Goal: Task Accomplishment & Management: Manage account settings

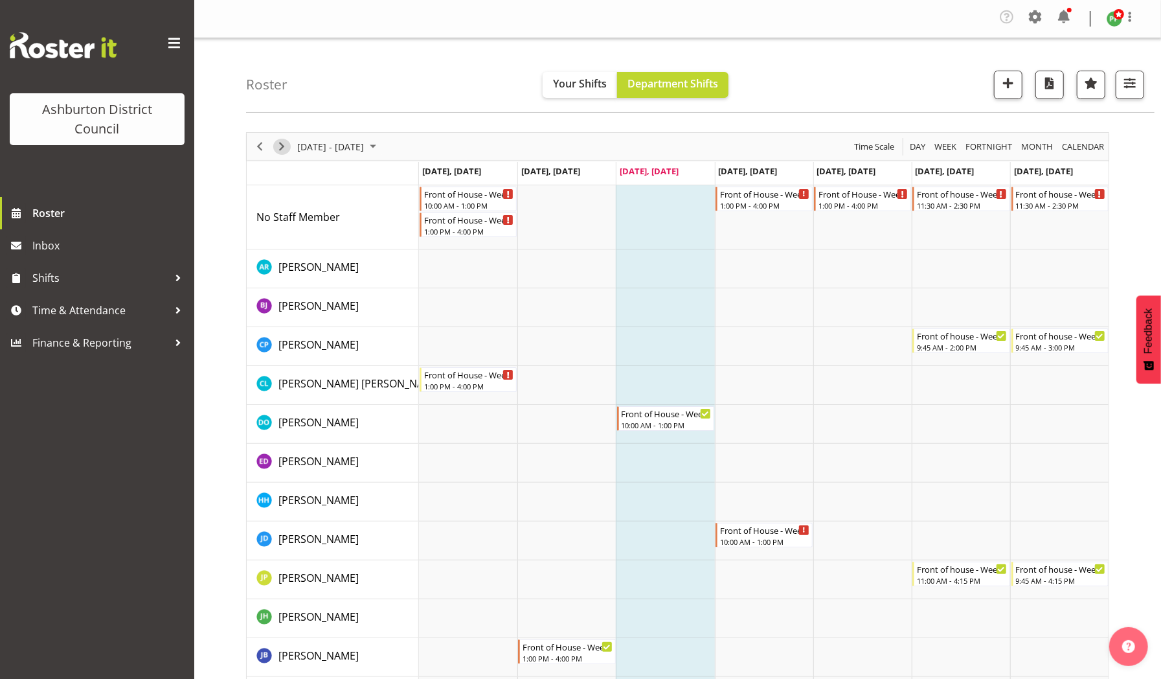
click at [284, 146] on span "Next" at bounding box center [282, 147] width 16 height 16
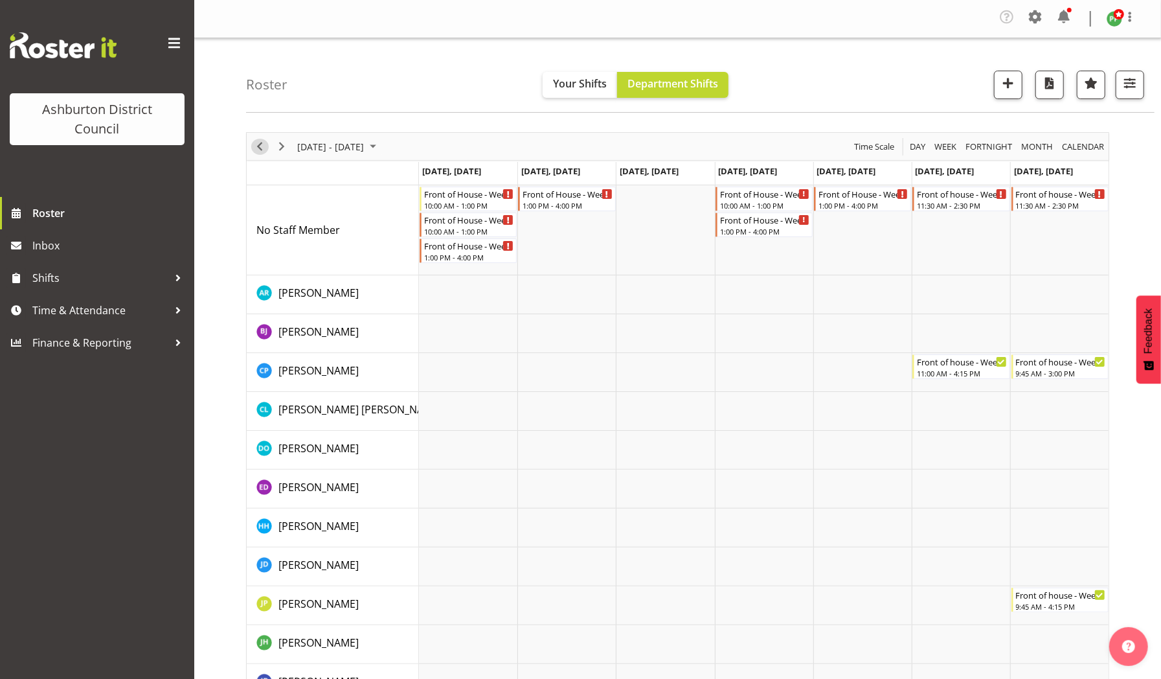
click at [258, 150] on span "Previous" at bounding box center [260, 147] width 16 height 16
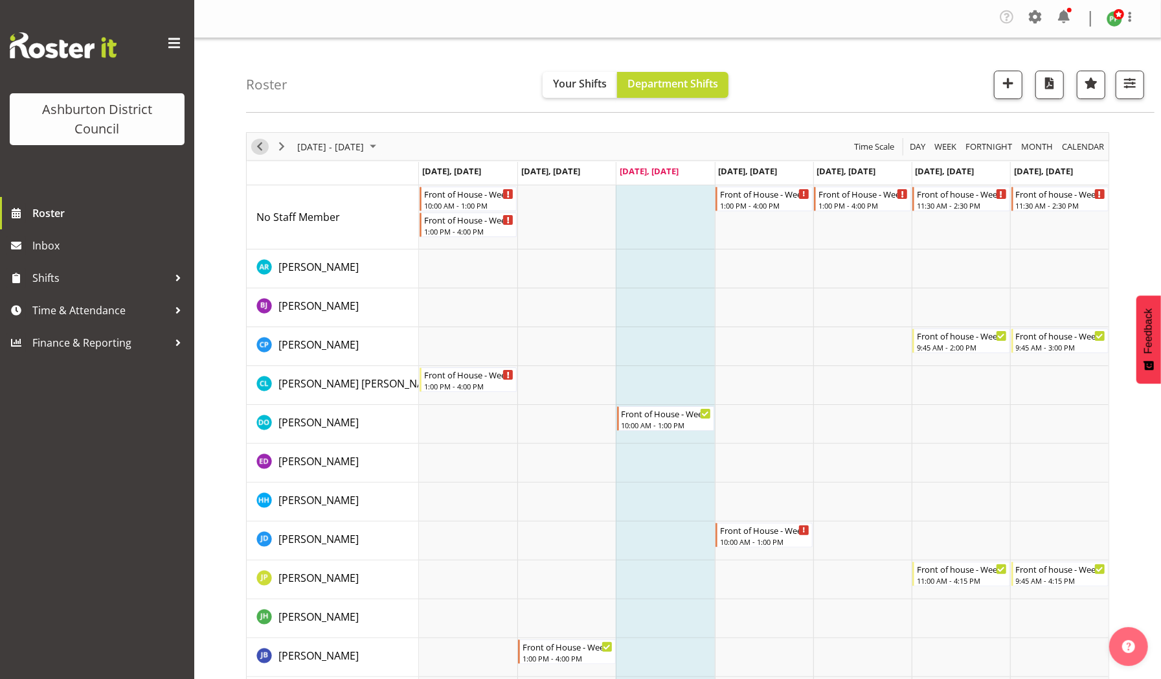
click at [258, 150] on span "Previous" at bounding box center [260, 147] width 16 height 16
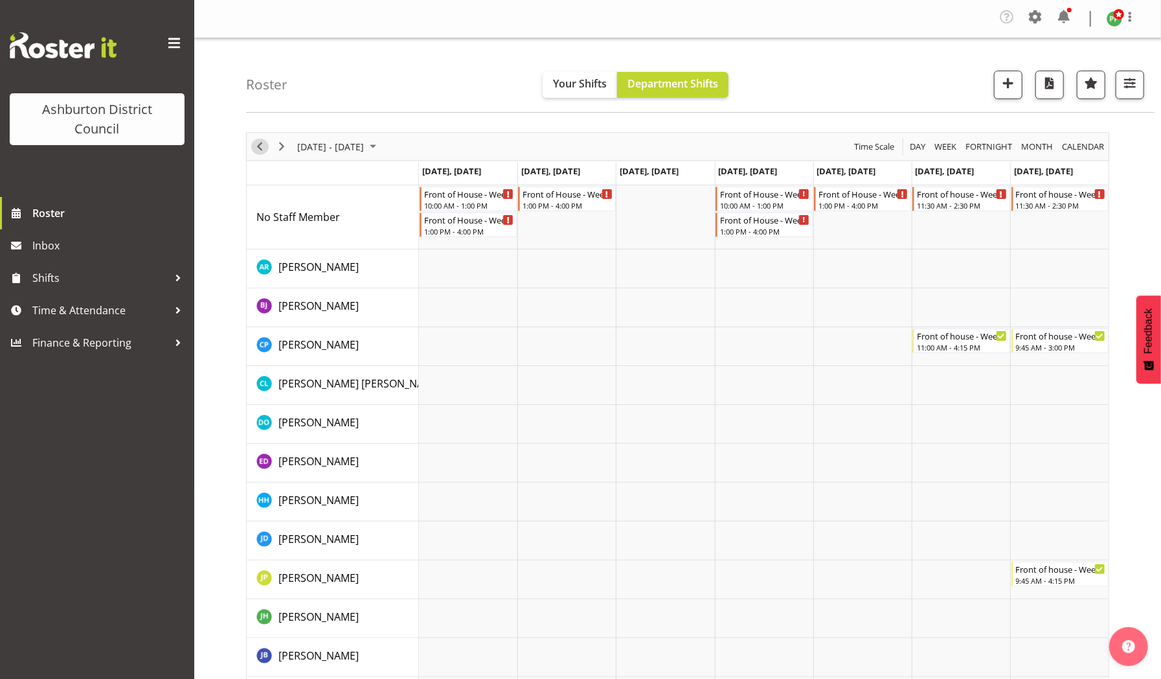
click at [258, 150] on span "Previous" at bounding box center [260, 147] width 16 height 16
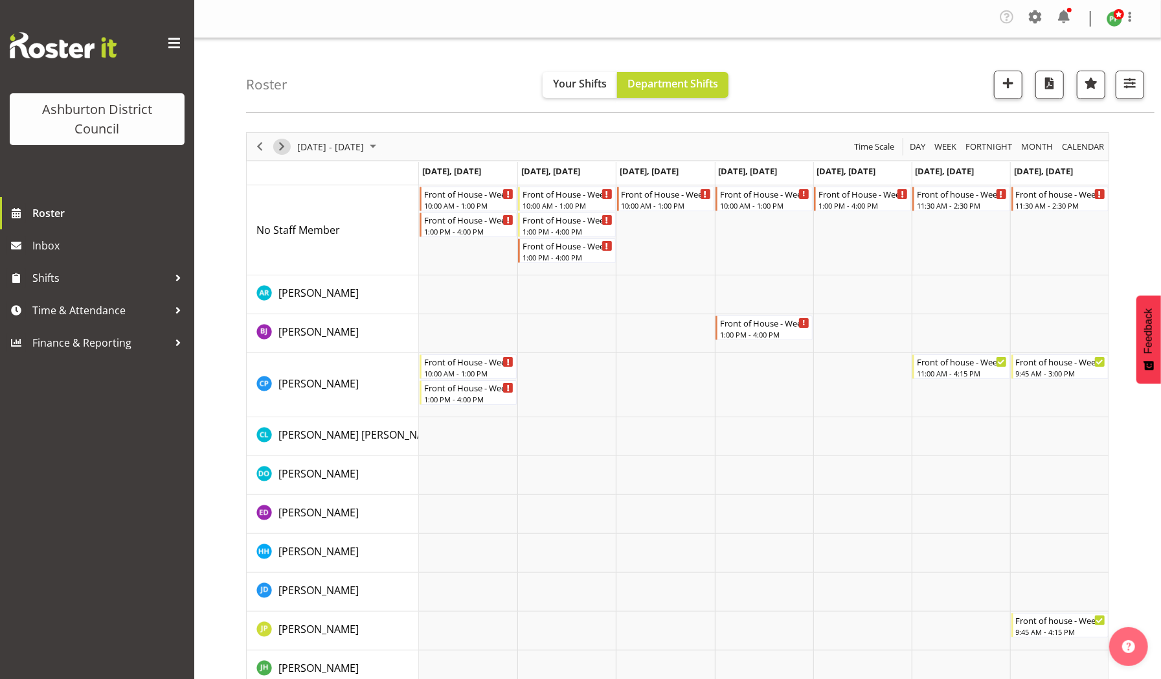
click at [283, 142] on span "Next" at bounding box center [282, 147] width 16 height 16
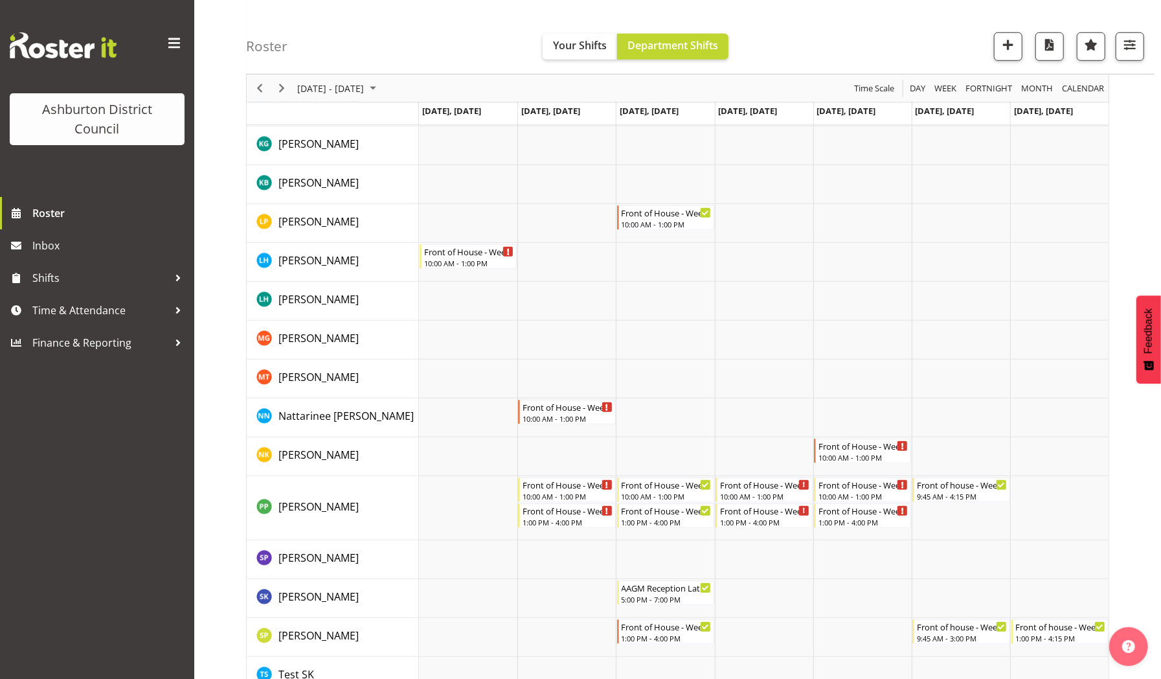
scroll to position [693, 0]
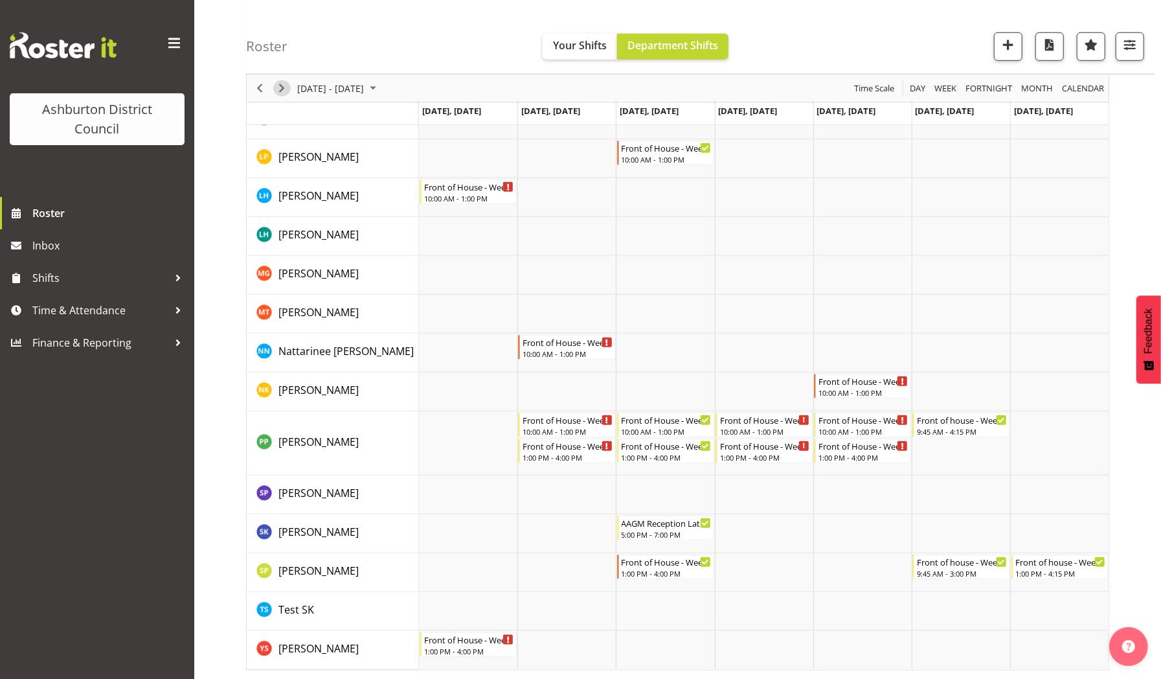
click at [280, 93] on span "Next" at bounding box center [282, 88] width 16 height 16
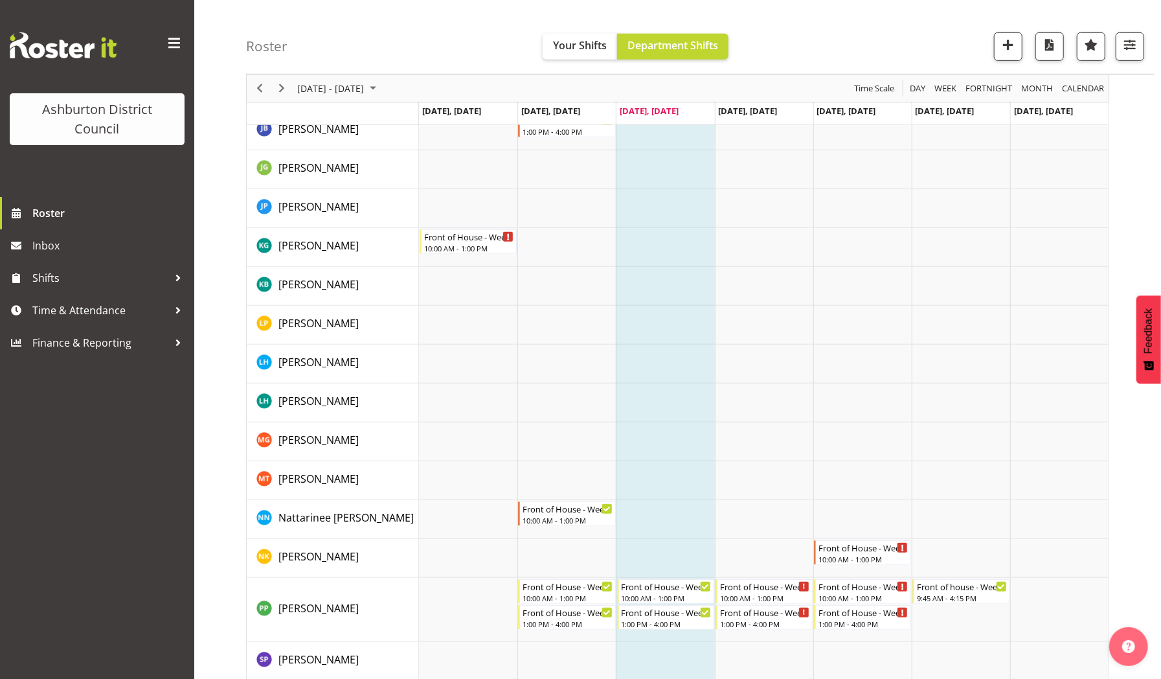
scroll to position [528, 0]
click at [286, 88] on span "Next" at bounding box center [282, 88] width 16 height 16
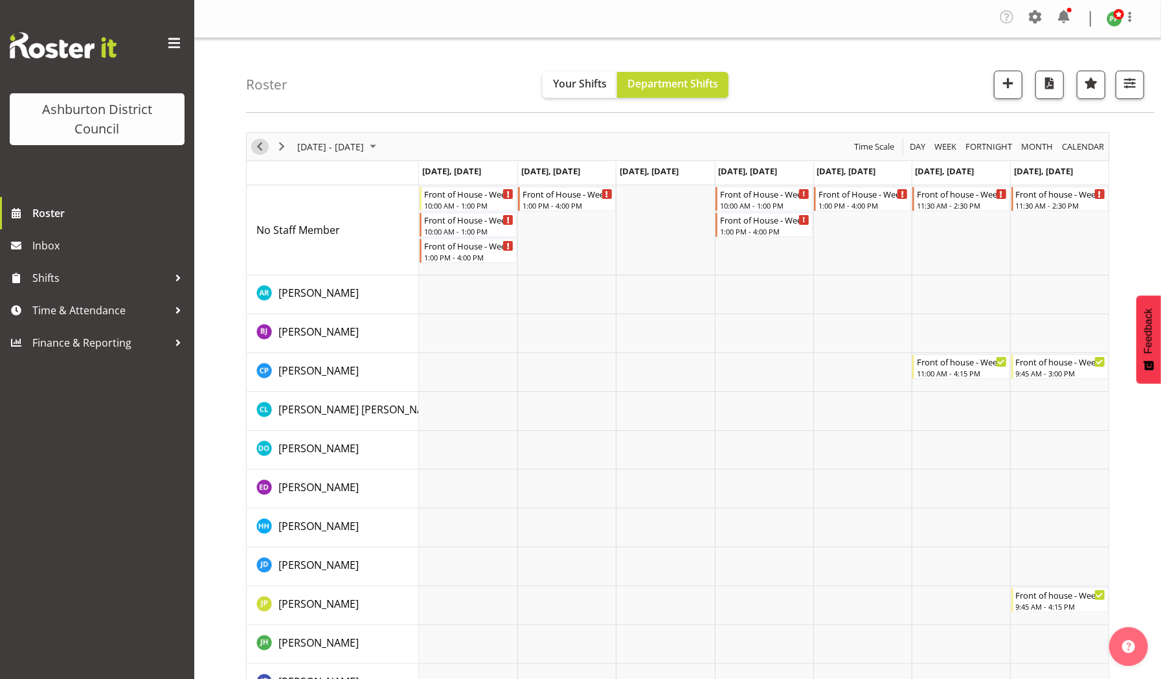
click at [260, 142] on span "Previous" at bounding box center [260, 147] width 16 height 16
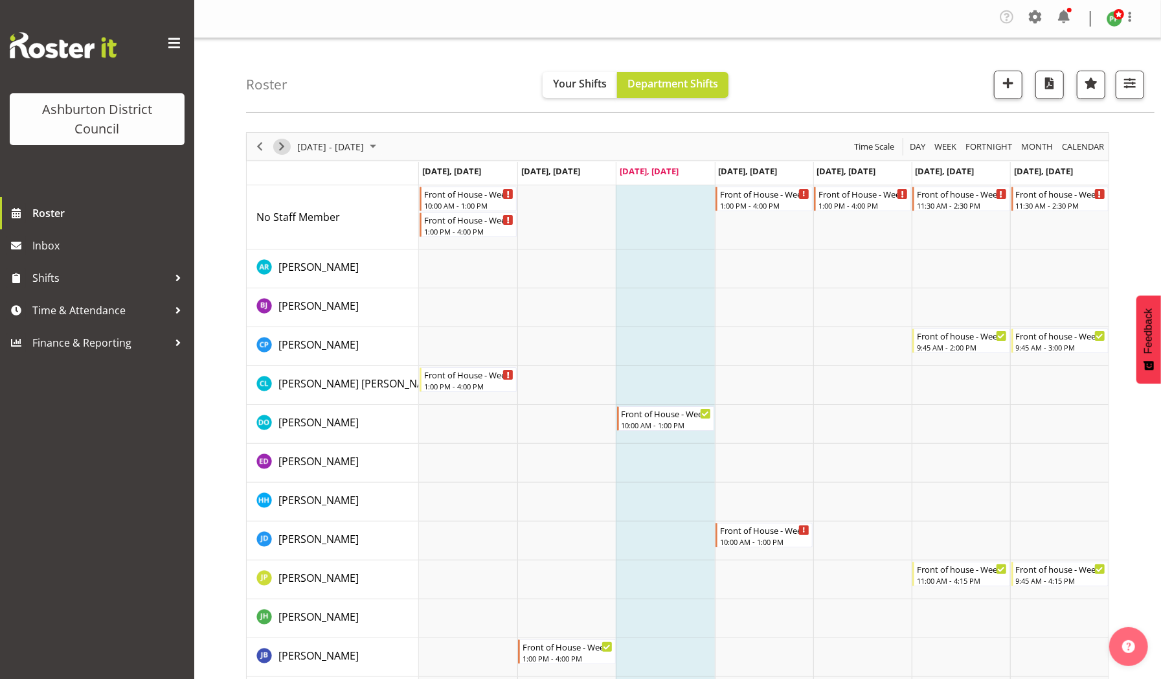
click at [285, 150] on span "Next" at bounding box center [282, 147] width 16 height 16
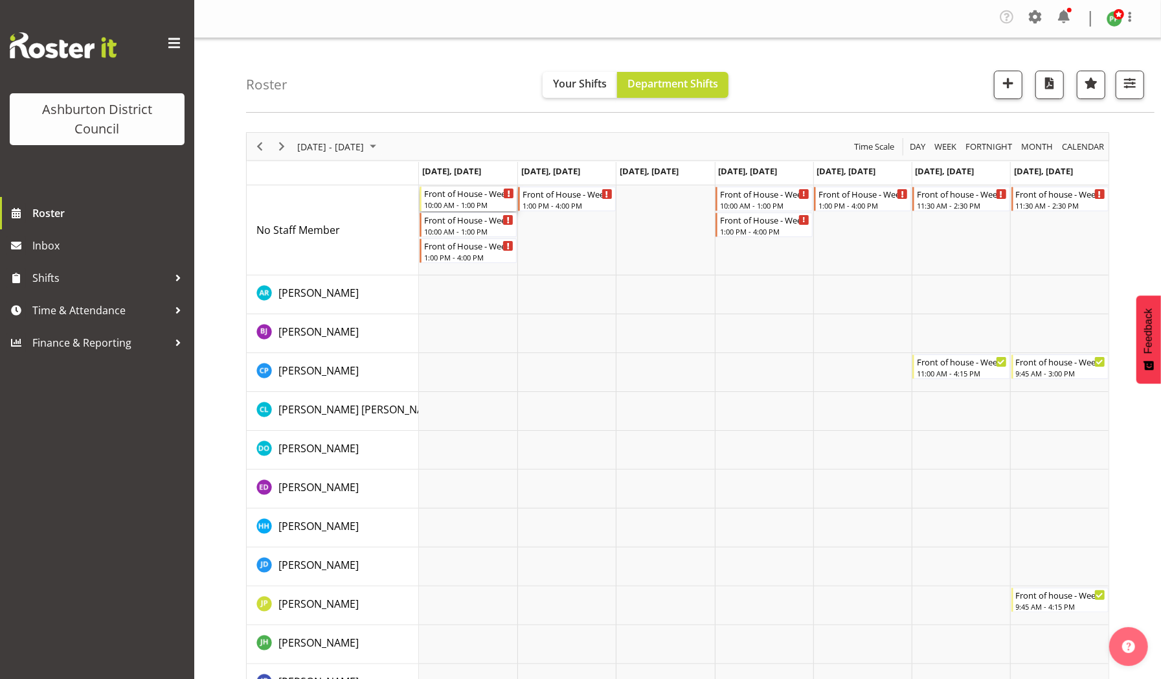
click at [446, 196] on div "Front of House - Weekday" at bounding box center [469, 193] width 90 height 13
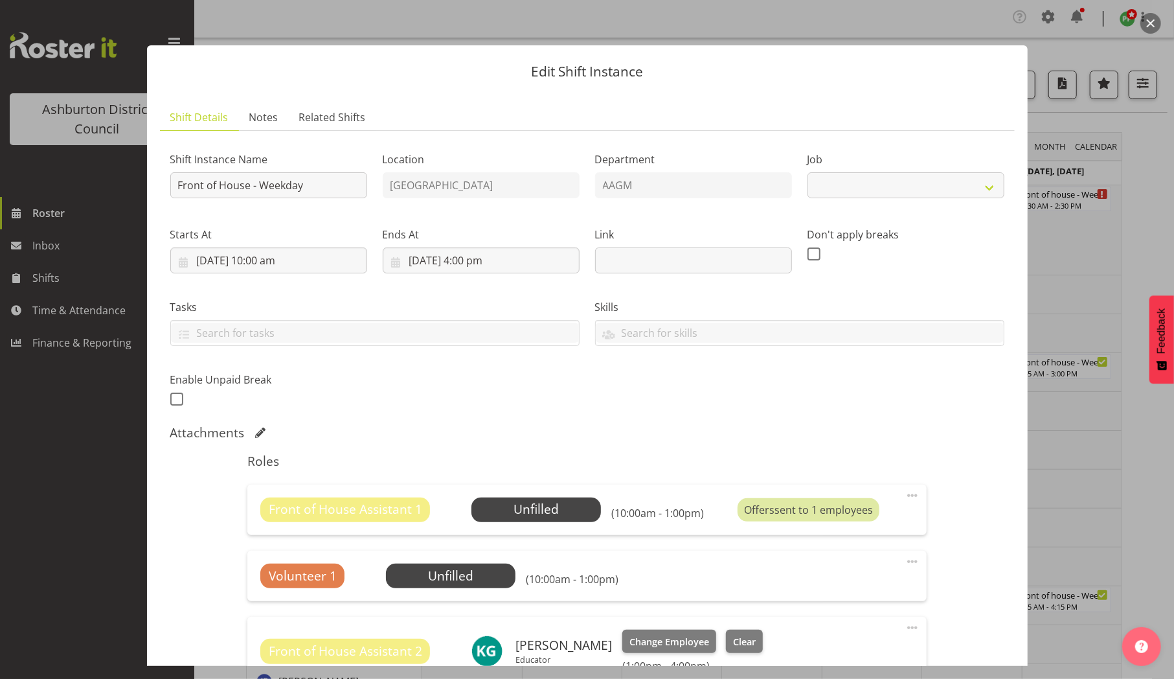
select select "10103"
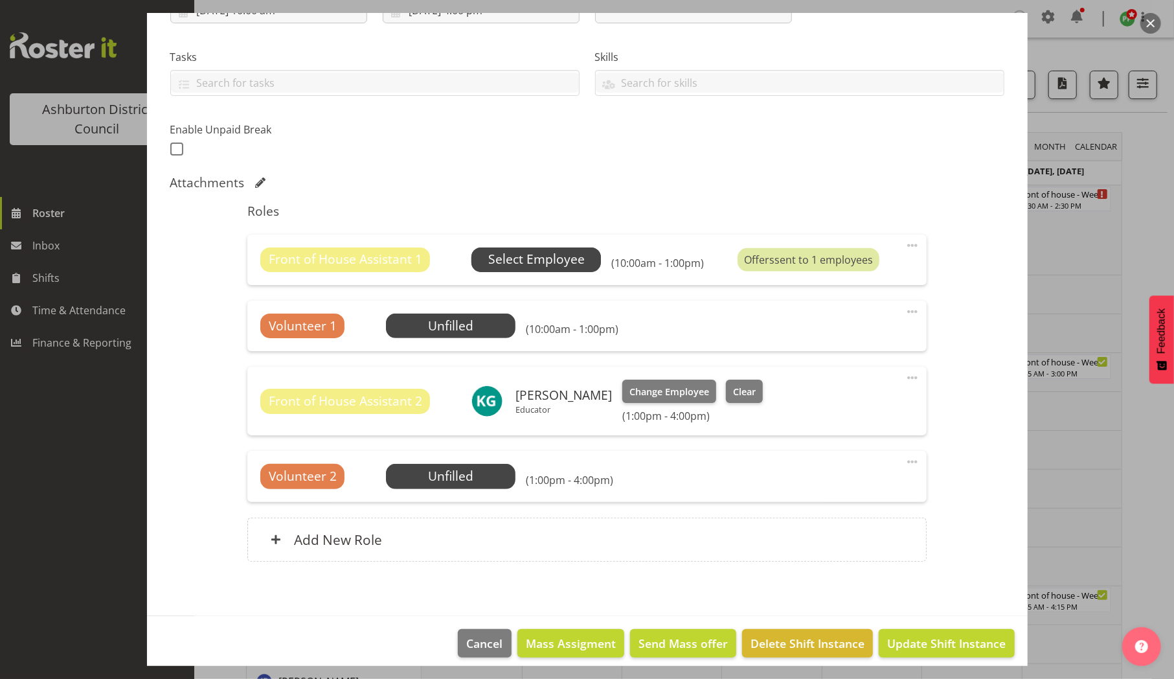
click at [552, 264] on span "Select Employee" at bounding box center [536, 259] width 96 height 19
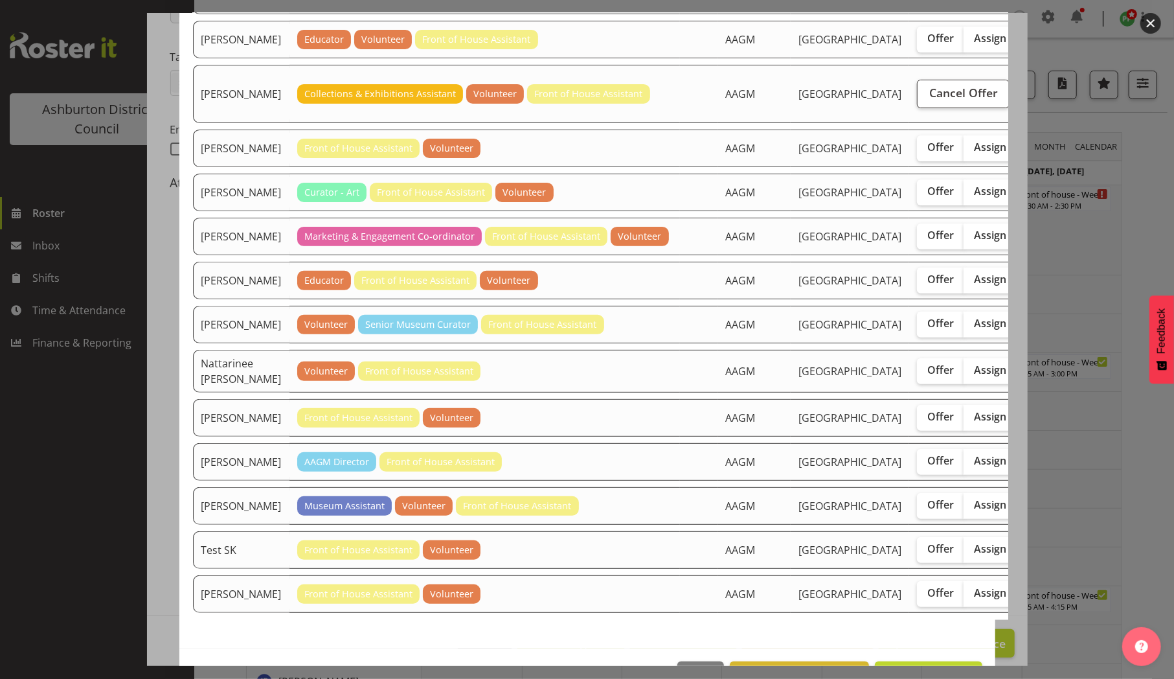
scroll to position [221, 0]
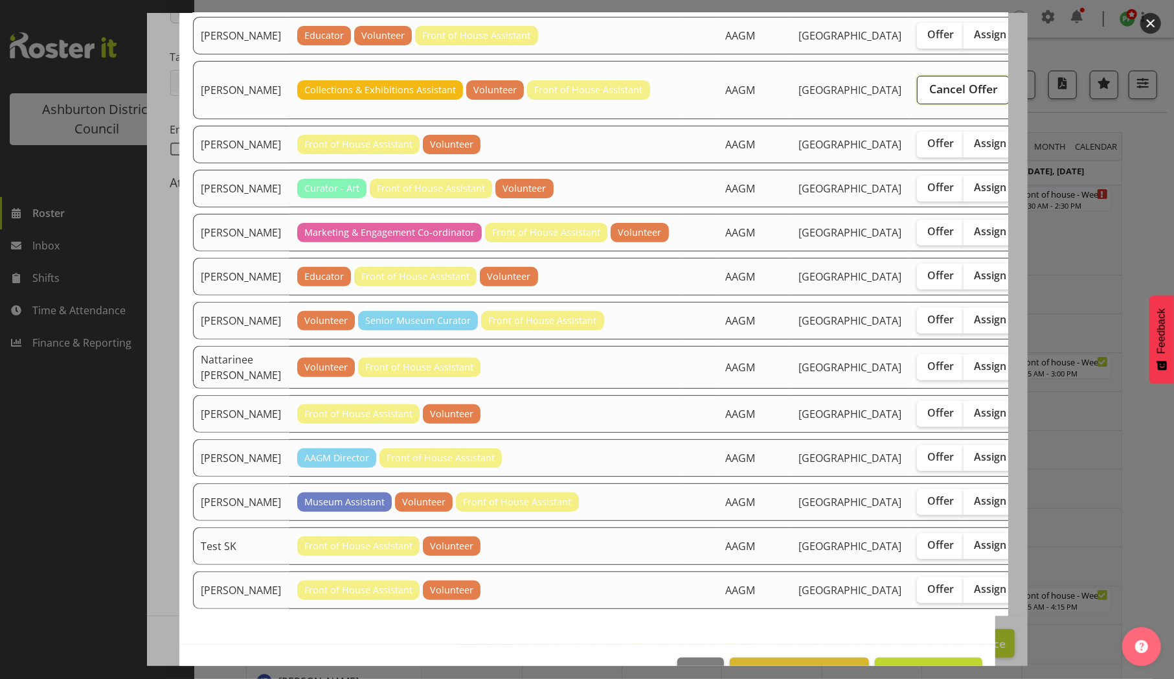
click at [929, 97] on span "Cancel Offer" at bounding box center [963, 88] width 69 height 17
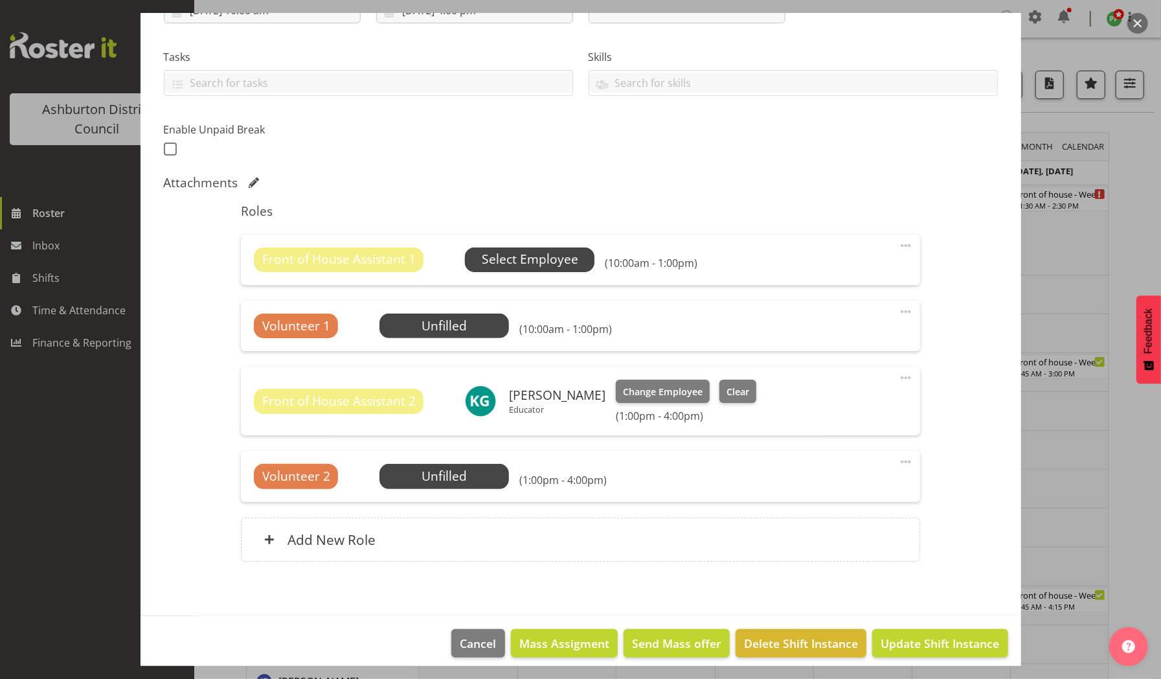
click at [527, 254] on span "Select Employee" at bounding box center [530, 259] width 96 height 19
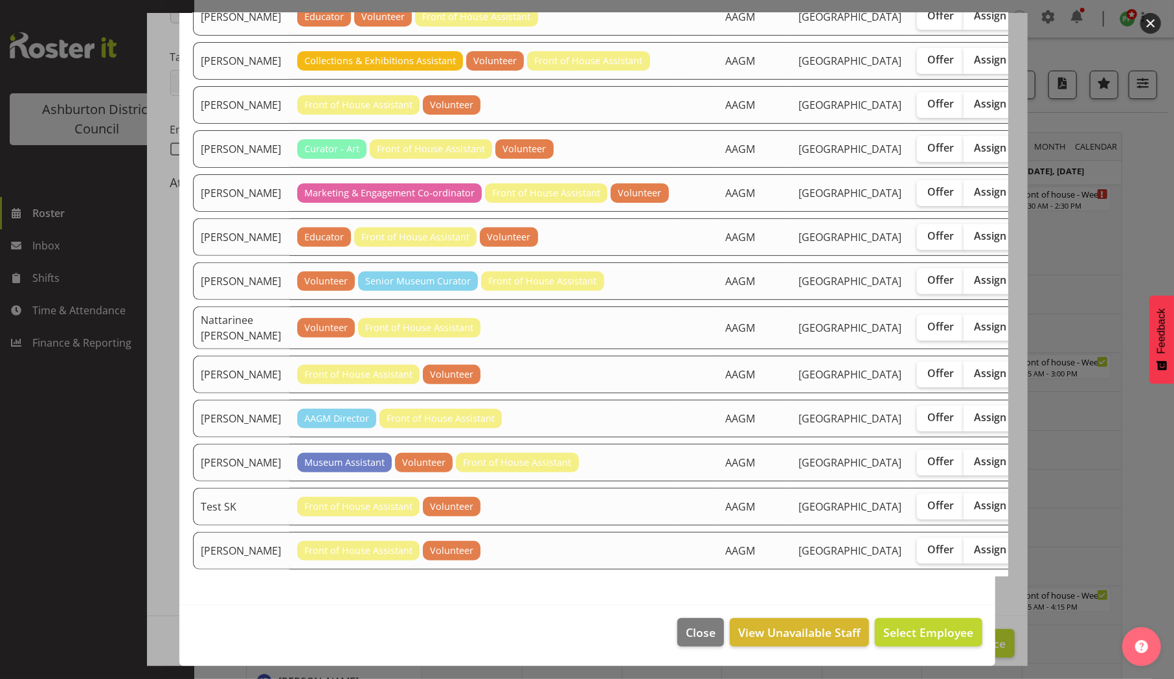
scroll to position [476, 0]
click at [927, 273] on span "Offer" at bounding box center [940, 279] width 27 height 13
click at [917, 276] on input "Offer" at bounding box center [921, 280] width 8 height 8
checkbox input "true"
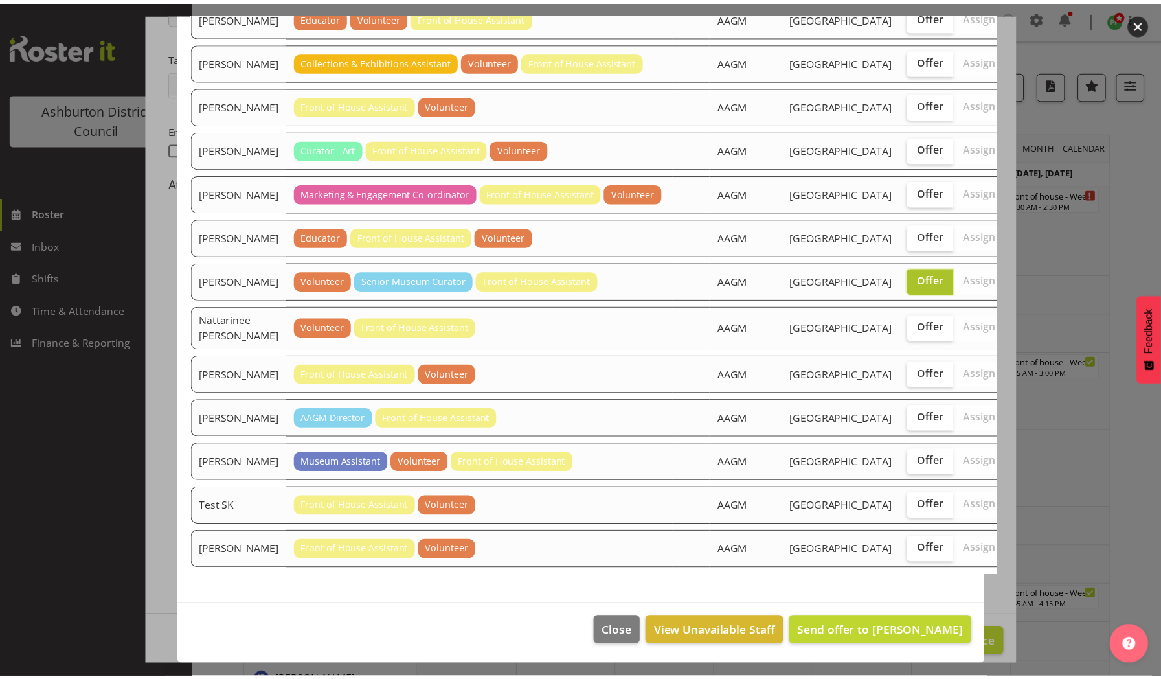
scroll to position [548, 0]
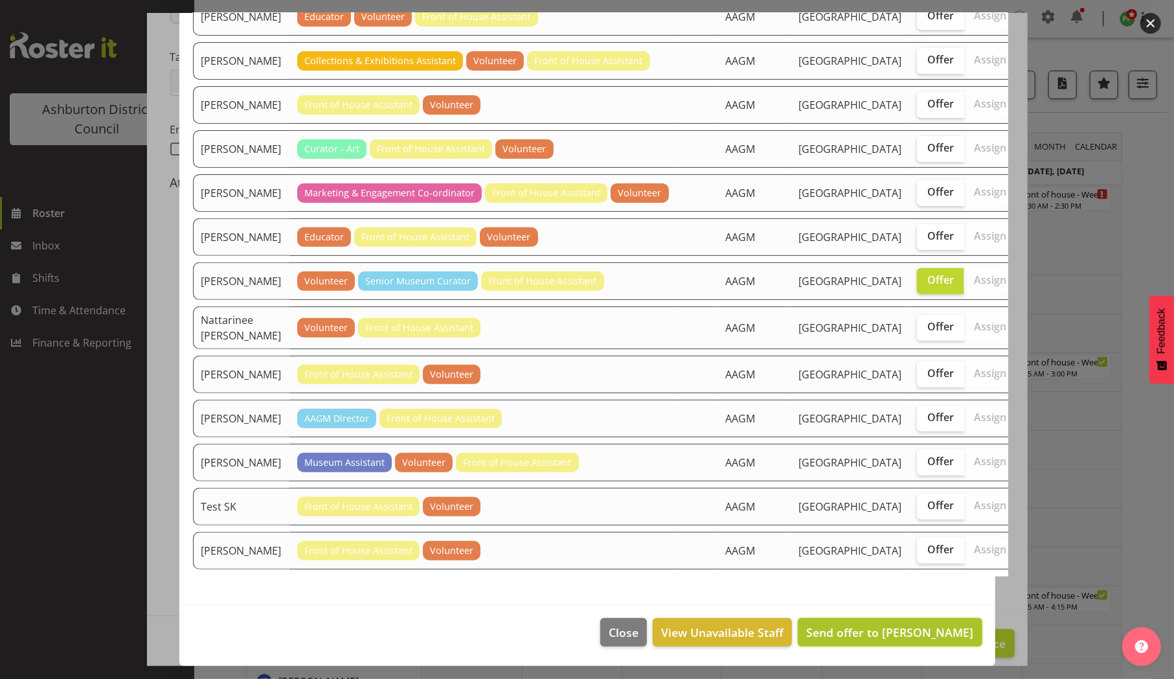
click at [847, 628] on span "Send offer to Louisa Horman" at bounding box center [889, 632] width 167 height 16
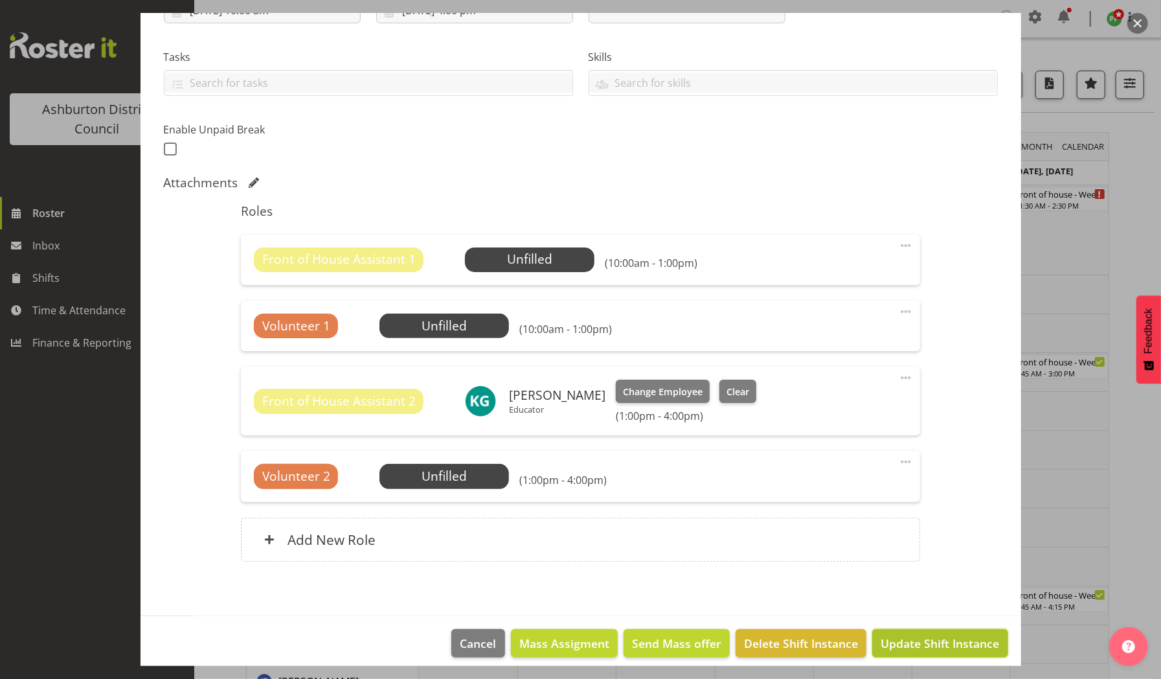
click at [903, 642] on span "Update Shift Instance" at bounding box center [940, 643] width 119 height 17
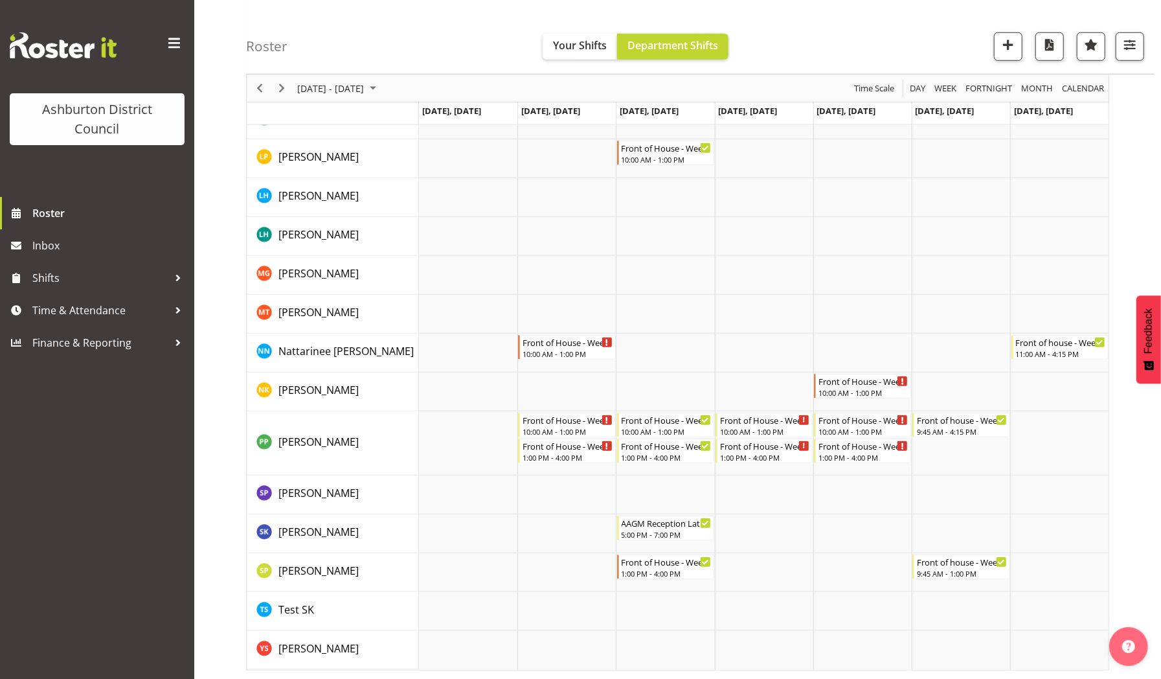
scroll to position [0, 0]
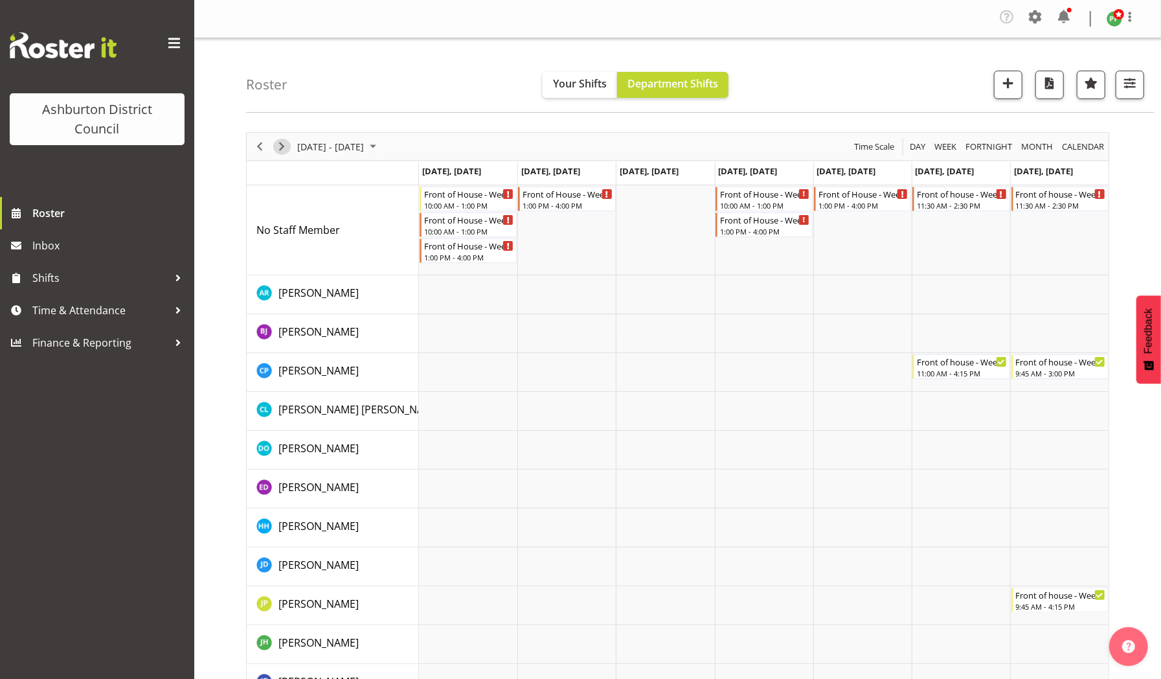
click at [281, 145] on span "Next" at bounding box center [282, 147] width 16 height 16
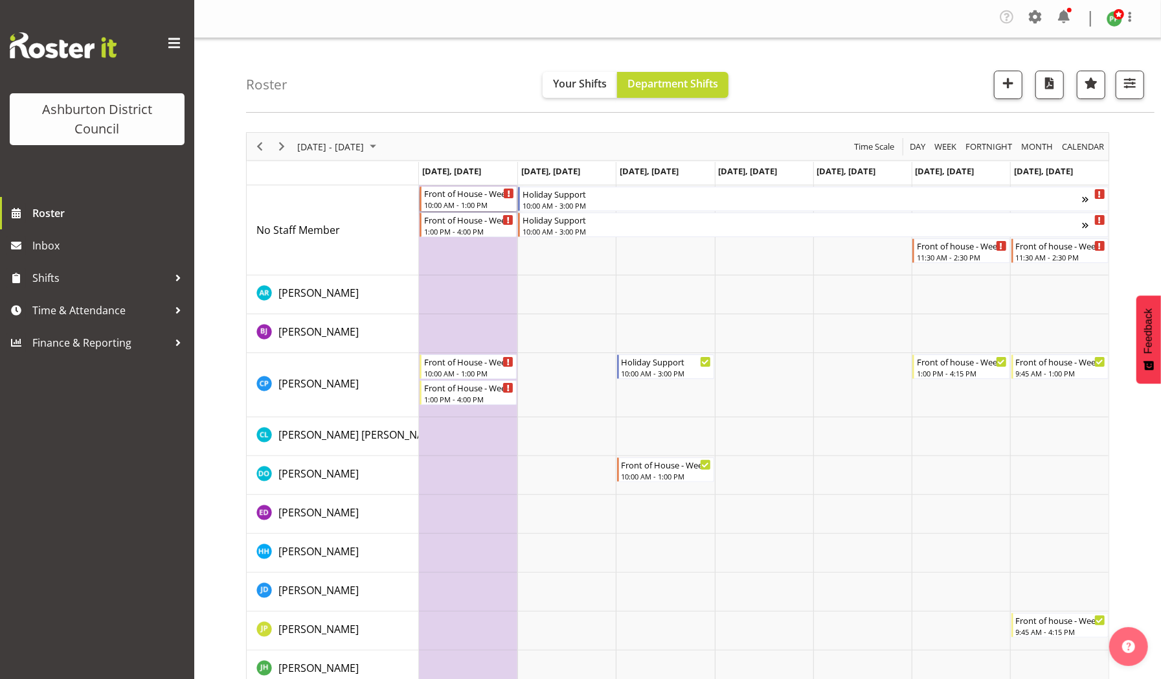
click at [461, 198] on div "Front of House - Weekday 10:00 AM - 1:00 PM" at bounding box center [469, 199] width 90 height 25
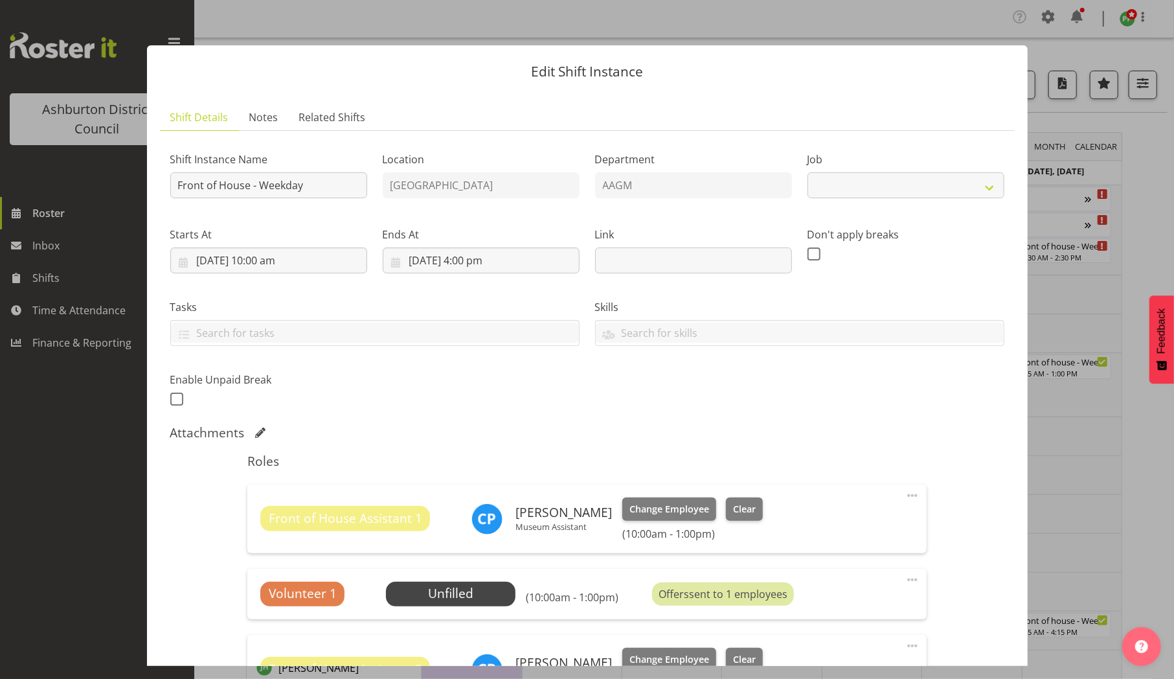
select select "10103"
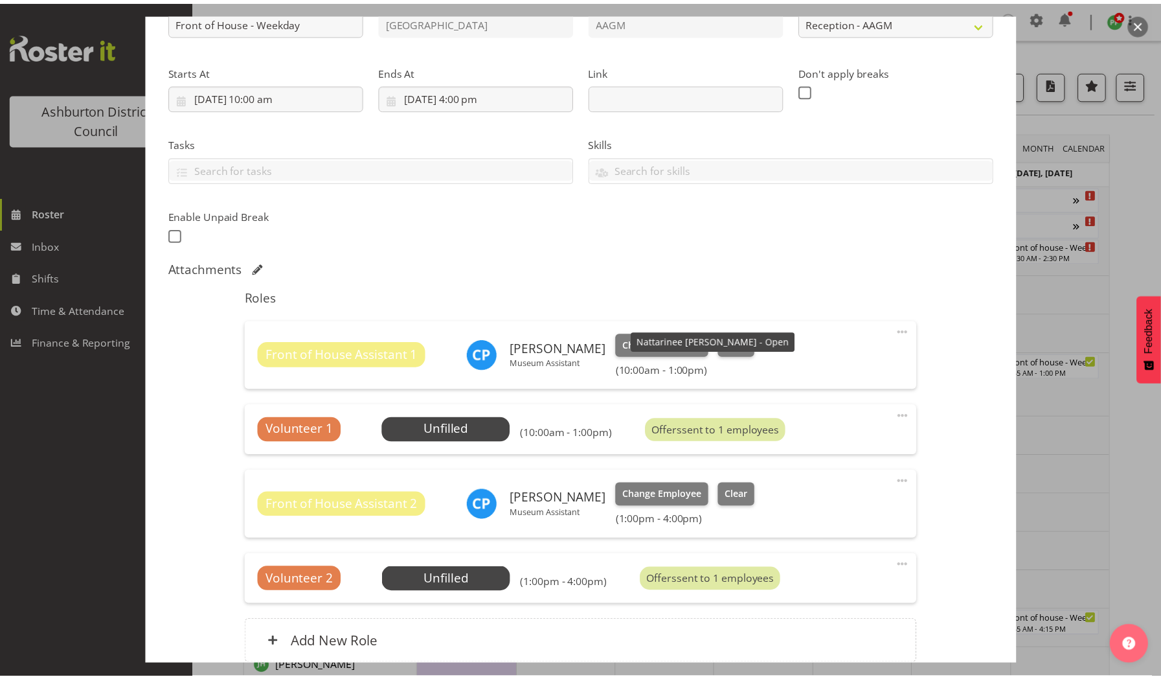
scroll to position [277, 0]
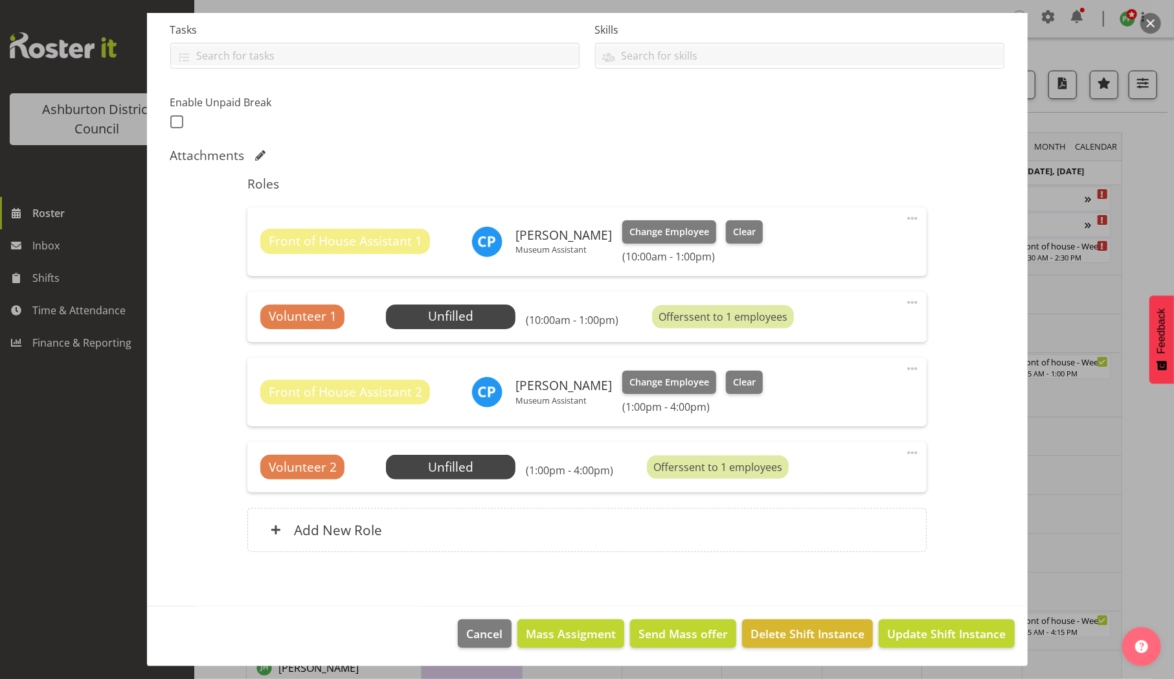
drag, startPoint x: 272, startPoint y: 528, endPoint x: 271, endPoint y: 578, distance: 49.9
click at [271, 578] on section "Shift Details Notes Related Shifts Shift Instance Name Front of House - Weekday…" at bounding box center [587, 210] width 881 height 793
click at [480, 630] on span "Cancel" at bounding box center [485, 633] width 36 height 17
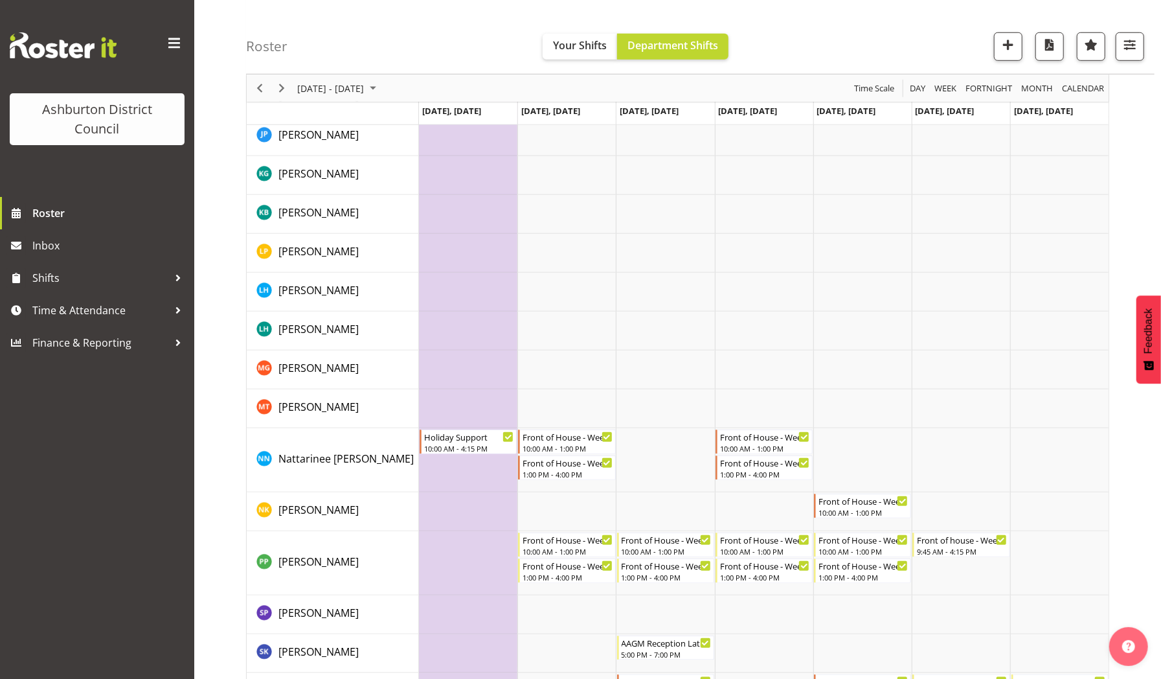
scroll to position [769, 0]
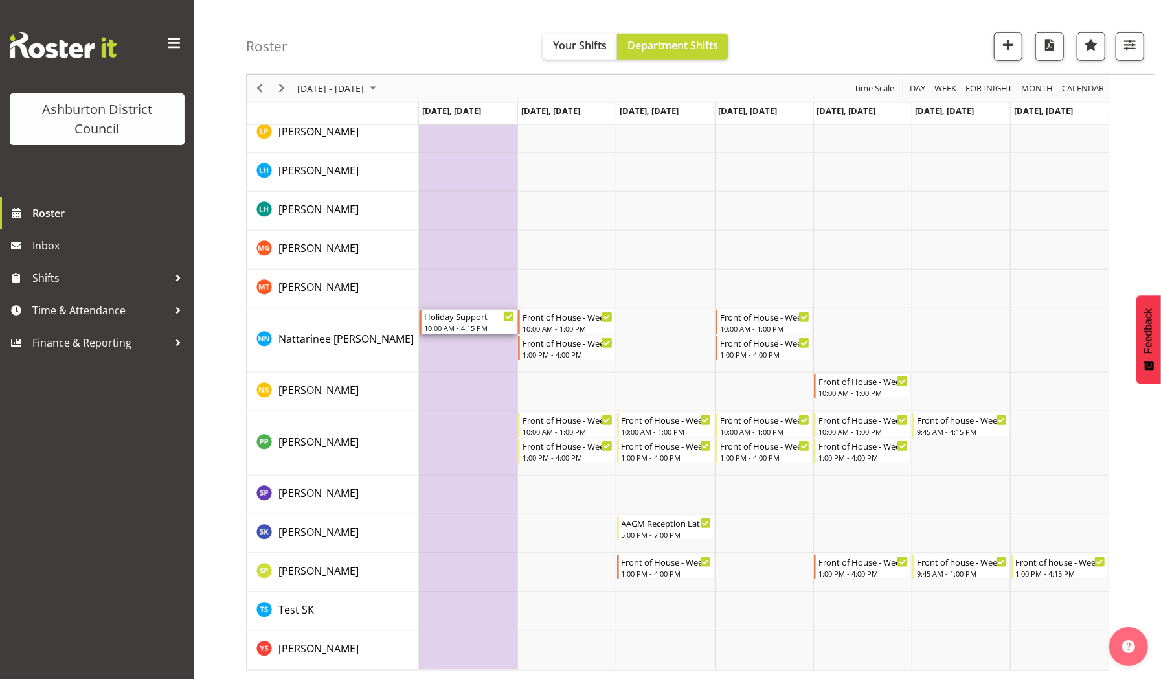
click at [474, 323] on div "10:00 AM - 4:15 PM" at bounding box center [469, 328] width 90 height 10
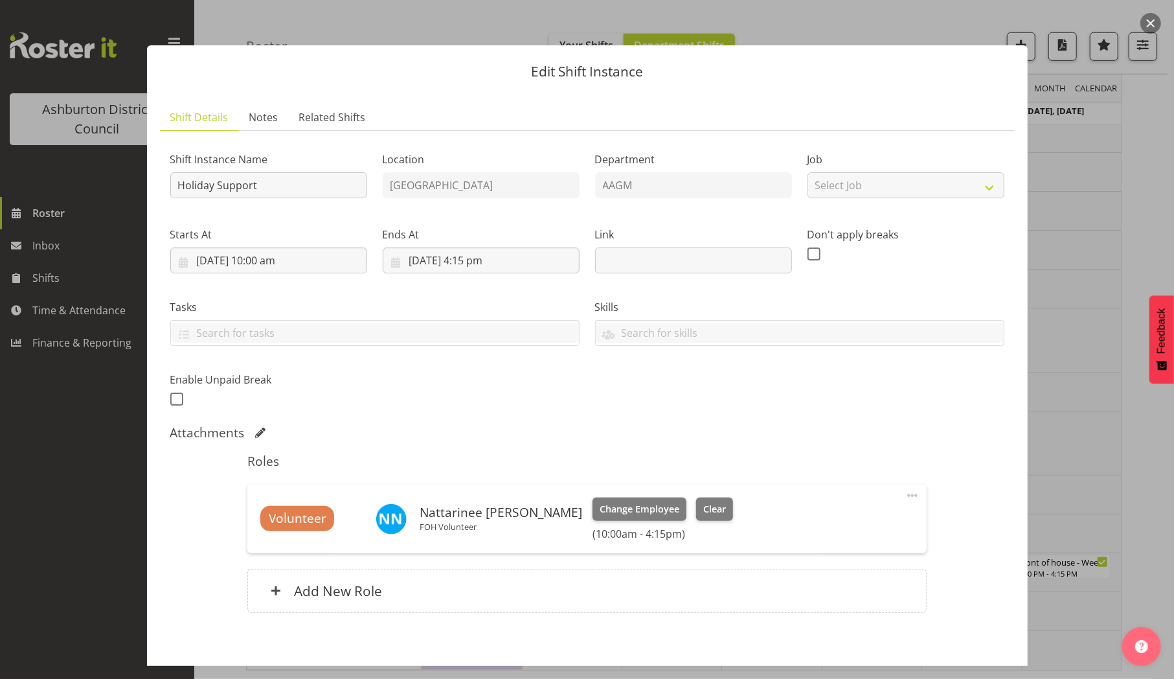
click at [113, 483] on div at bounding box center [587, 339] width 1174 height 679
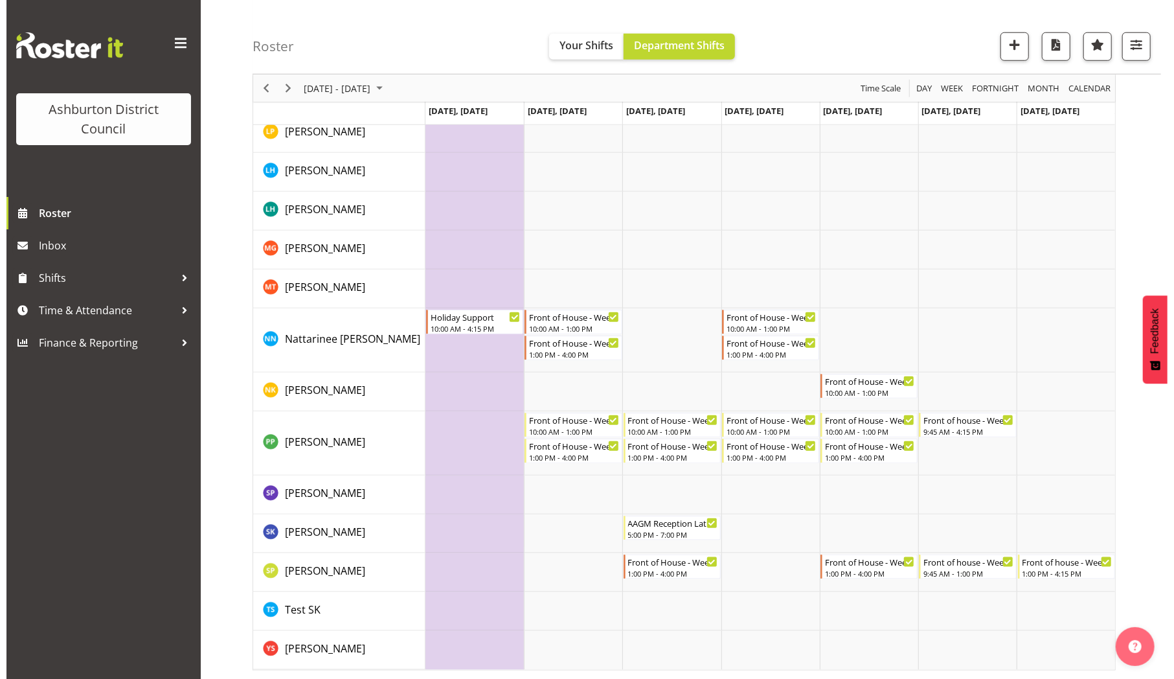
scroll to position [0, 0]
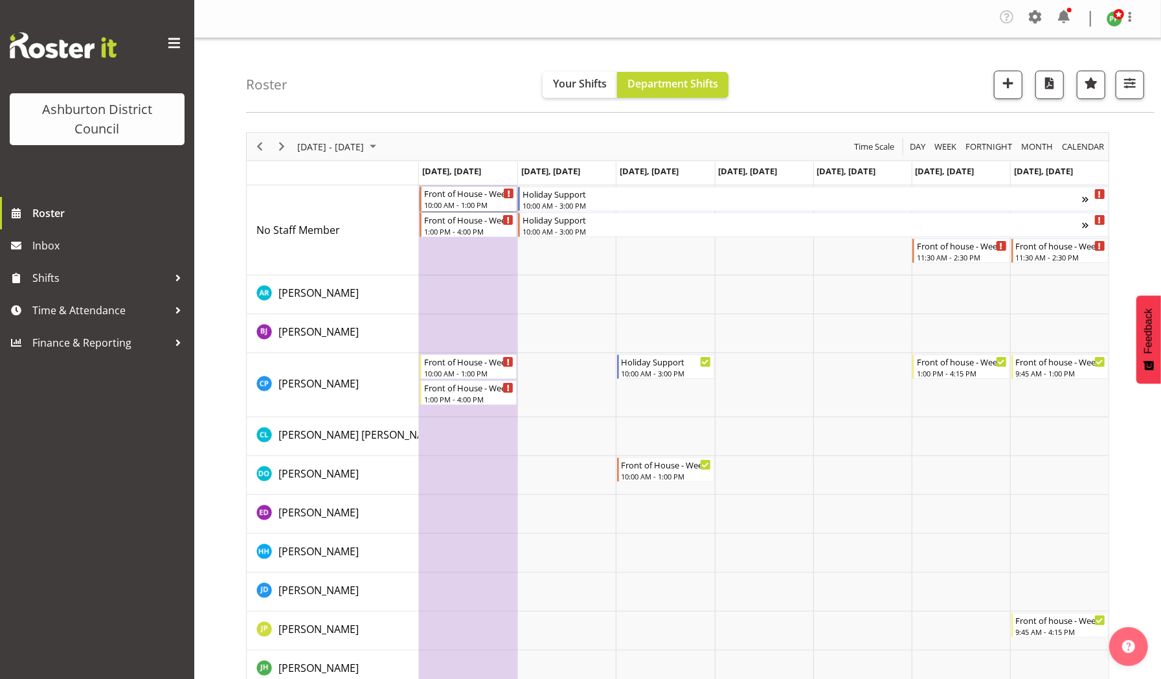
click at [484, 201] on div "10:00 AM - 1:00 PM" at bounding box center [469, 204] width 90 height 10
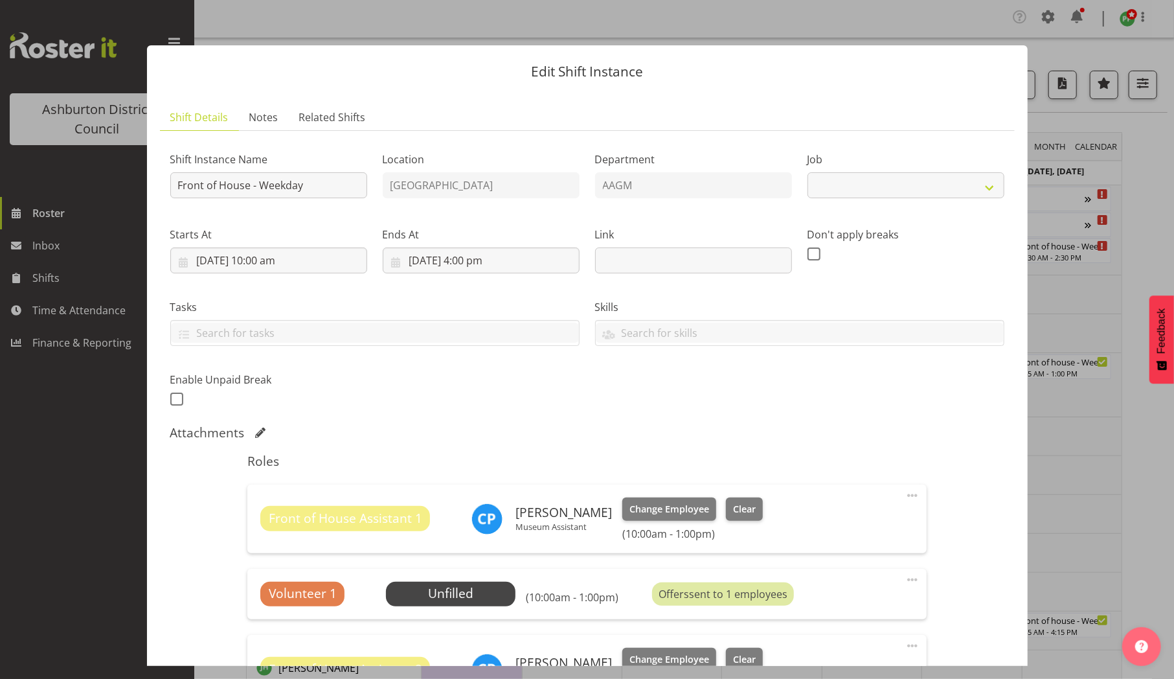
select select "10103"
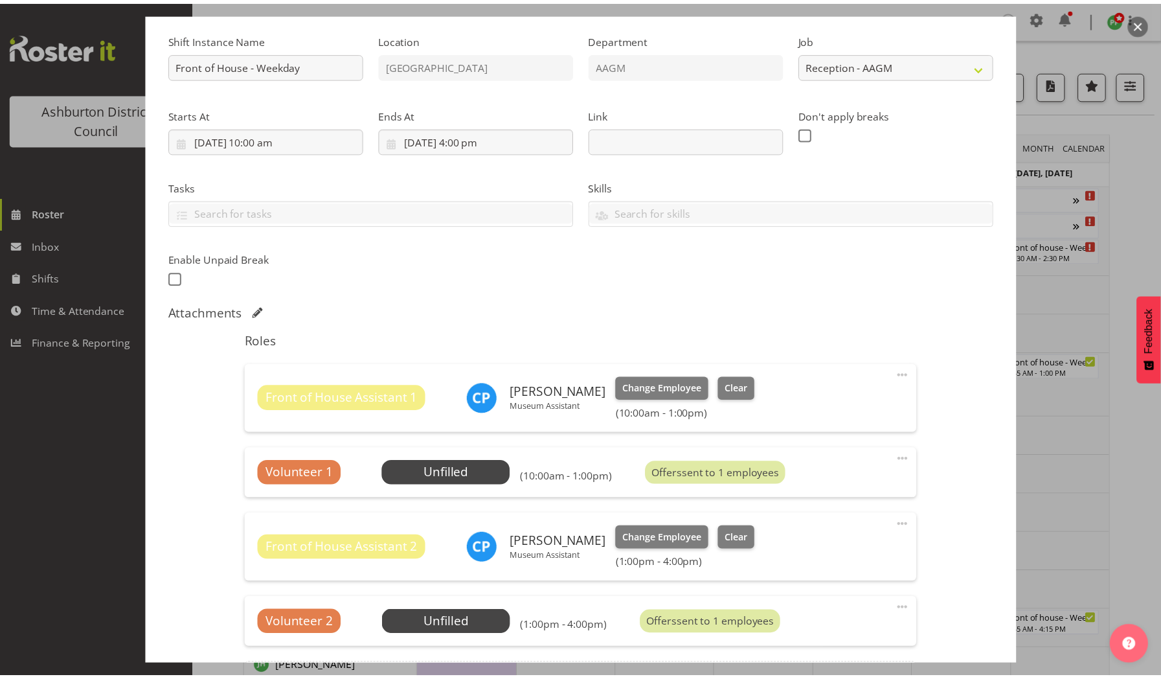
scroll to position [277, 0]
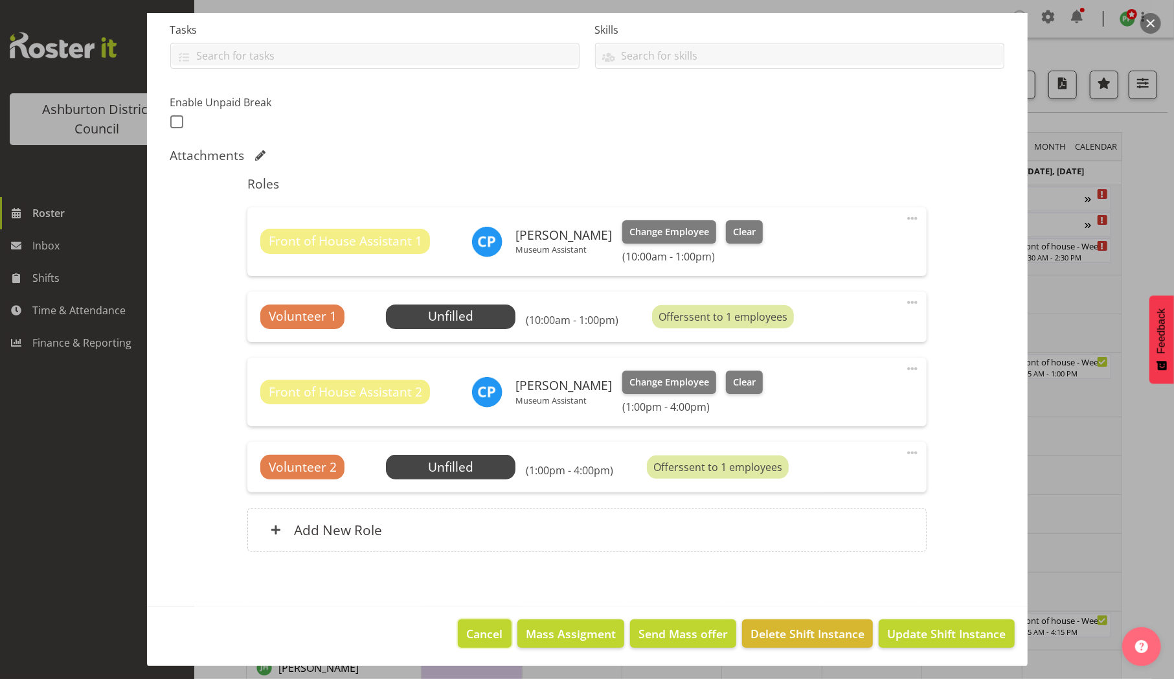
click at [487, 636] on span "Cancel" at bounding box center [485, 633] width 36 height 17
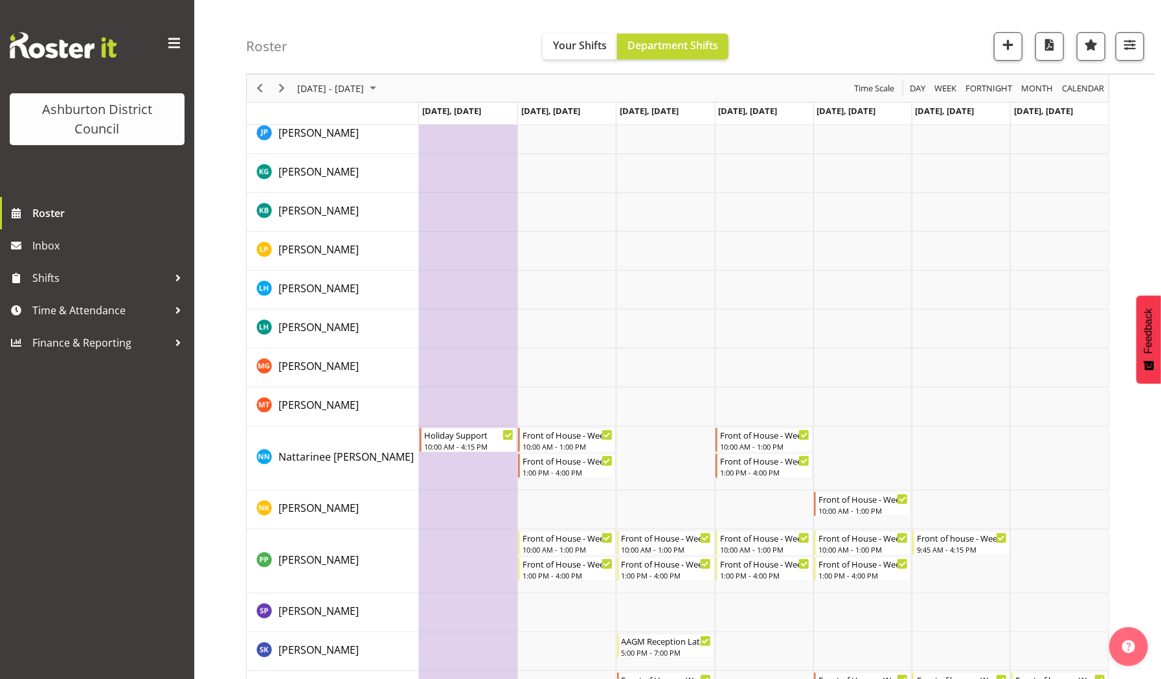
scroll to position [653, 0]
click at [461, 440] on div "10:00 AM - 4:15 PM" at bounding box center [469, 444] width 90 height 10
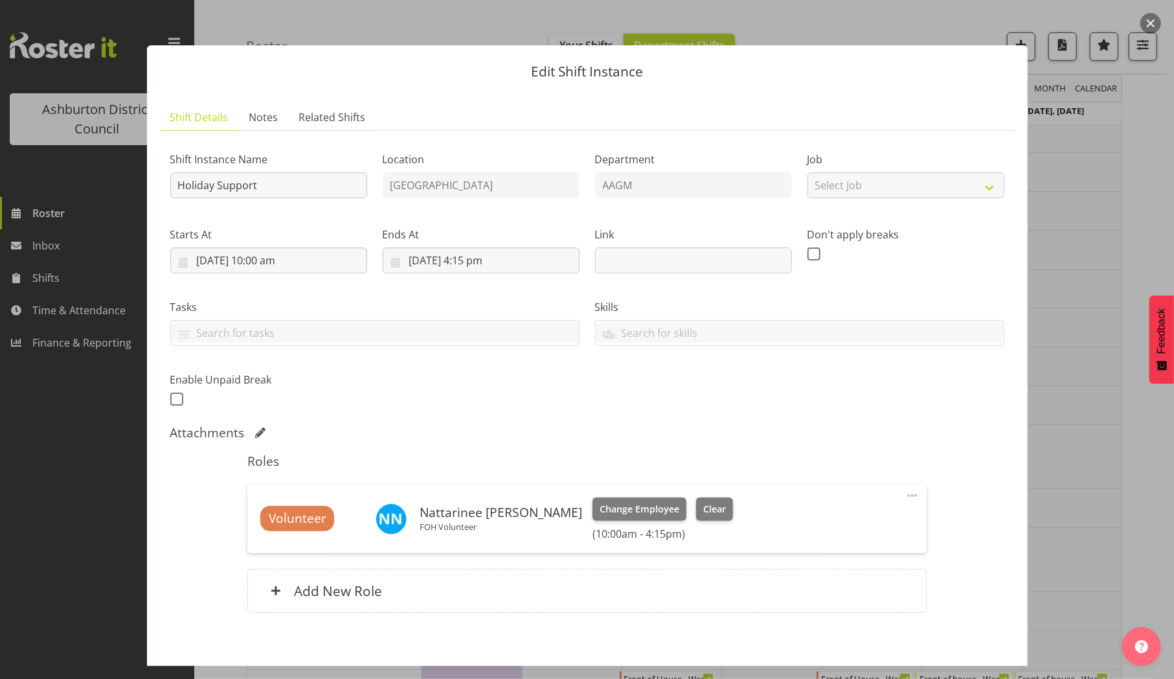
click at [94, 491] on div at bounding box center [587, 339] width 1174 height 679
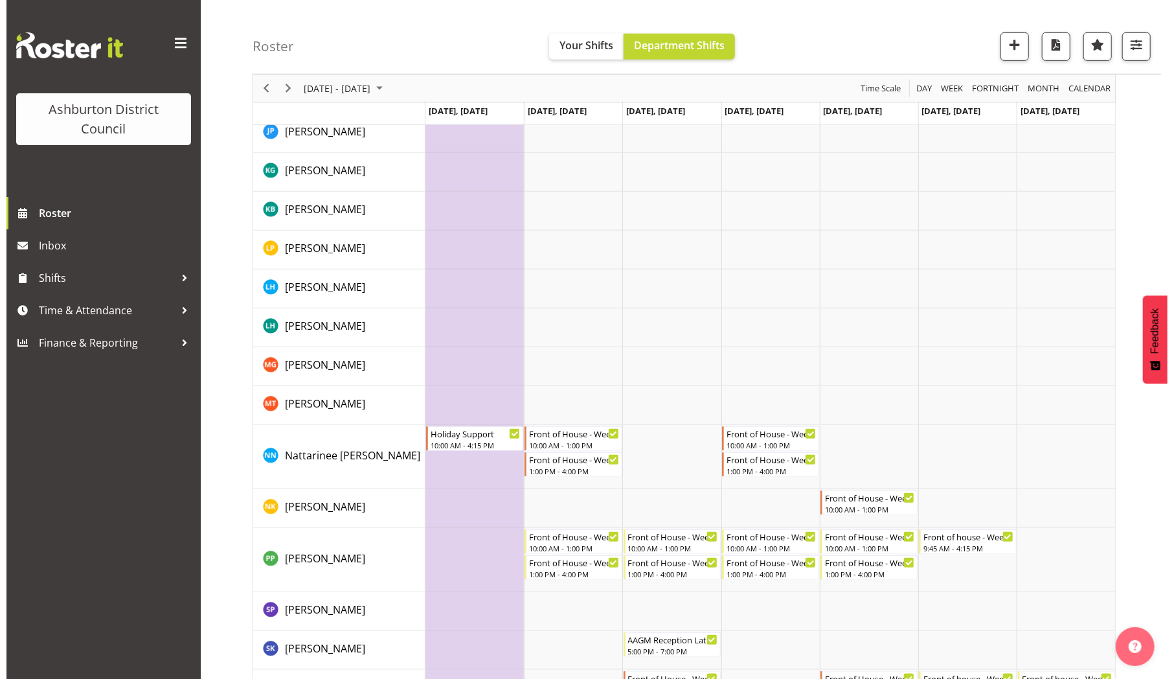
scroll to position [0, 0]
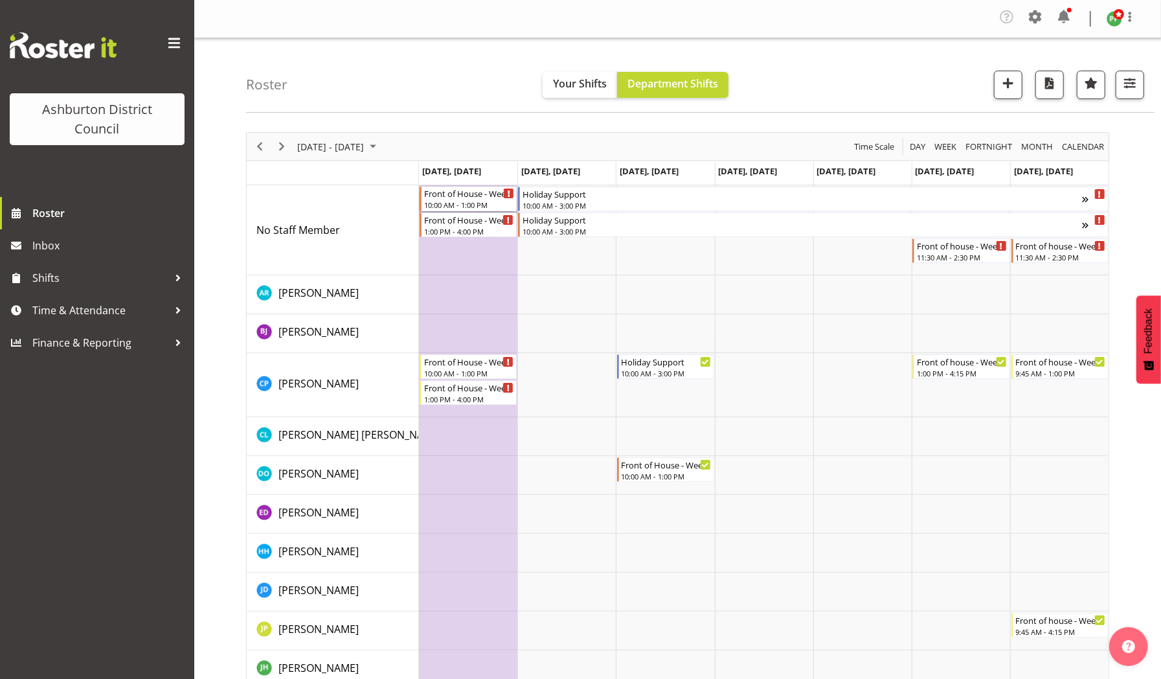
click at [459, 198] on div "Front of House - Weekday" at bounding box center [469, 193] width 90 height 13
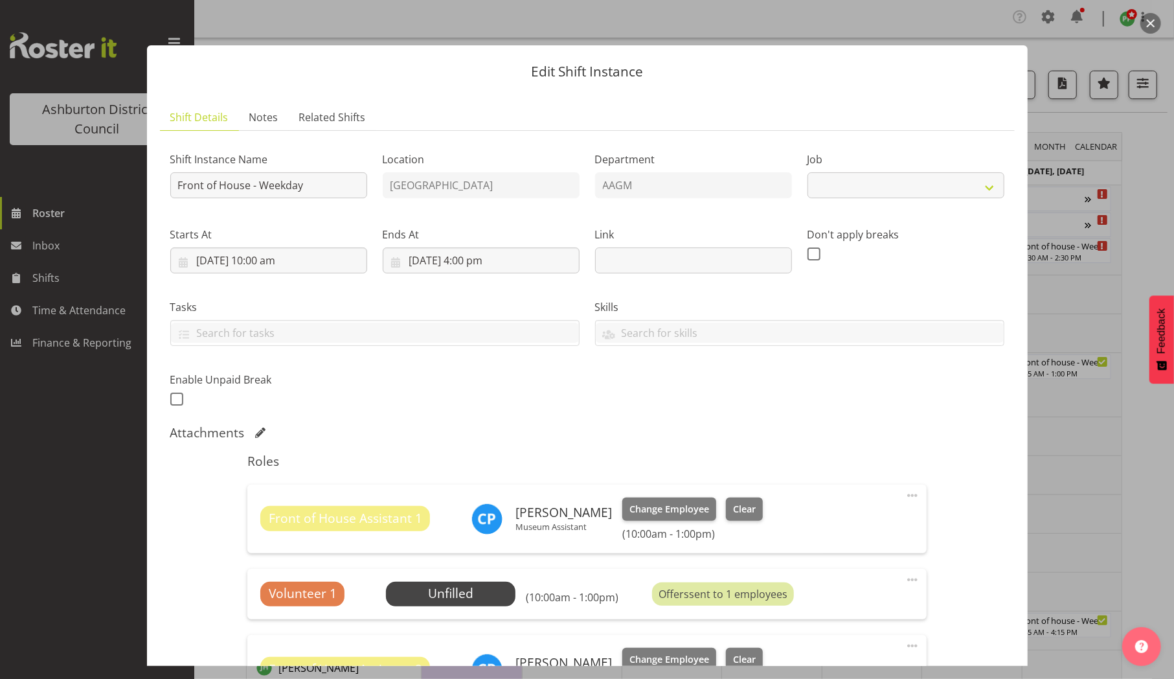
select select "10103"
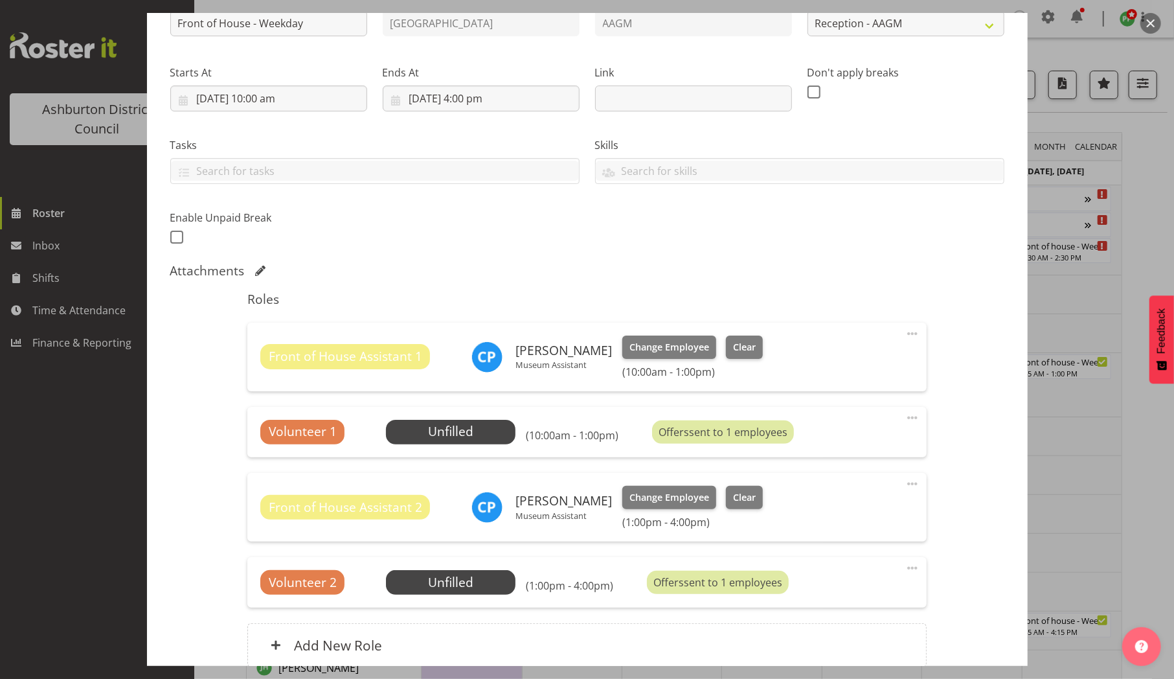
scroll to position [164, 0]
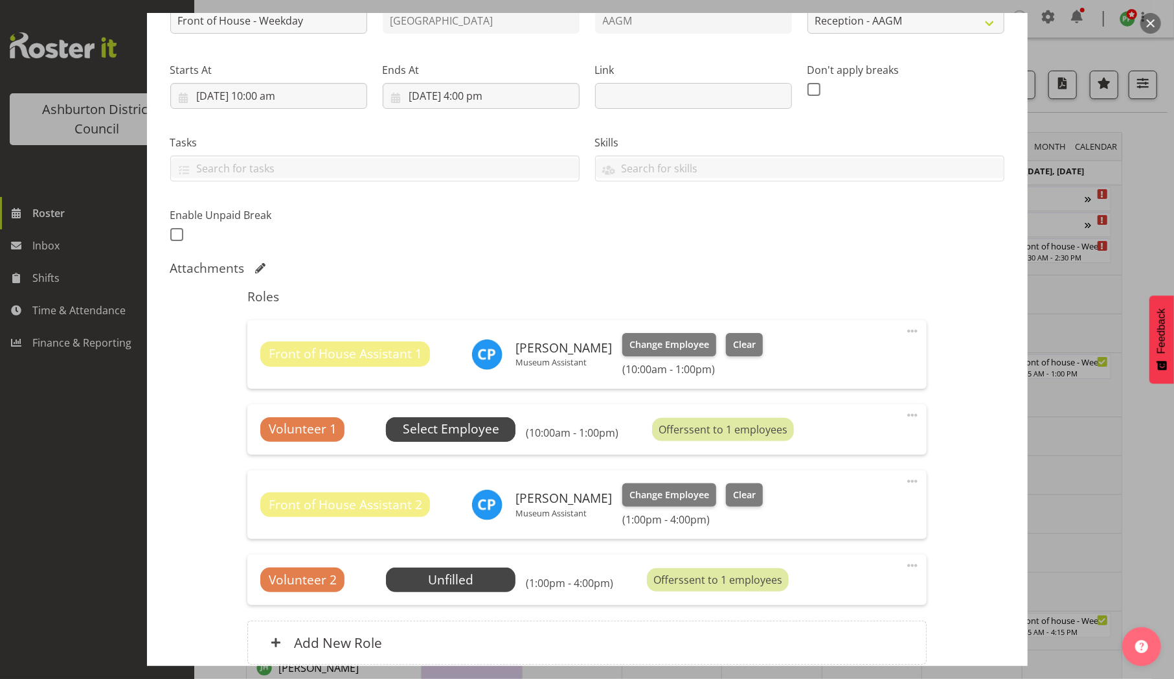
click at [479, 429] on span "Select Employee" at bounding box center [451, 429] width 96 height 19
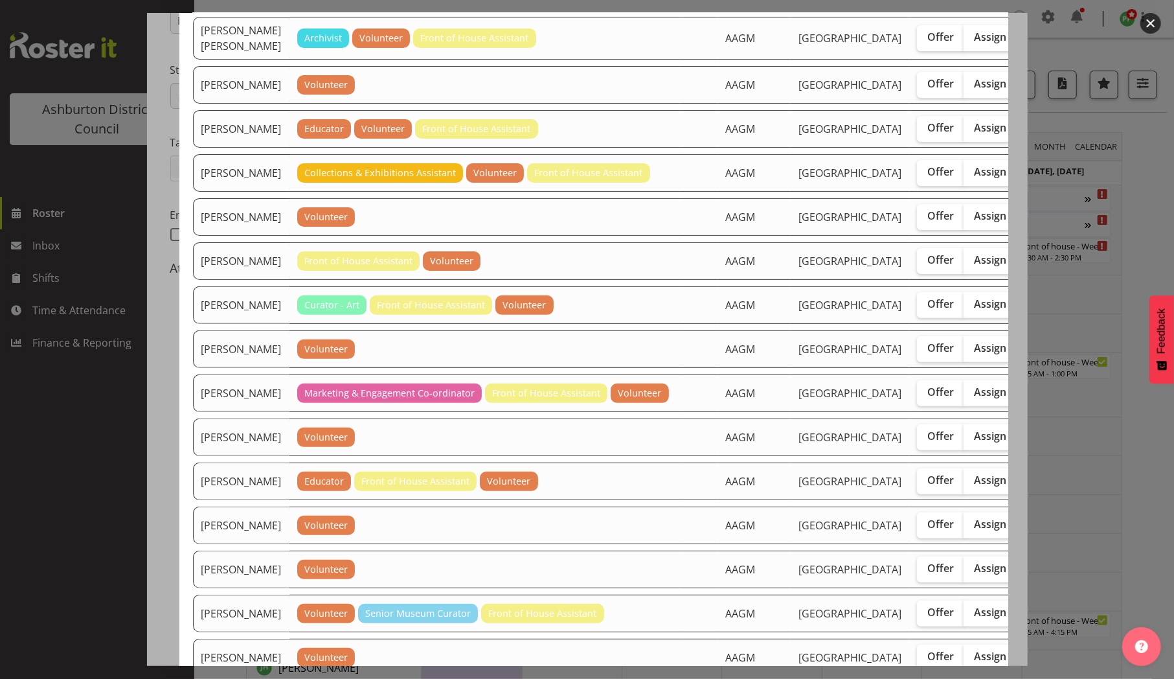
scroll to position [171, 0]
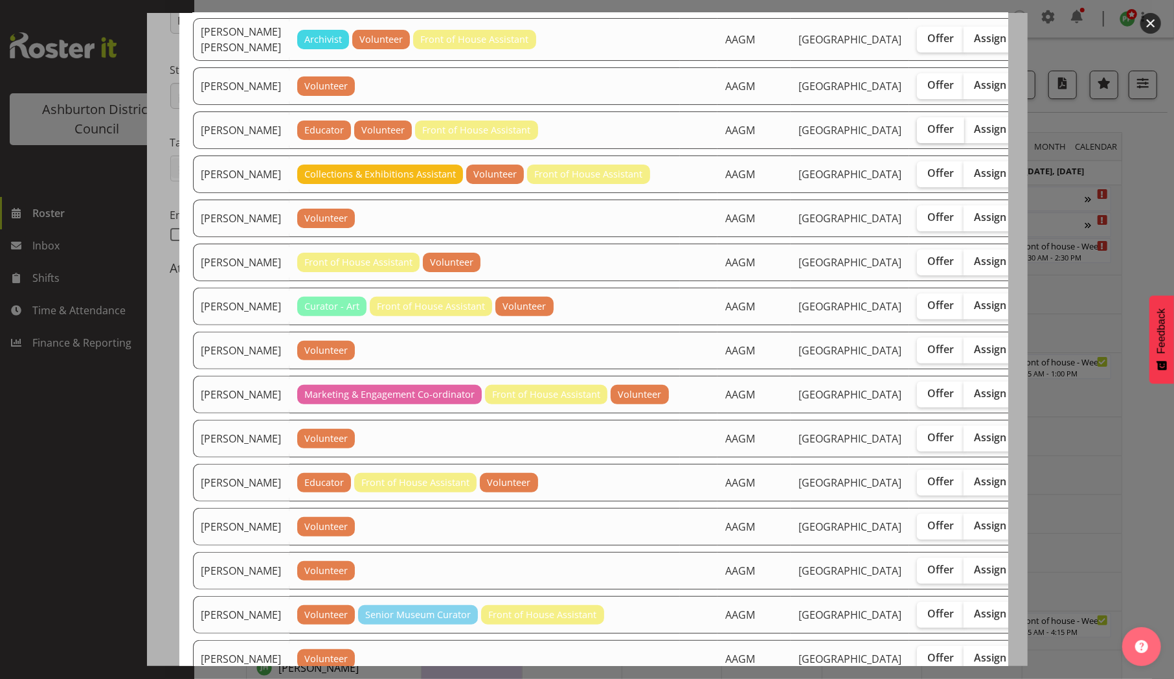
click at [927, 135] on span "Offer" at bounding box center [940, 128] width 27 height 13
click at [917, 133] on input "Offer" at bounding box center [921, 129] width 8 height 8
checkbox input "true"
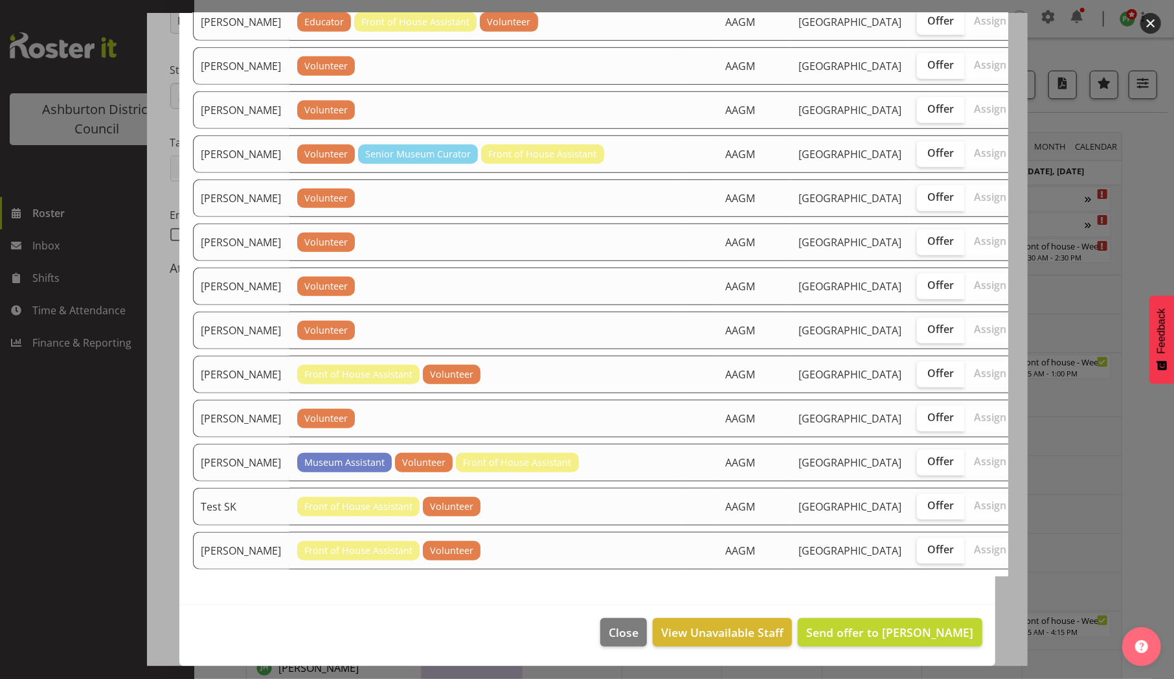
scroll to position [755, 0]
click at [857, 640] on span "Send offer to Esther Deans" at bounding box center [889, 632] width 167 height 16
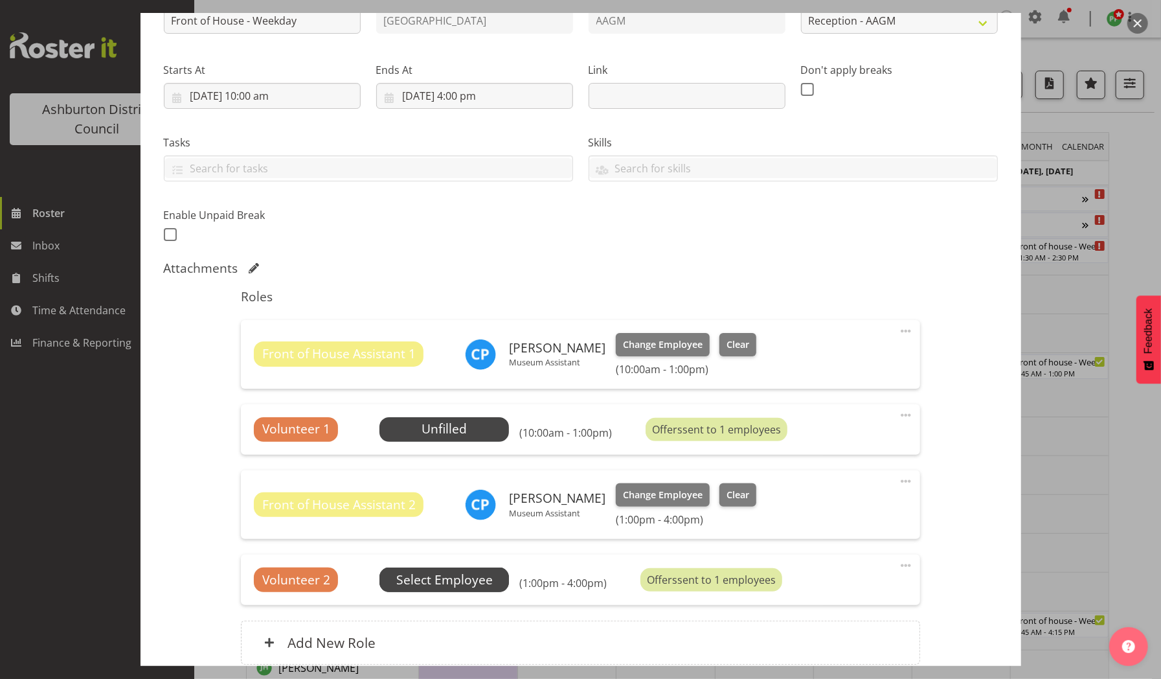
click at [478, 582] on span "Select Employee" at bounding box center [444, 580] width 96 height 19
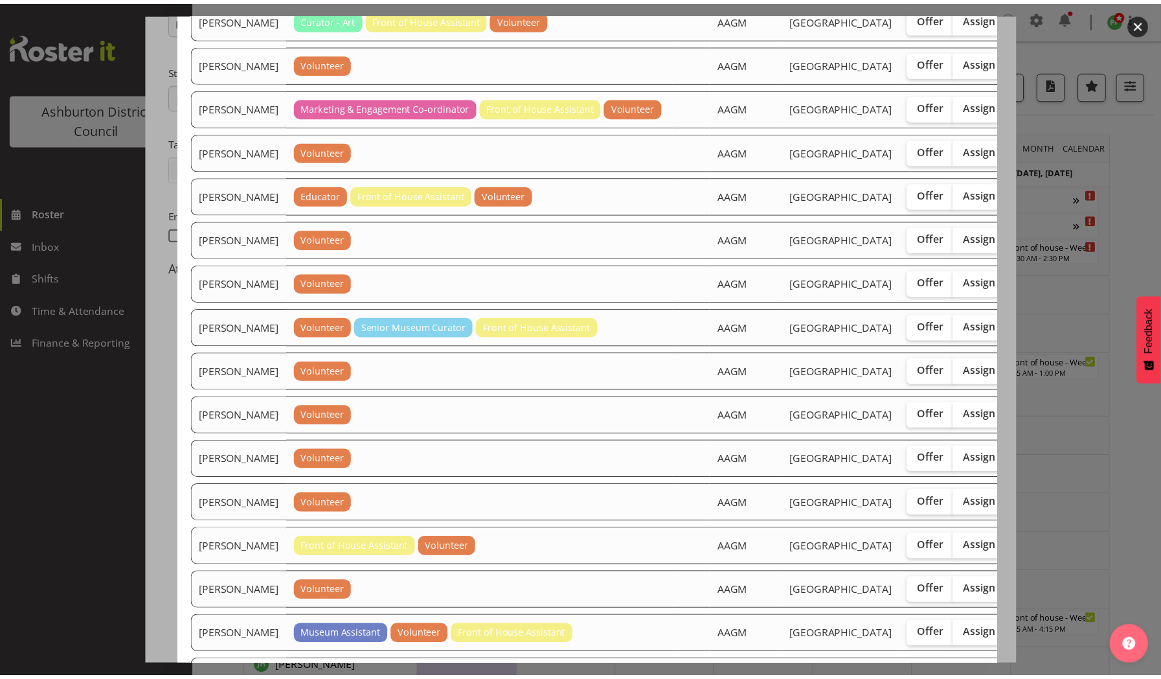
scroll to position [769, 0]
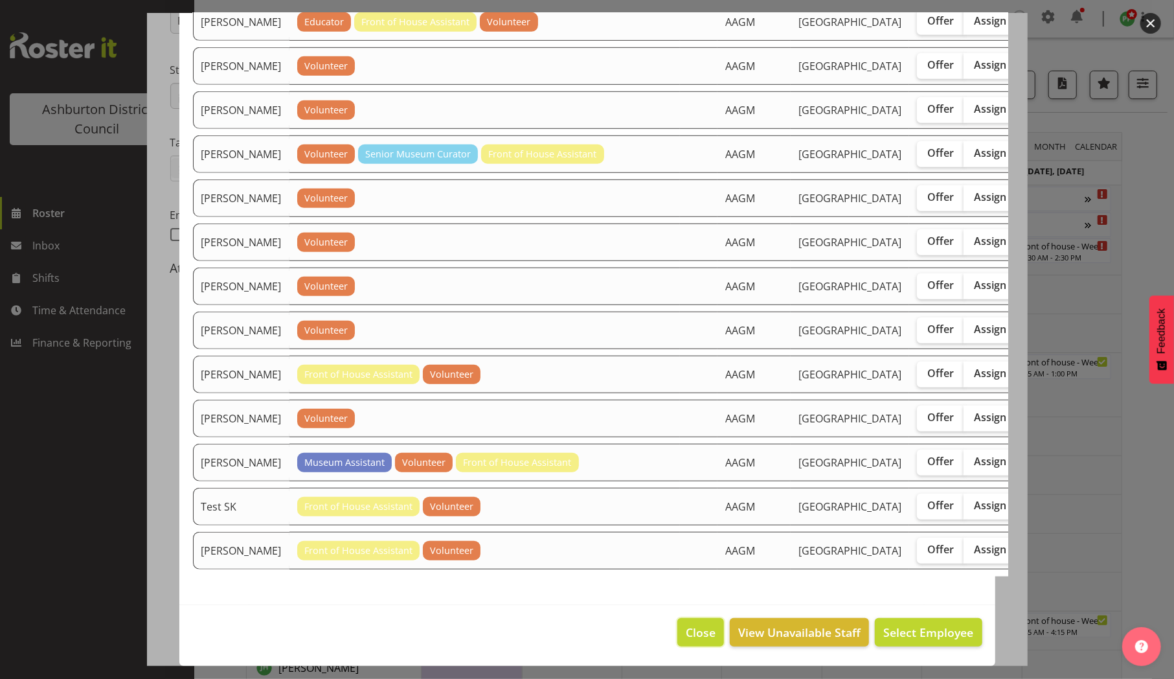
click at [693, 631] on span "Close" at bounding box center [701, 632] width 30 height 17
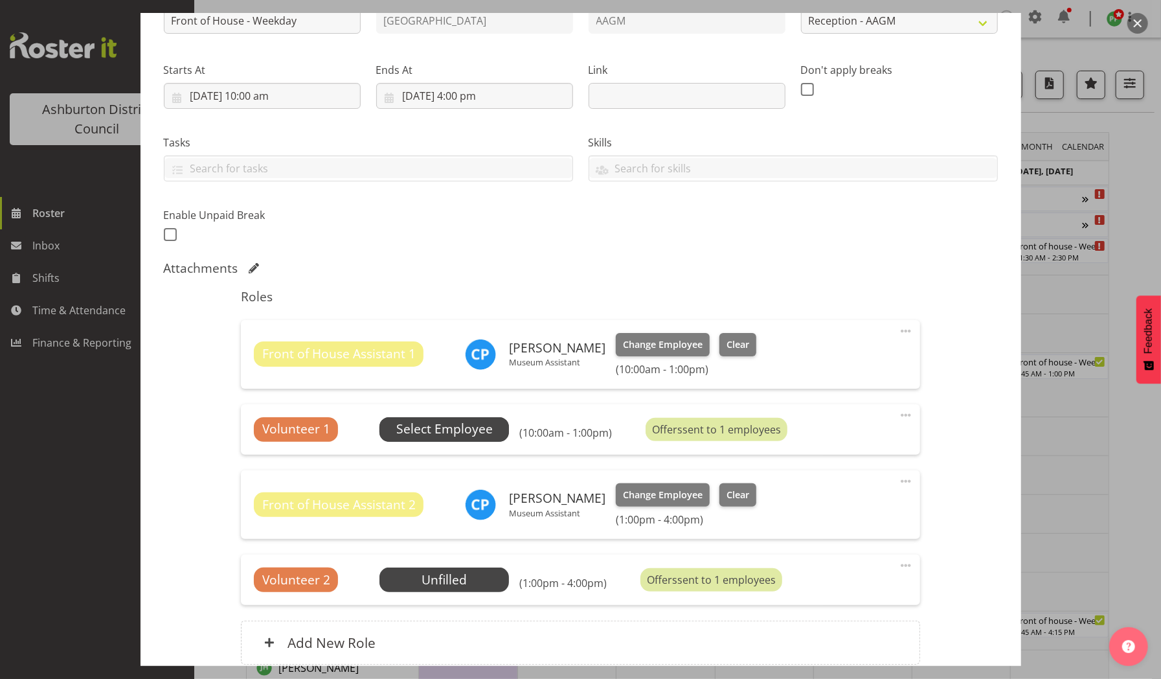
click at [434, 424] on span "Select Employee" at bounding box center [444, 429] width 96 height 19
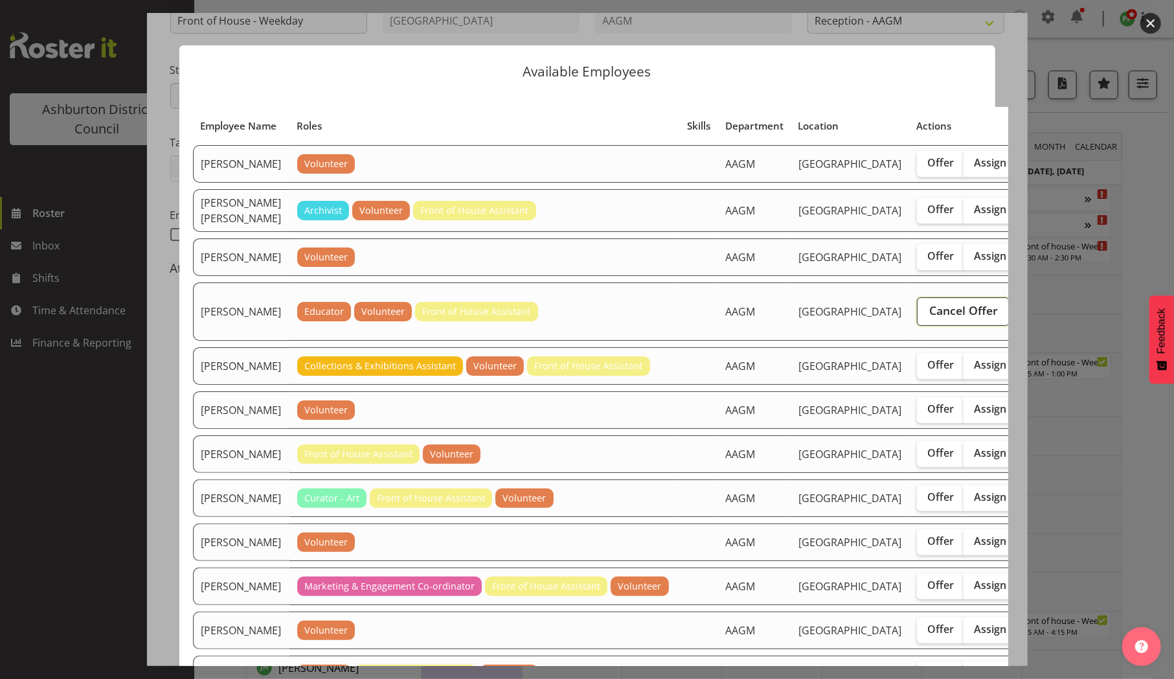
click at [929, 319] on span "Cancel Offer" at bounding box center [963, 310] width 69 height 17
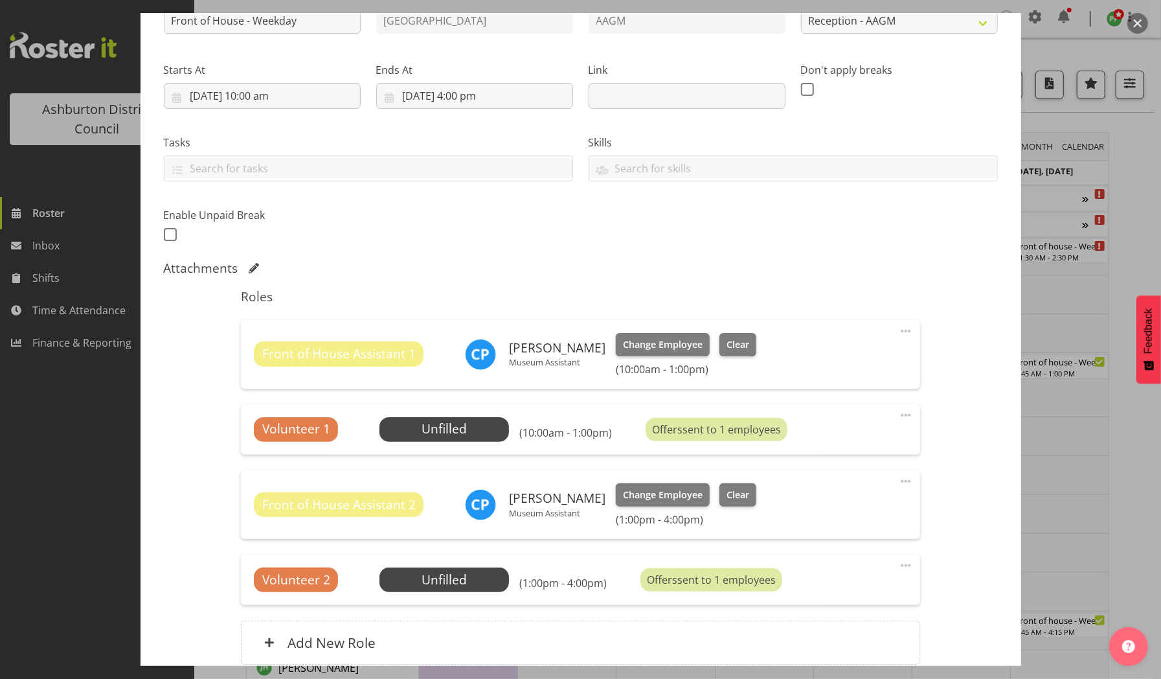
click at [137, 391] on div "Edit Shift Instance Shift Details Notes Related Shifts Shift Instance Name Fron…" at bounding box center [581, 174] width 907 height 653
click at [109, 407] on div at bounding box center [580, 339] width 1161 height 679
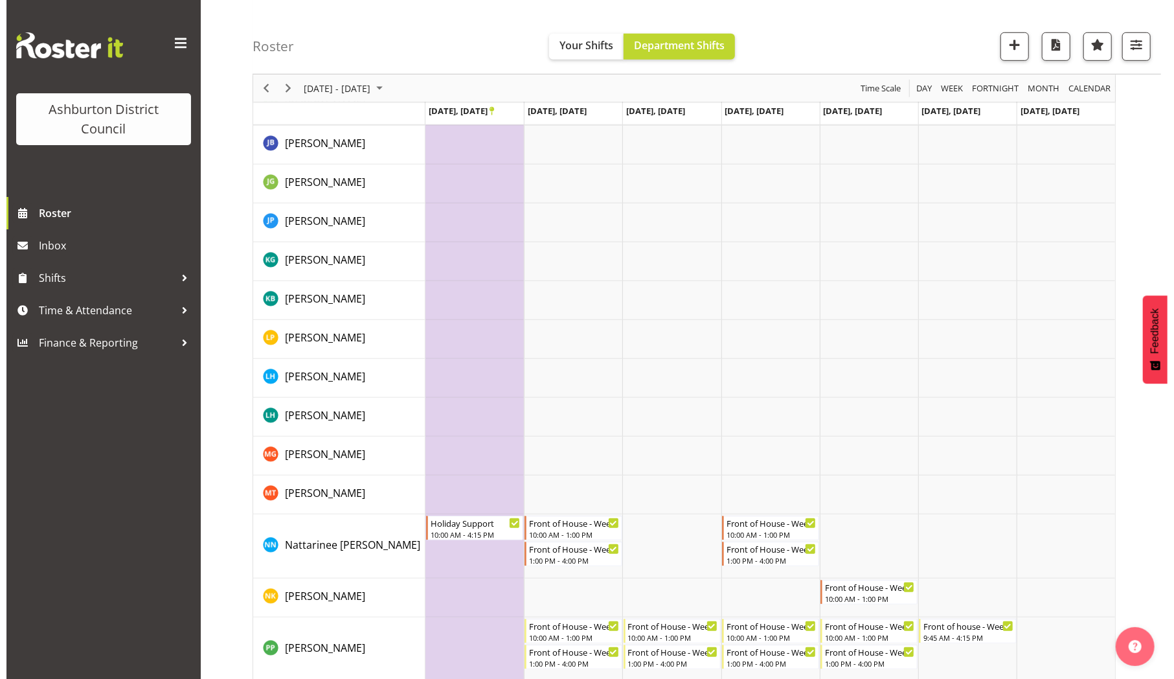
scroll to position [0, 0]
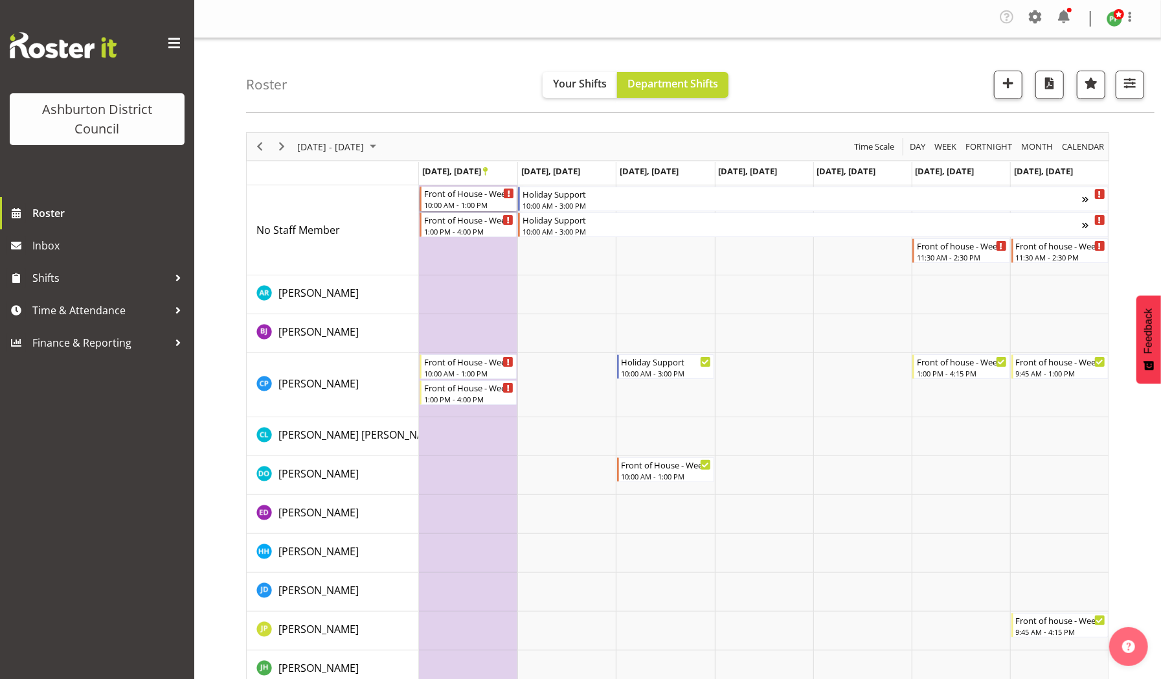
click at [456, 196] on div "Front of House - Weekday" at bounding box center [469, 193] width 90 height 13
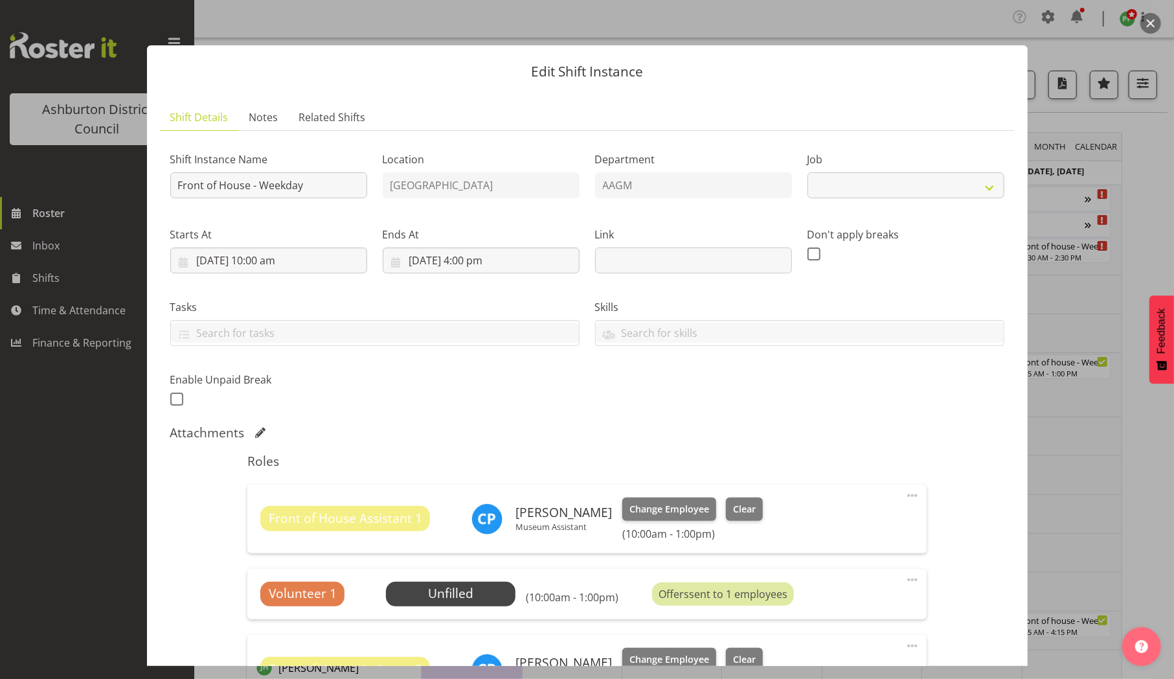
select select "10103"
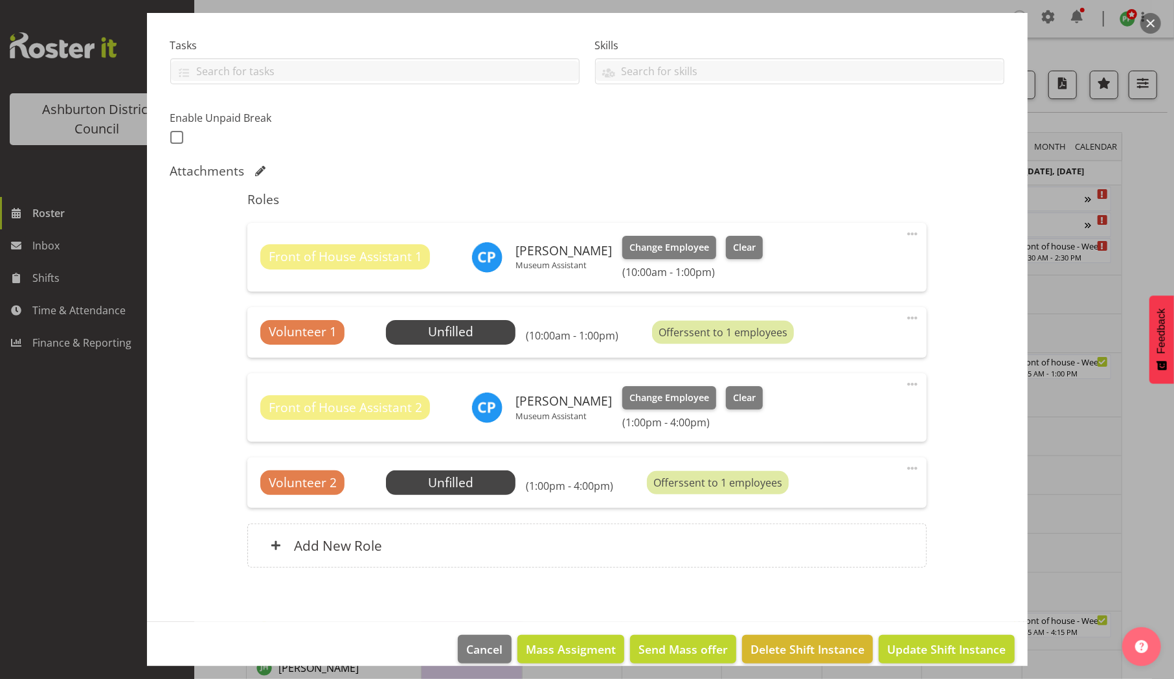
scroll to position [266, 0]
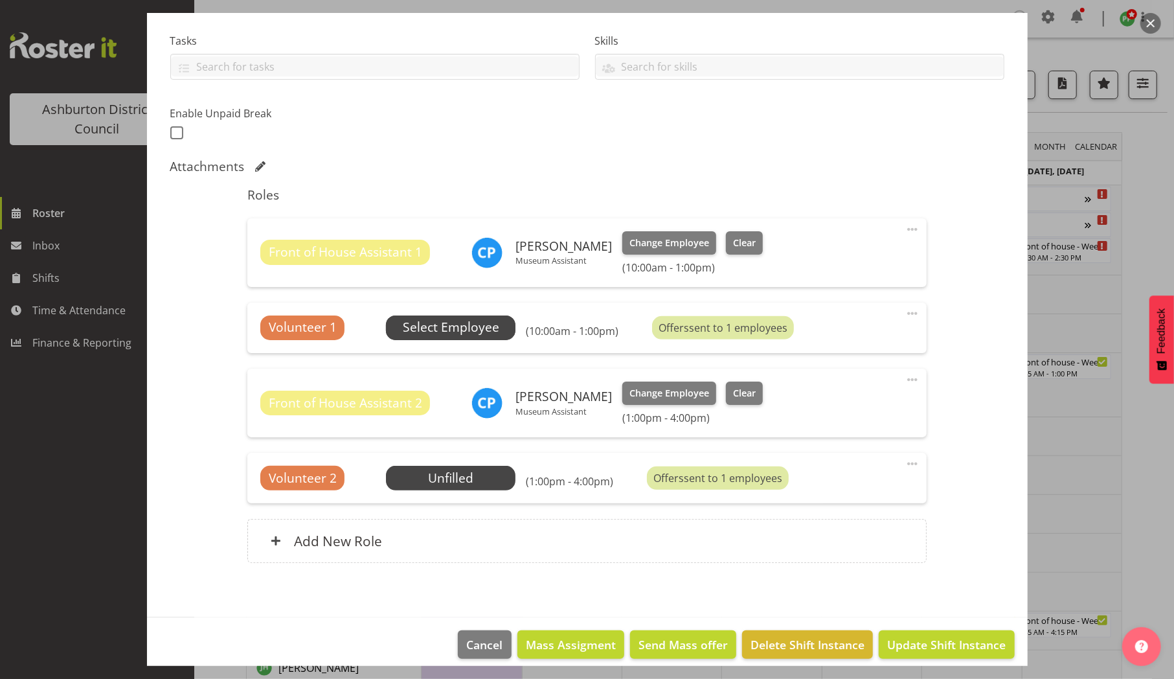
click at [442, 328] on span "Select Employee" at bounding box center [451, 327] width 96 height 19
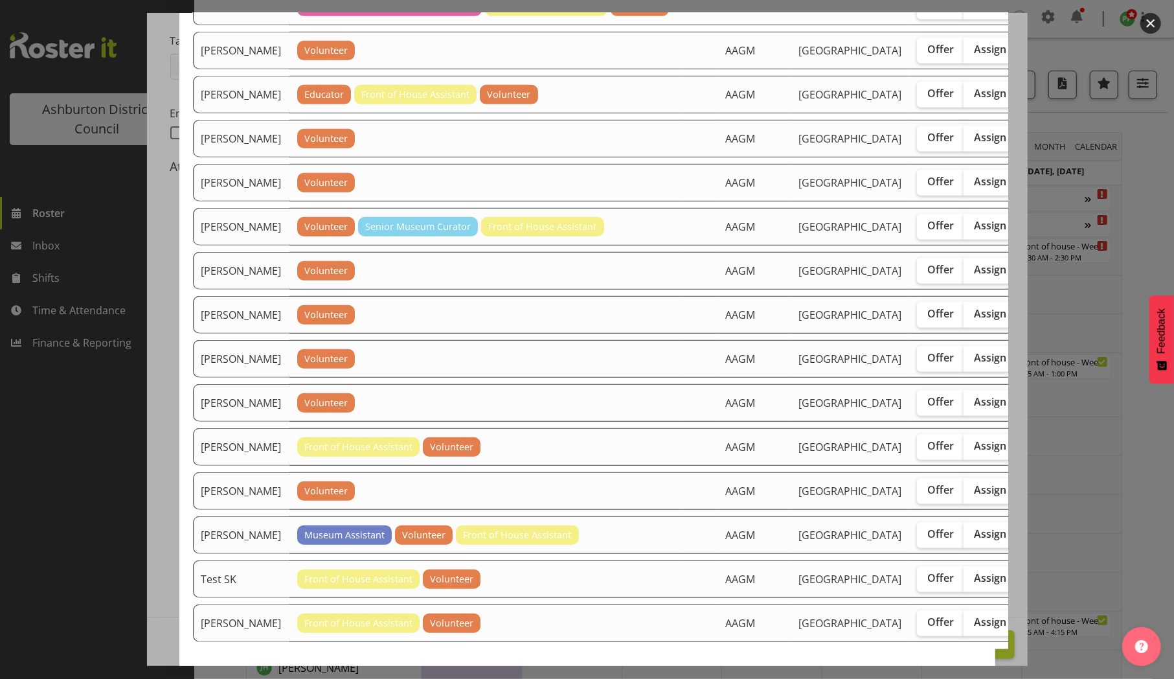
scroll to position [558, 0]
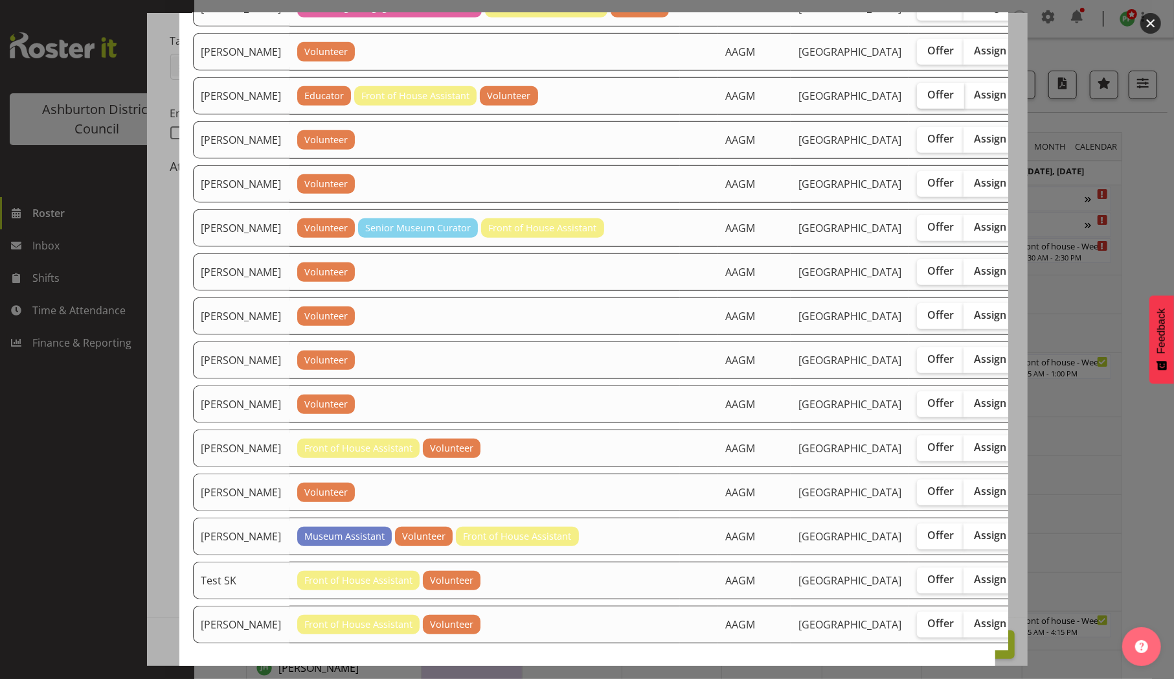
click at [927, 101] on span "Offer" at bounding box center [940, 94] width 27 height 13
click at [917, 99] on input "Offer" at bounding box center [921, 95] width 8 height 8
checkbox input "true"
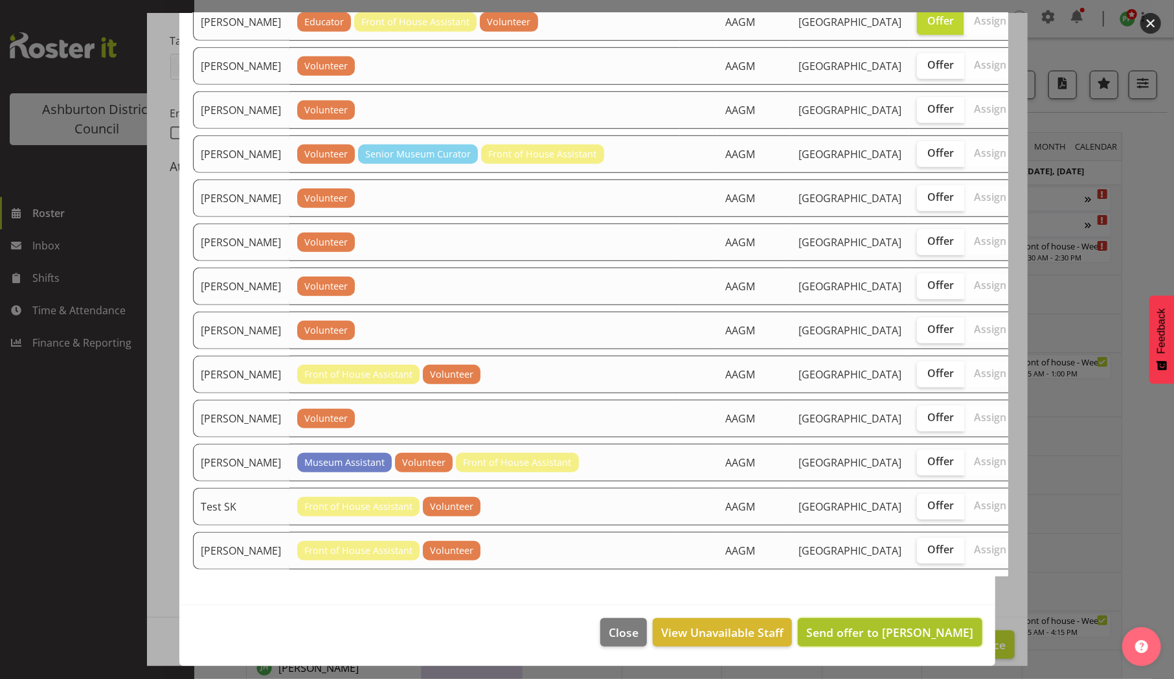
click at [843, 631] on span "Send offer to Katie Graham" at bounding box center [889, 632] width 167 height 16
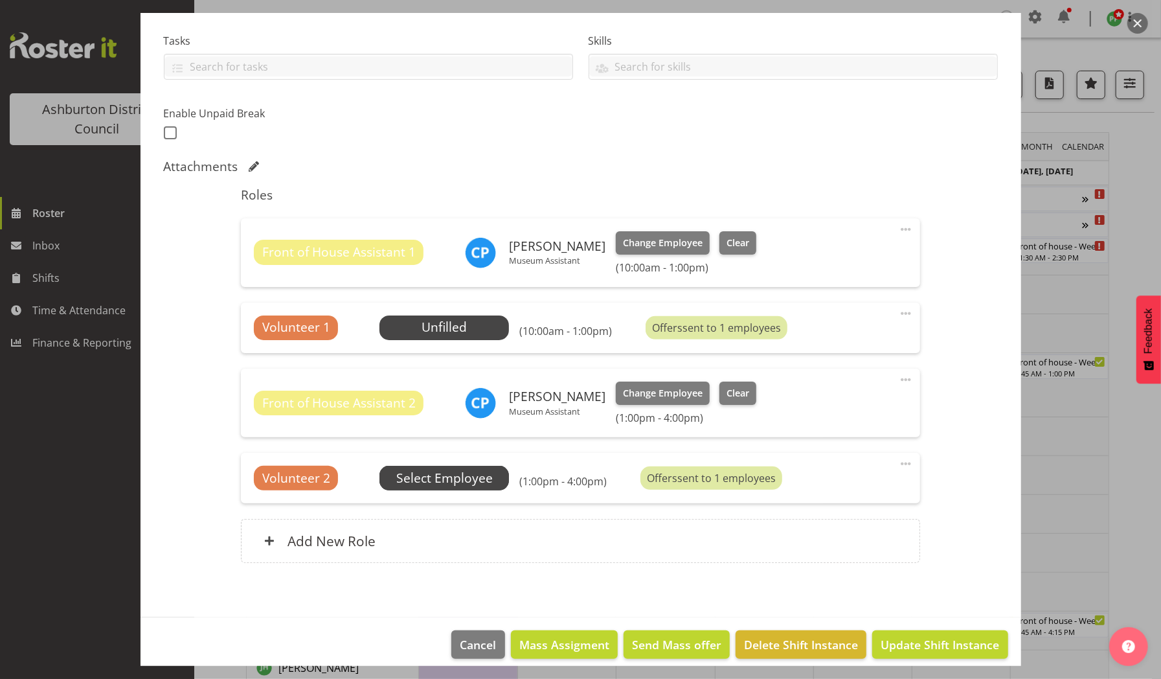
click at [444, 473] on span "Select Employee" at bounding box center [444, 478] width 96 height 19
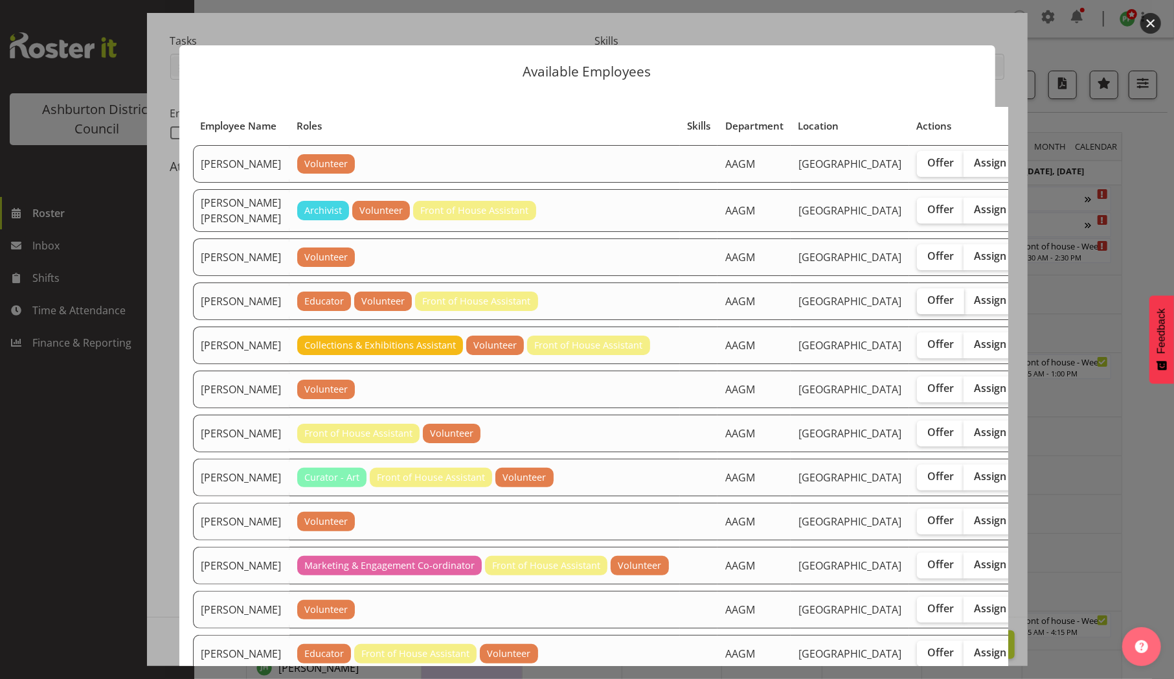
click at [927, 306] on span "Offer" at bounding box center [940, 299] width 27 height 13
click at [917, 304] on input "Offer" at bounding box center [921, 300] width 8 height 8
checkbox input "true"
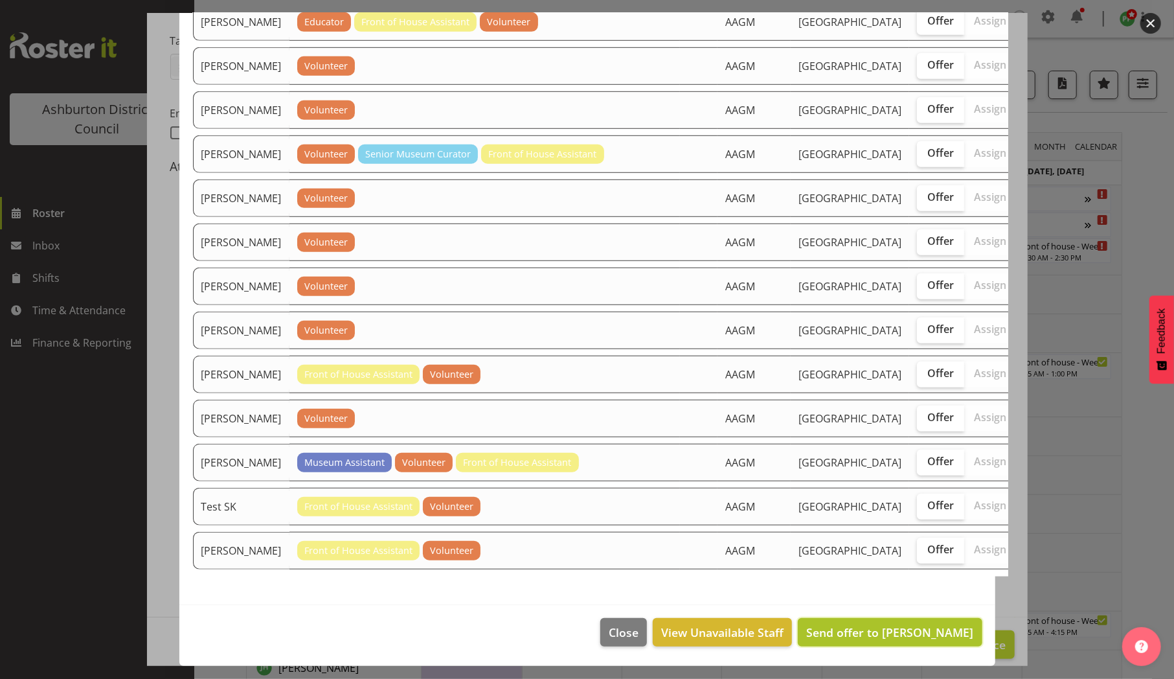
click at [848, 628] on span "Send offer to Esther Deans" at bounding box center [889, 632] width 167 height 16
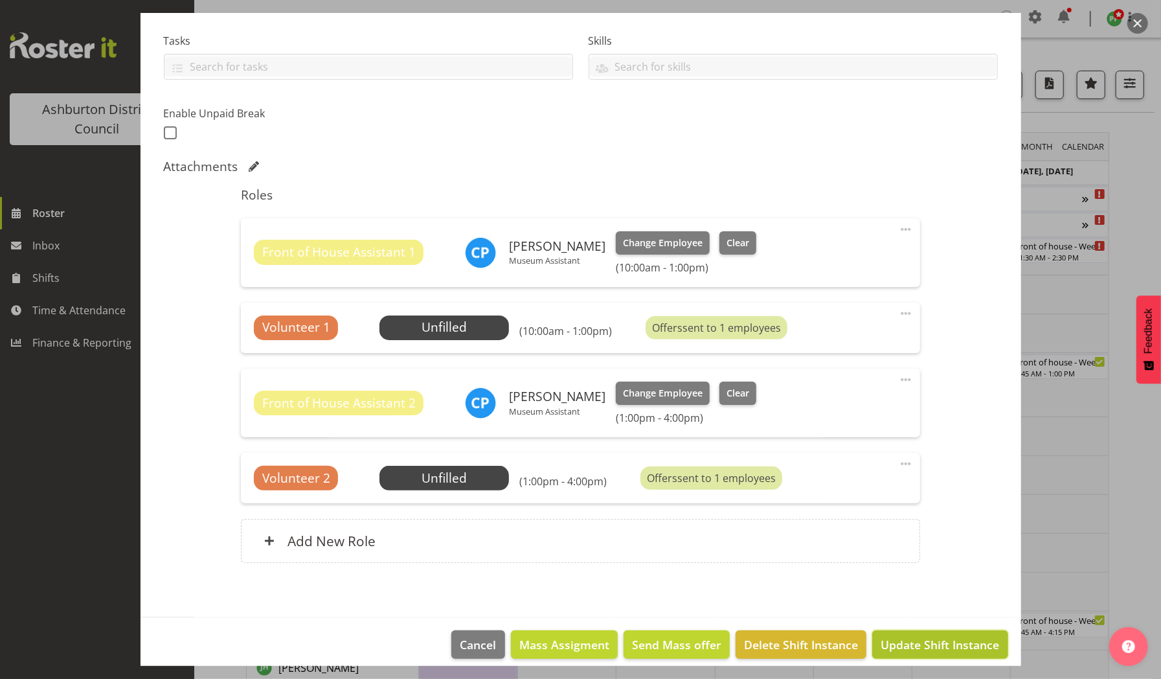
click at [892, 643] on span "Update Shift Instance" at bounding box center [940, 644] width 119 height 17
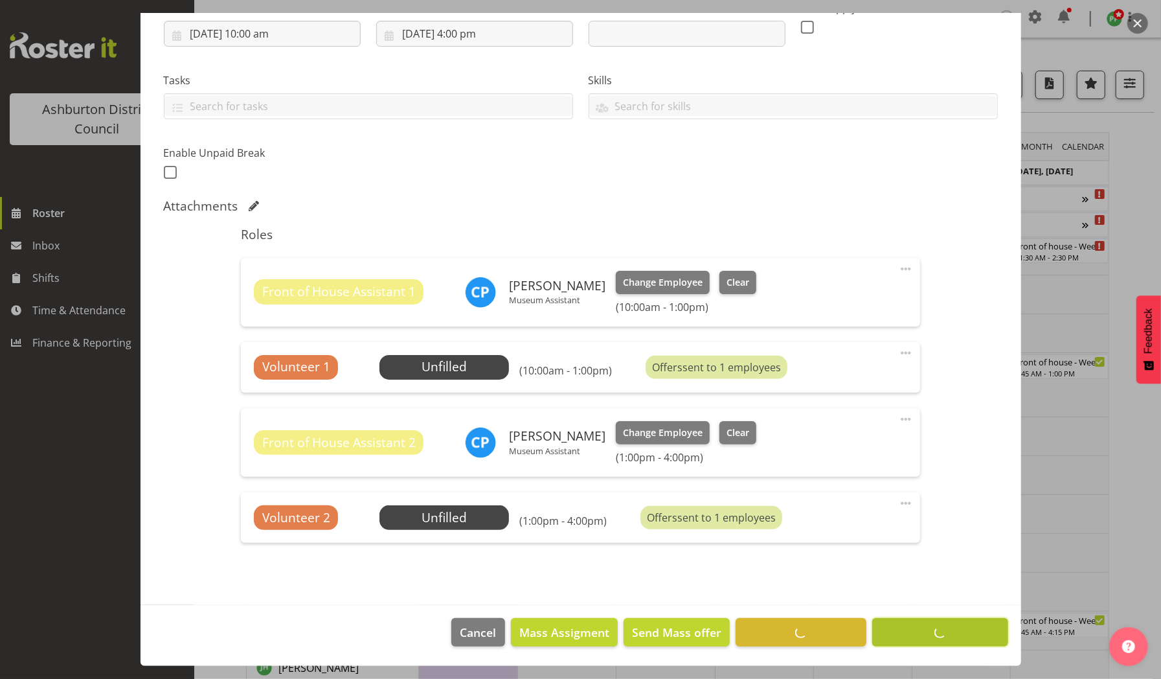
scroll to position [226, 0]
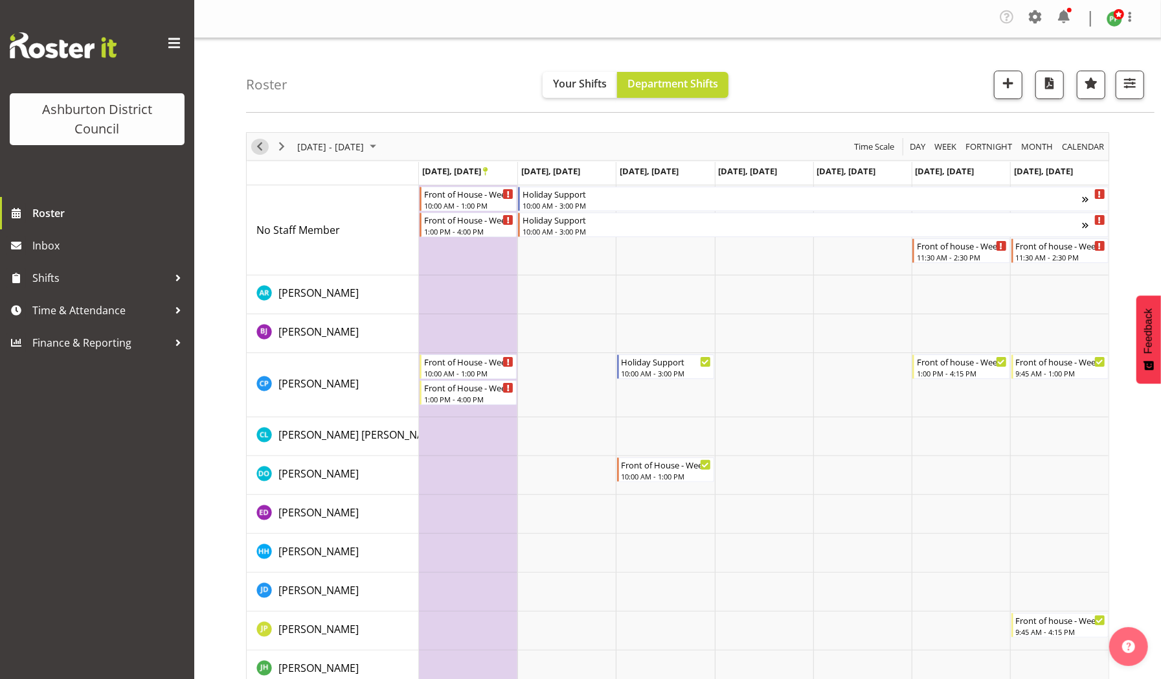
click at [260, 143] on span "Previous" at bounding box center [260, 147] width 16 height 16
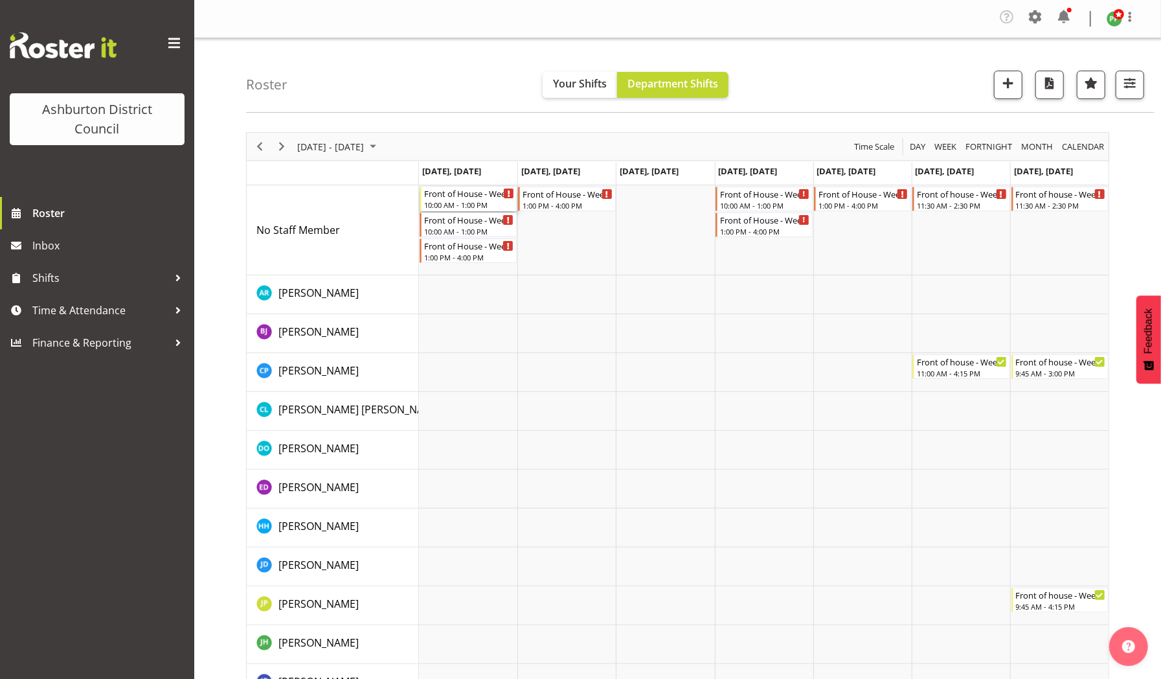
click at [447, 197] on div "Front of House - Weekday" at bounding box center [469, 193] width 90 height 13
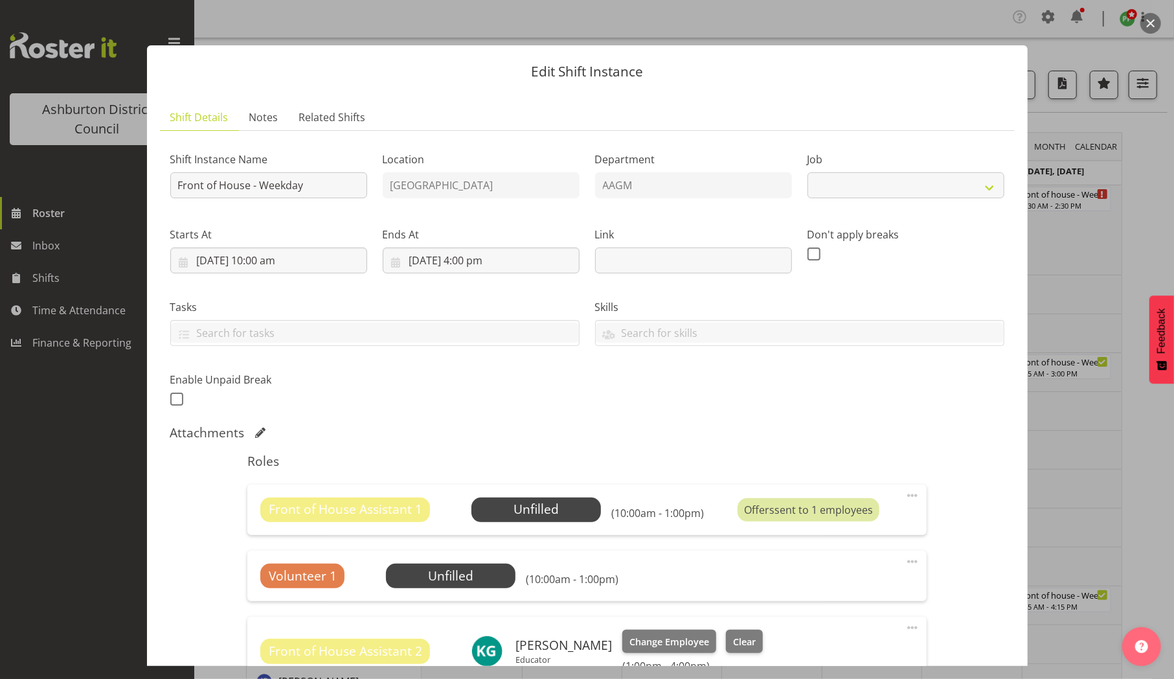
select select "10103"
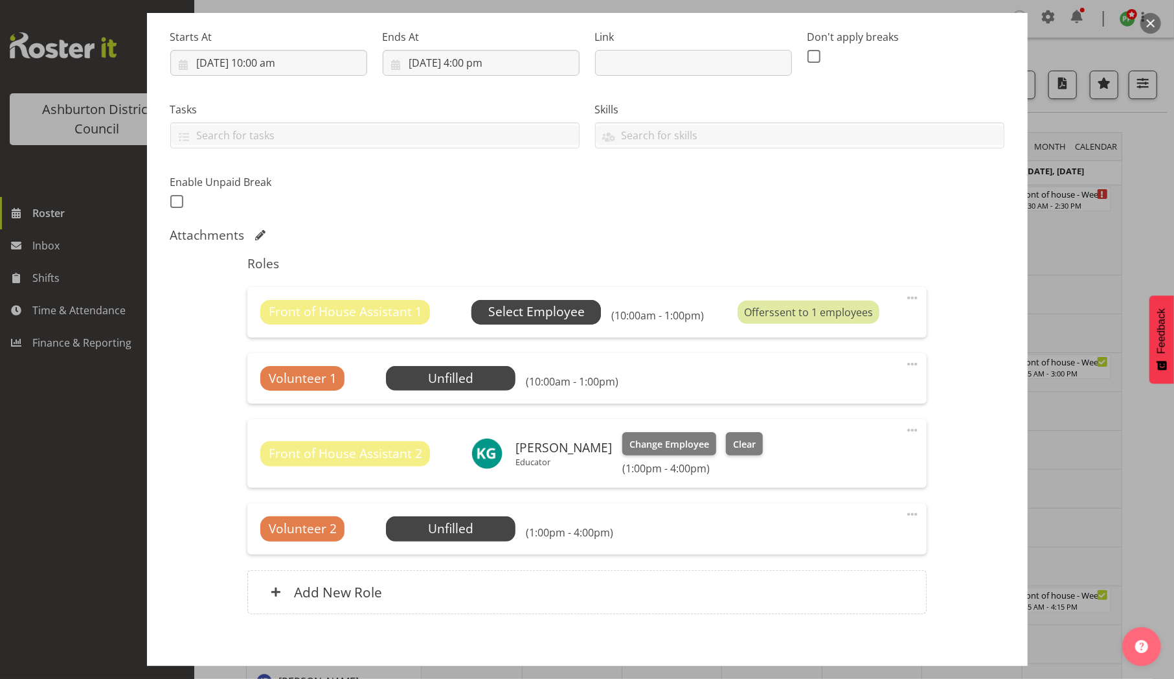
click at [504, 312] on span "Select Employee" at bounding box center [536, 311] width 96 height 19
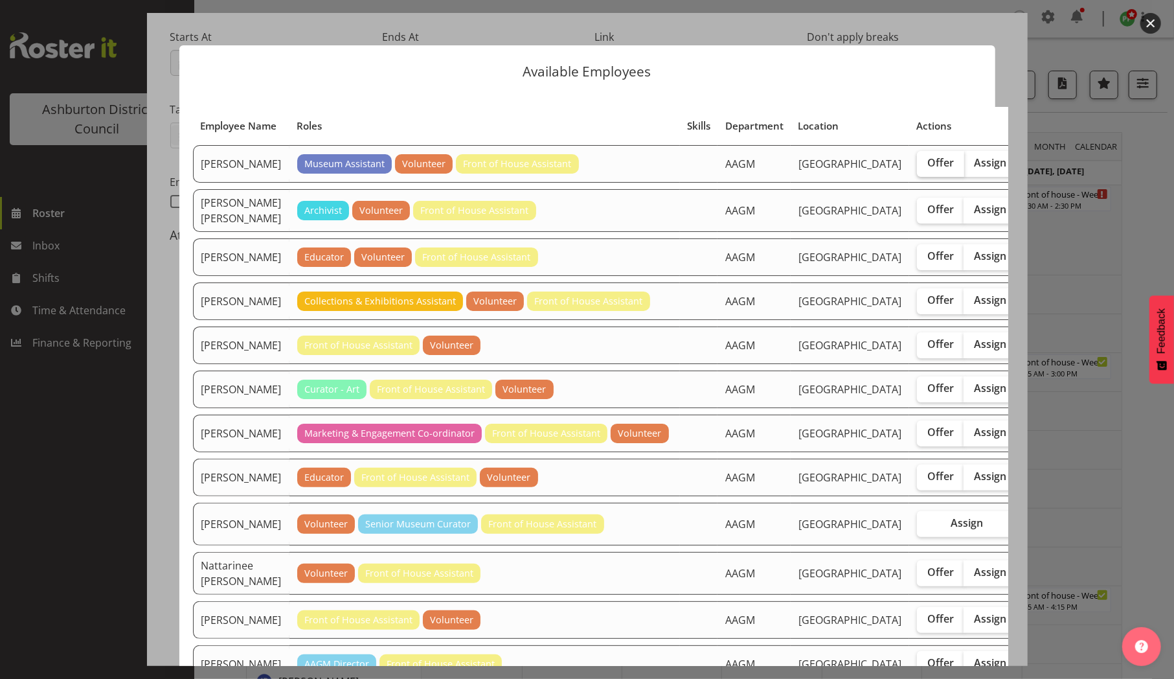
click at [927, 169] on span "Offer" at bounding box center [940, 162] width 27 height 13
click at [917, 167] on input "Offer" at bounding box center [921, 163] width 8 height 8
checkbox input "true"
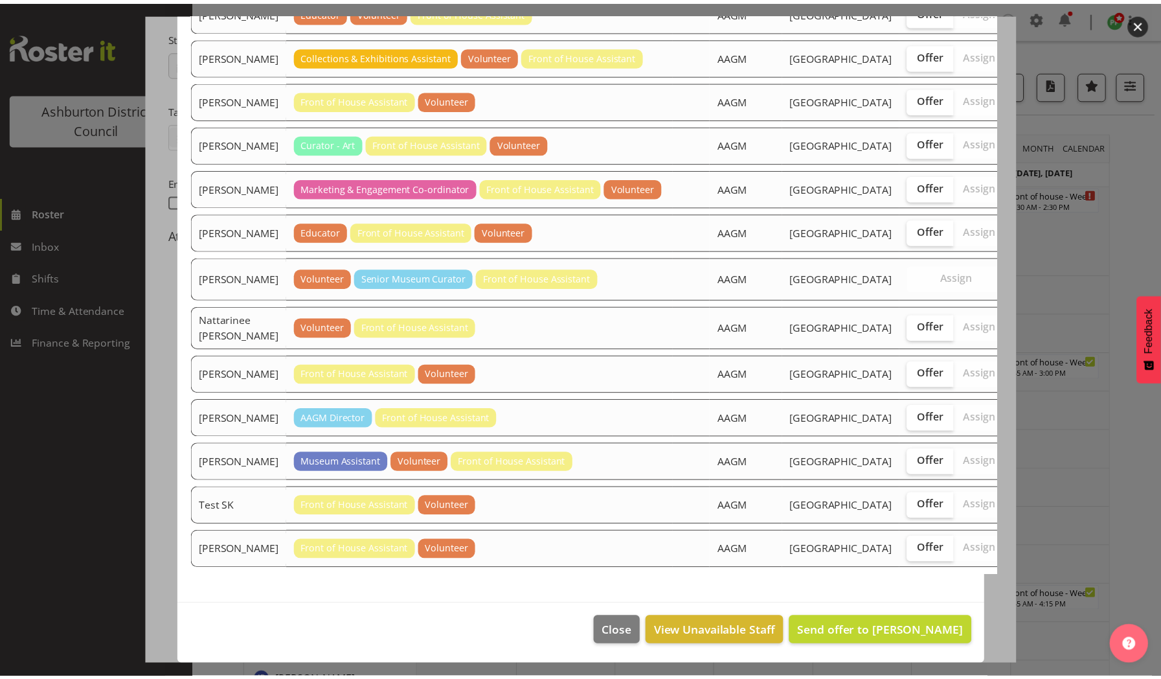
scroll to position [810, 0]
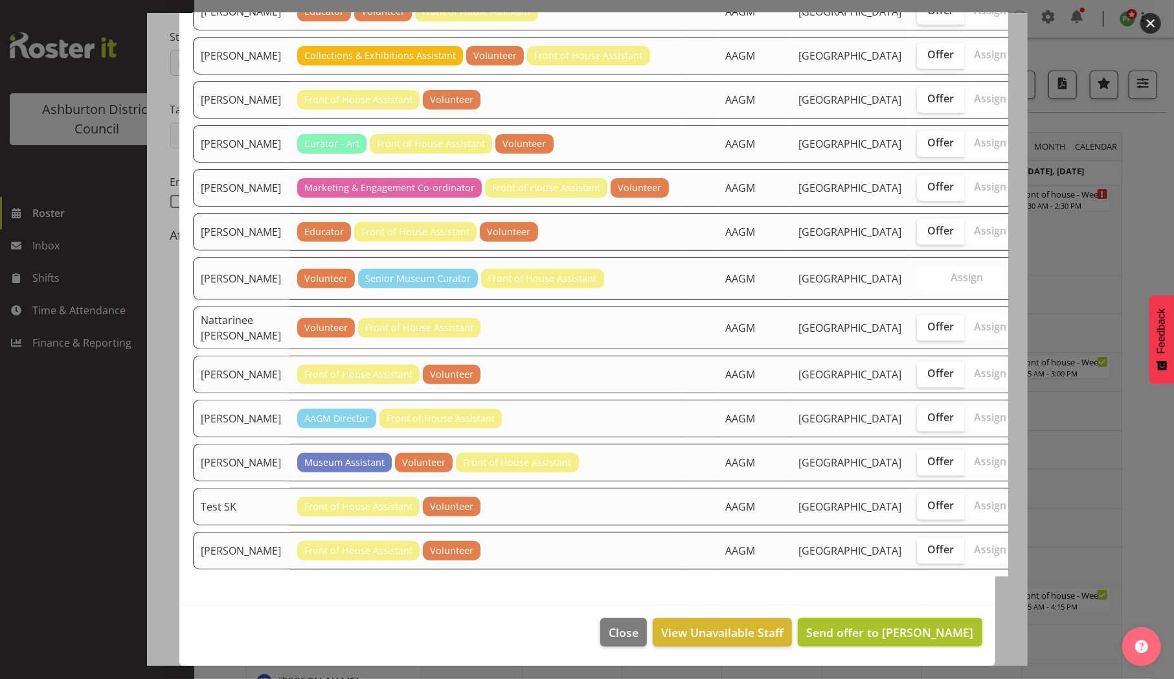
click at [858, 624] on span "Send offer to Charin Phumcharoen" at bounding box center [889, 632] width 167 height 16
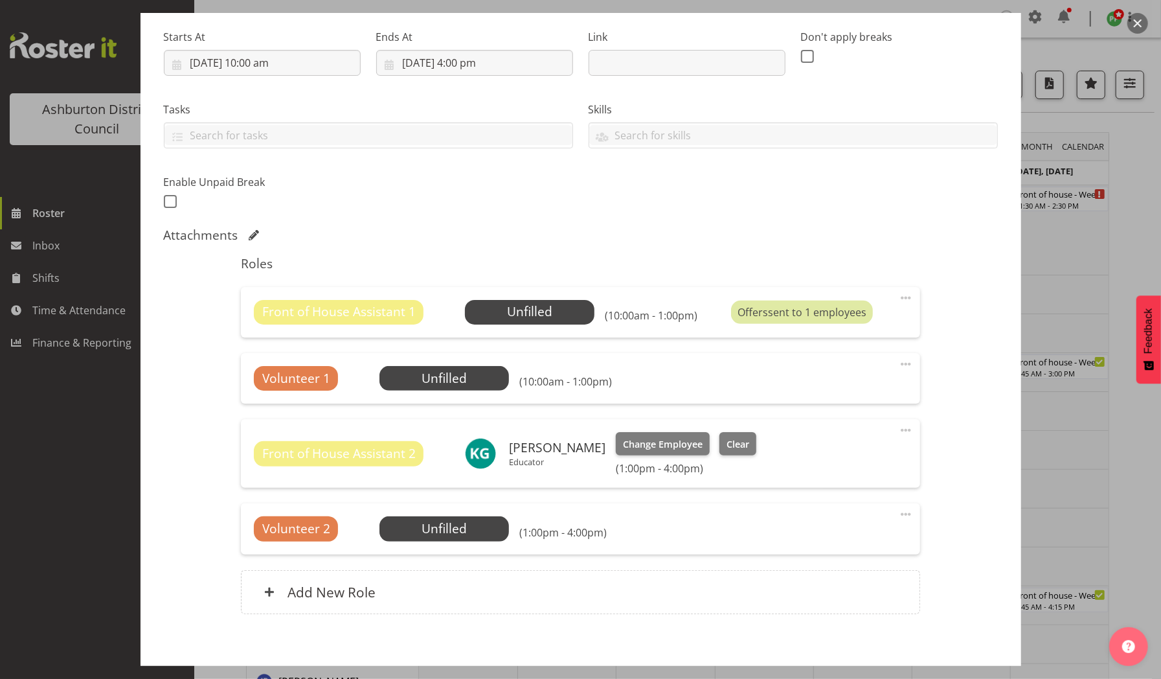
scroll to position [259, 0]
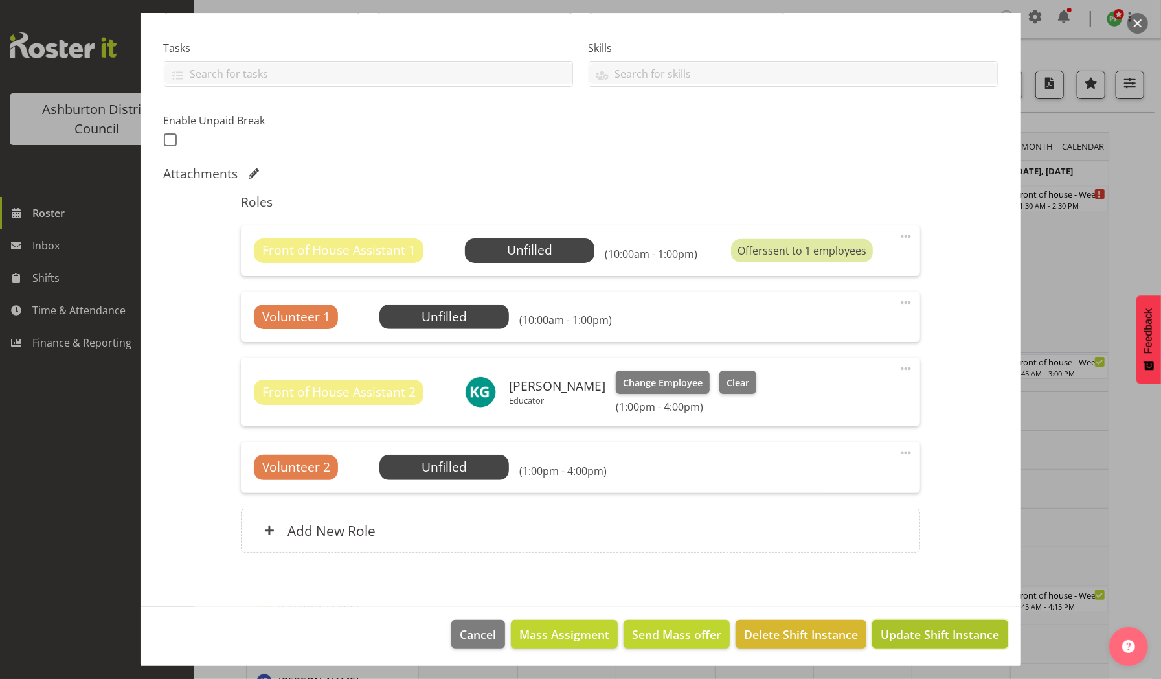
click at [918, 629] on span "Update Shift Instance" at bounding box center [940, 634] width 119 height 17
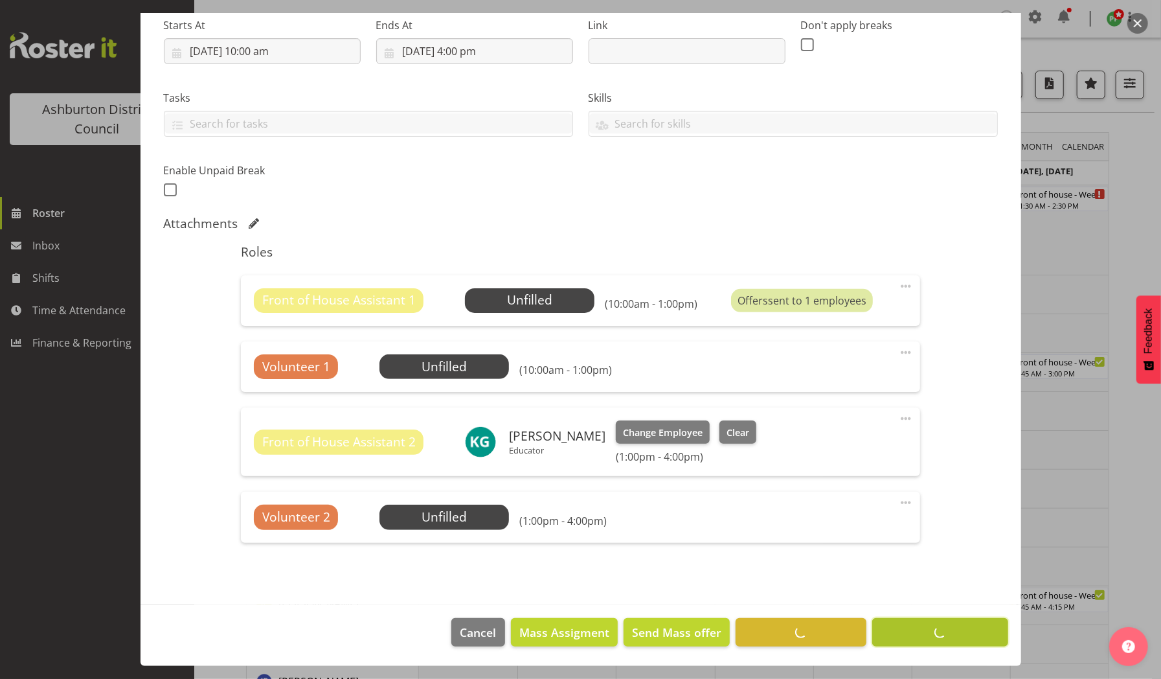
scroll to position [208, 0]
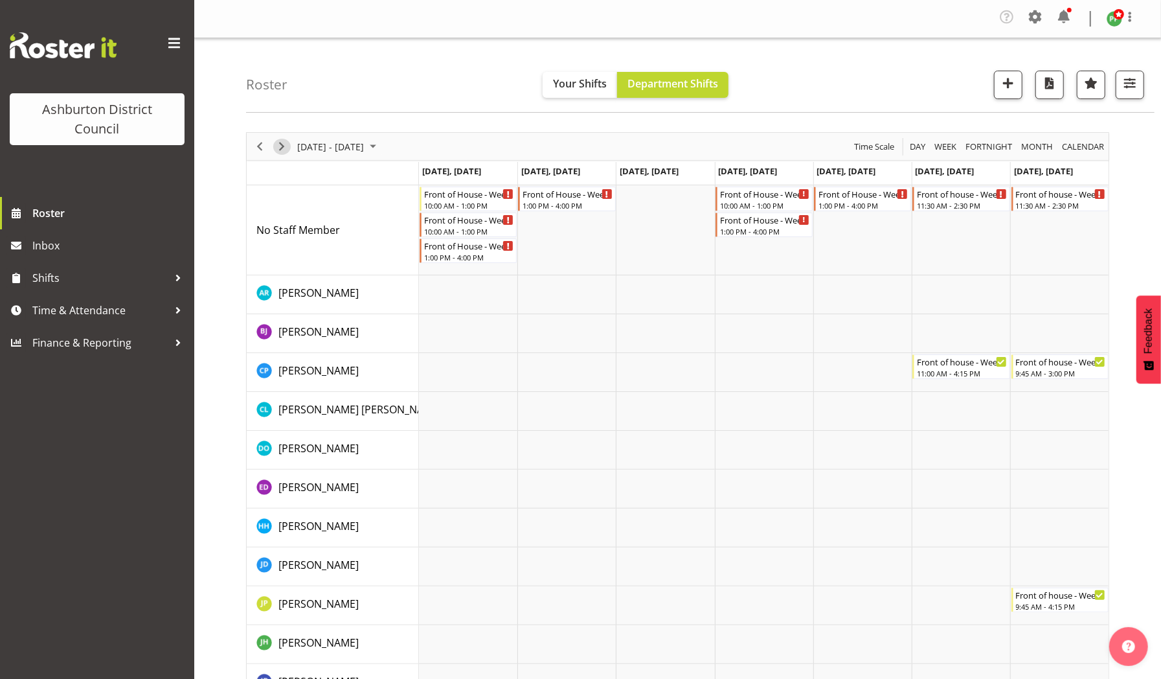
click at [281, 144] on span "Next" at bounding box center [282, 147] width 16 height 16
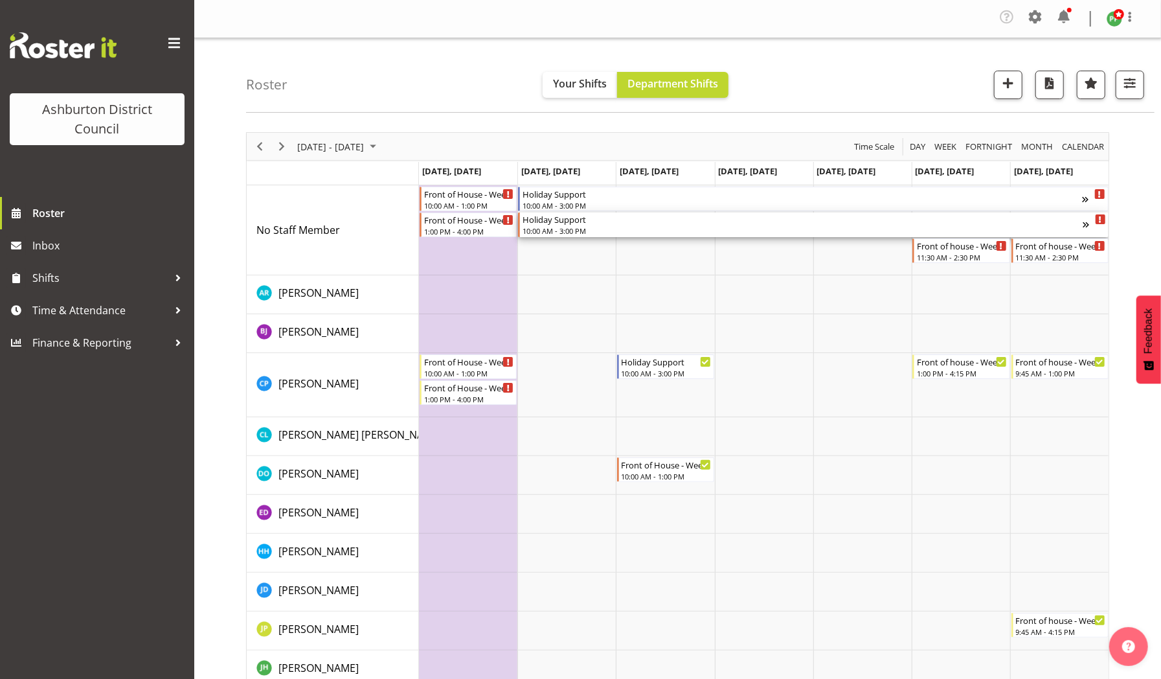
click at [550, 224] on div "Holiday Support 10:00 AM - 3:00 PM" at bounding box center [803, 224] width 560 height 25
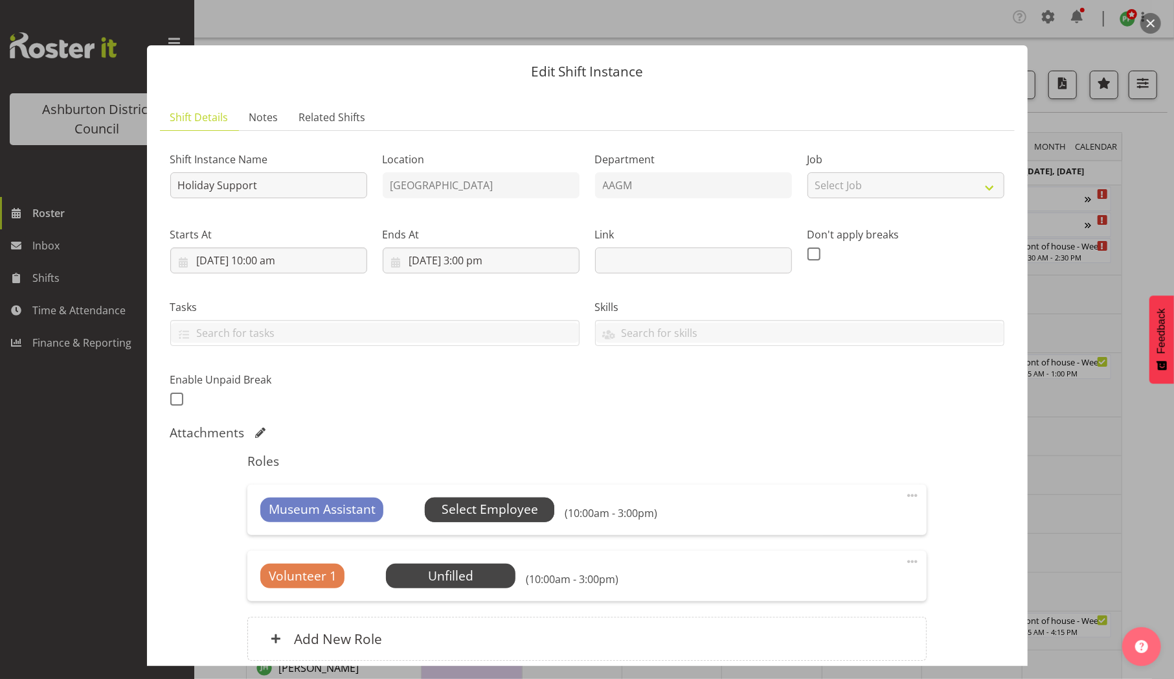
click at [504, 507] on span "Select Employee" at bounding box center [490, 509] width 96 height 19
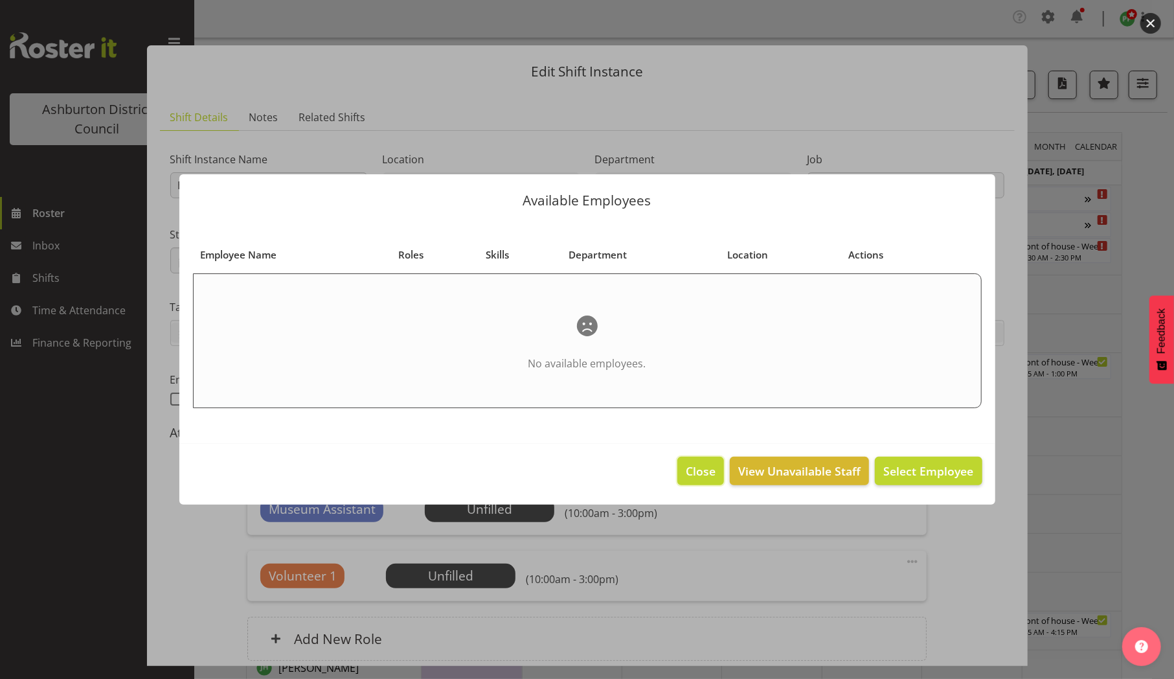
click at [692, 470] on span "Close" at bounding box center [701, 470] width 30 height 17
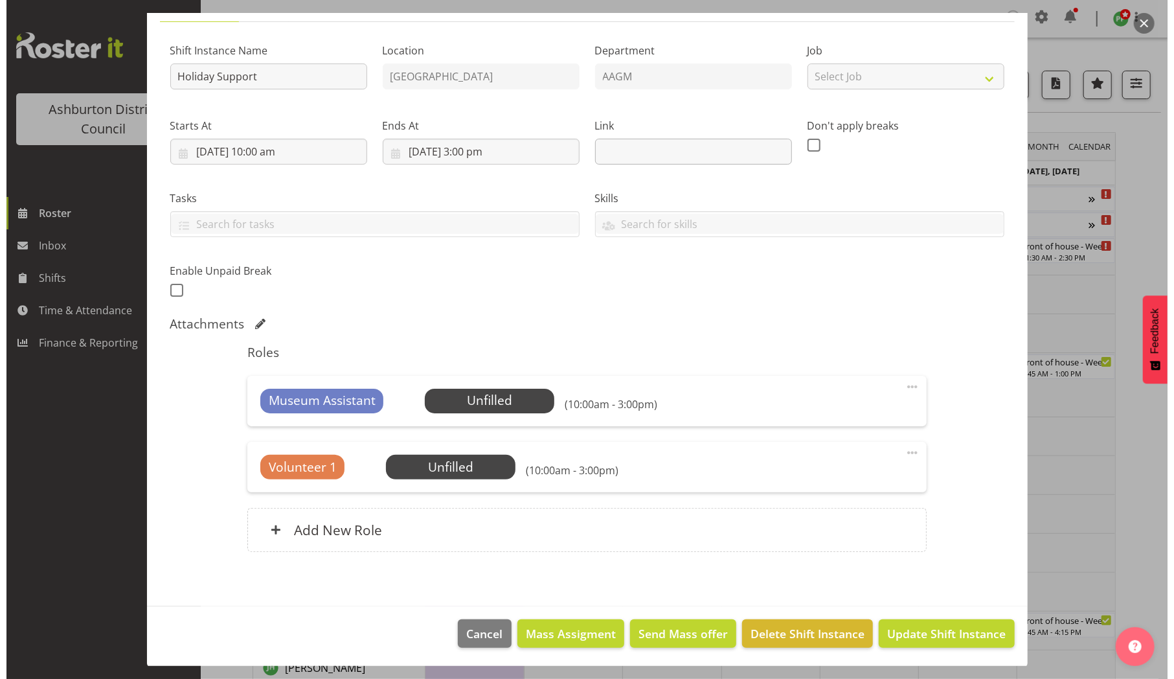
scroll to position [1, 0]
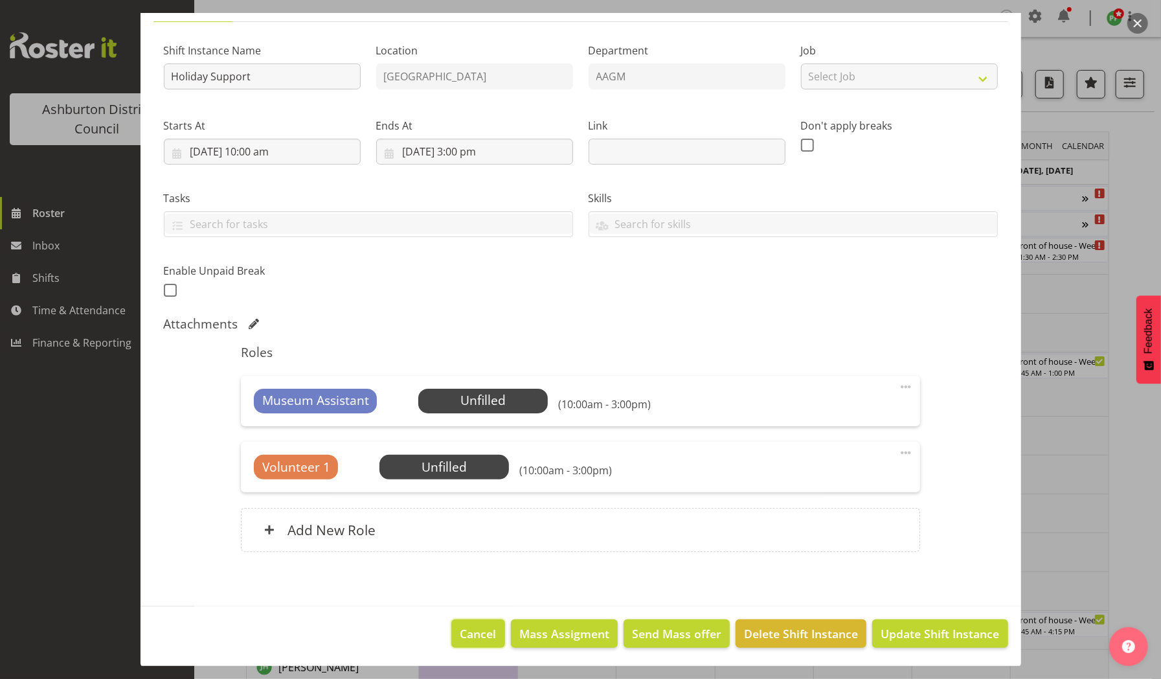
click at [471, 630] on span "Cancel" at bounding box center [478, 633] width 36 height 17
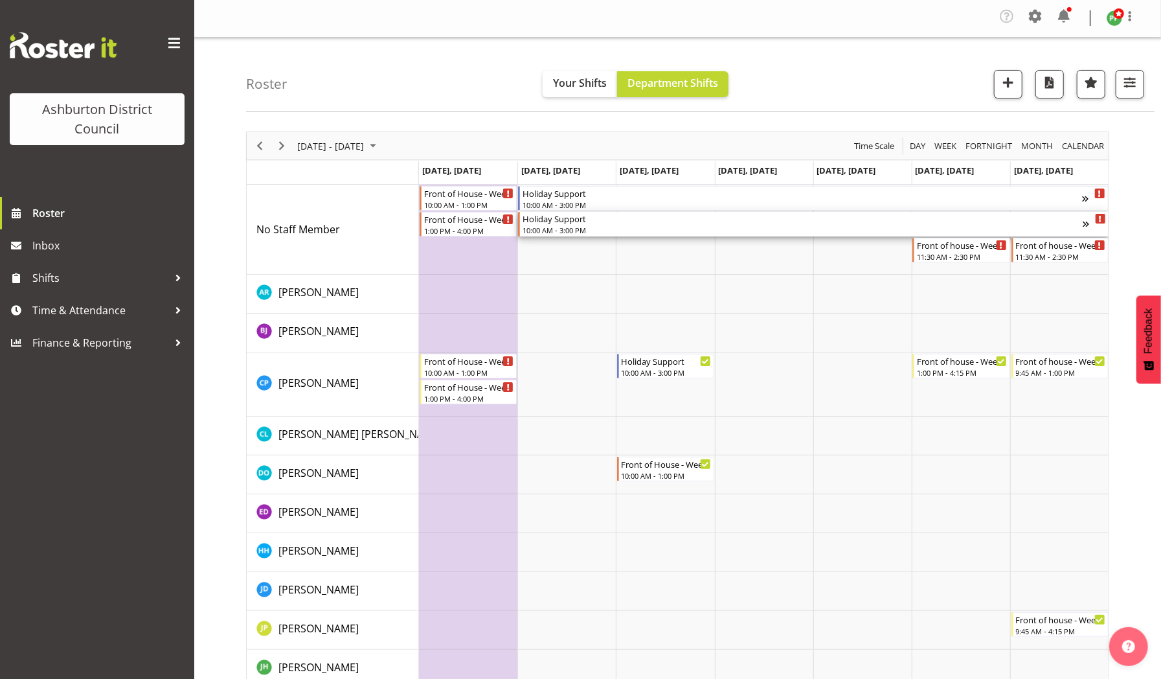
click at [545, 228] on div "10:00 AM - 3:00 PM" at bounding box center [803, 230] width 560 height 10
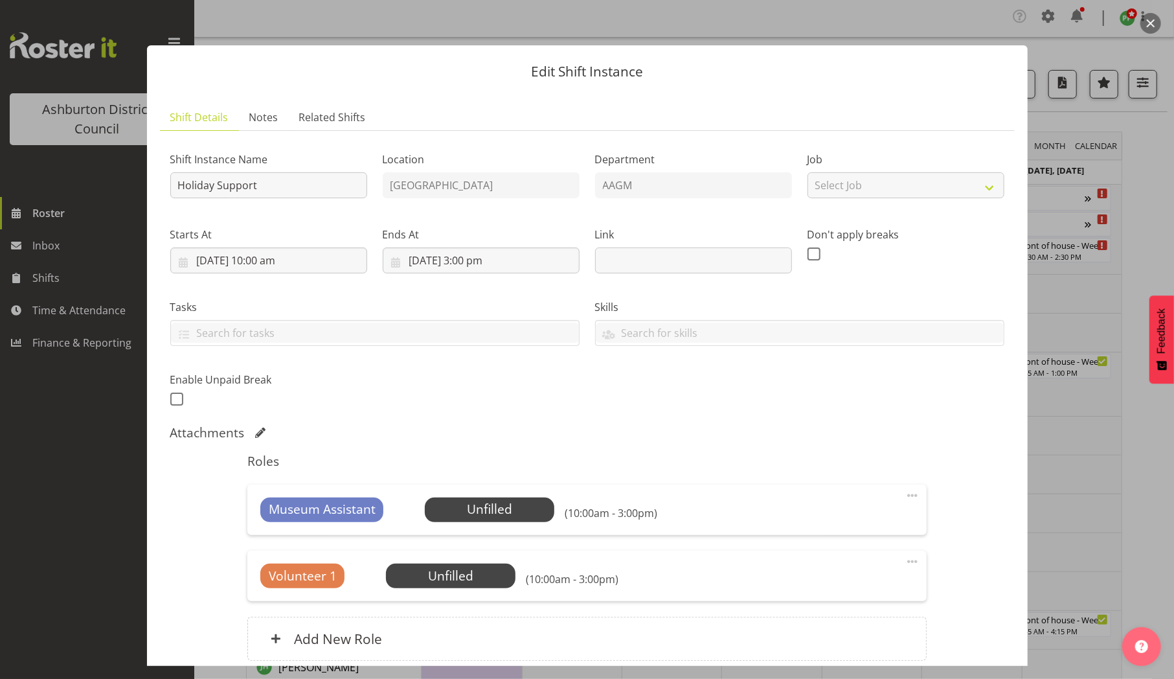
click at [511, 318] on div "Tasks" at bounding box center [374, 322] width 409 height 47
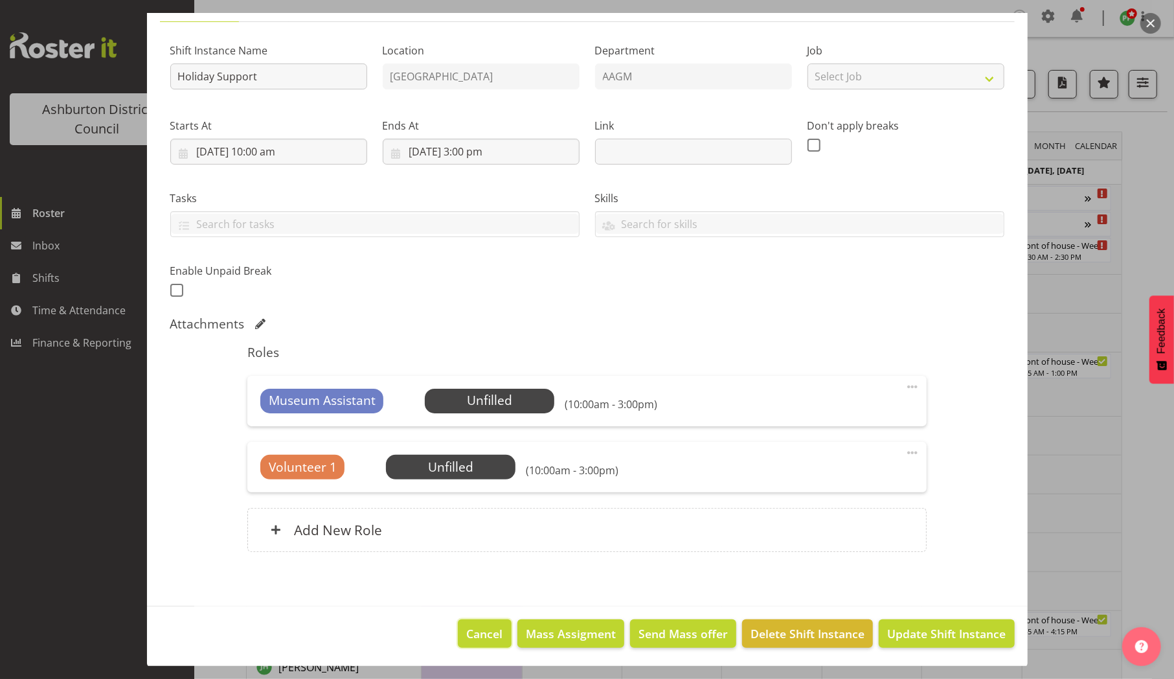
click at [477, 634] on span "Cancel" at bounding box center [485, 633] width 36 height 17
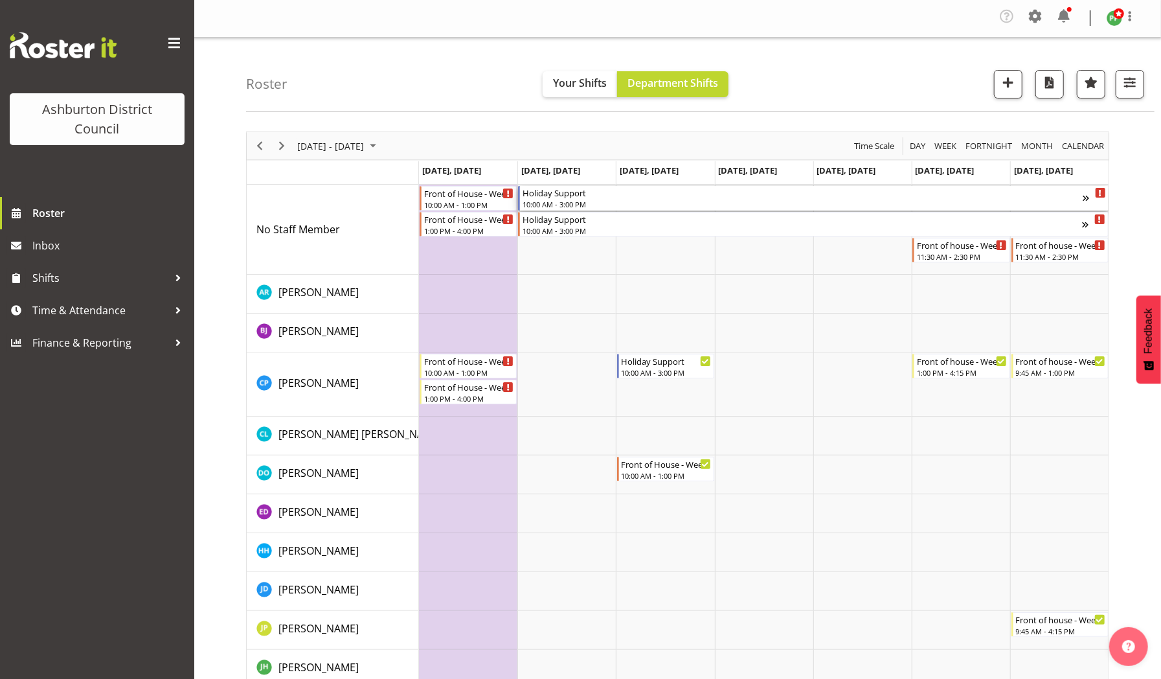
click at [545, 199] on div "10:00 AM - 3:00 PM" at bounding box center [803, 204] width 560 height 10
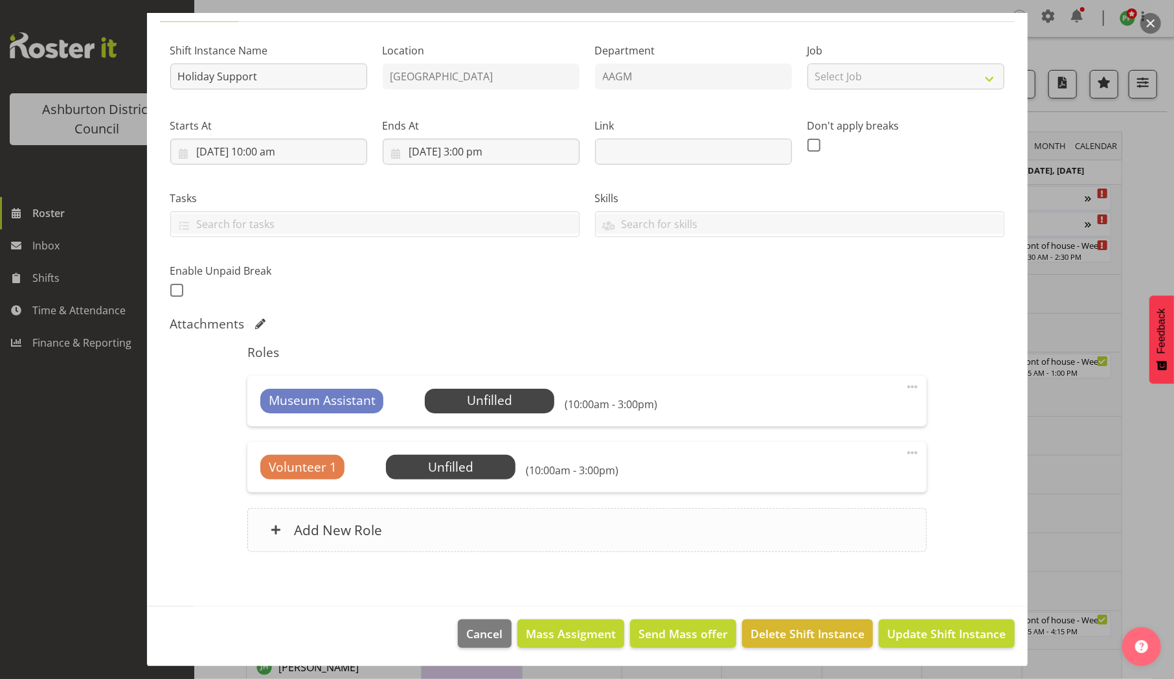
click at [274, 526] on span at bounding box center [276, 530] width 10 height 10
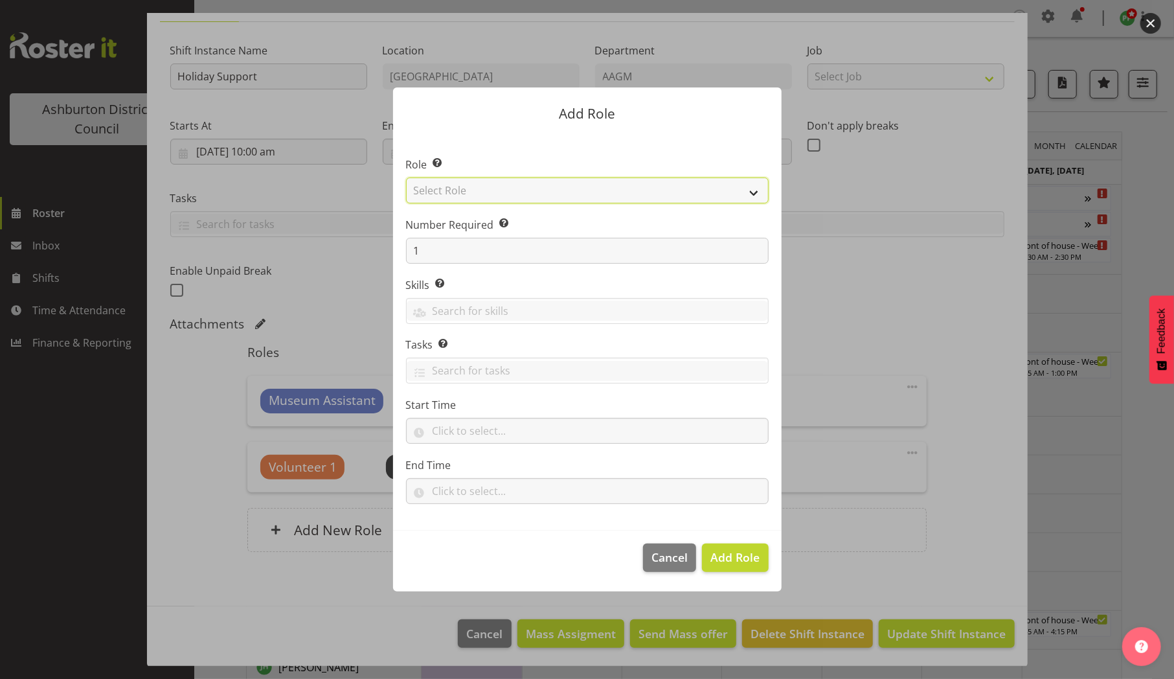
click at [753, 197] on select "Select Role AAGM Deputy Director AAGM Director Archivist Childrens Librarian Co…" at bounding box center [587, 190] width 363 height 26
select select "1433"
click at [406, 177] on select "Select Role AAGM Deputy Director AAGM Director Archivist Childrens Librarian Co…" at bounding box center [587, 190] width 363 height 26
click at [734, 551] on span "Add Role" at bounding box center [734, 557] width 49 height 16
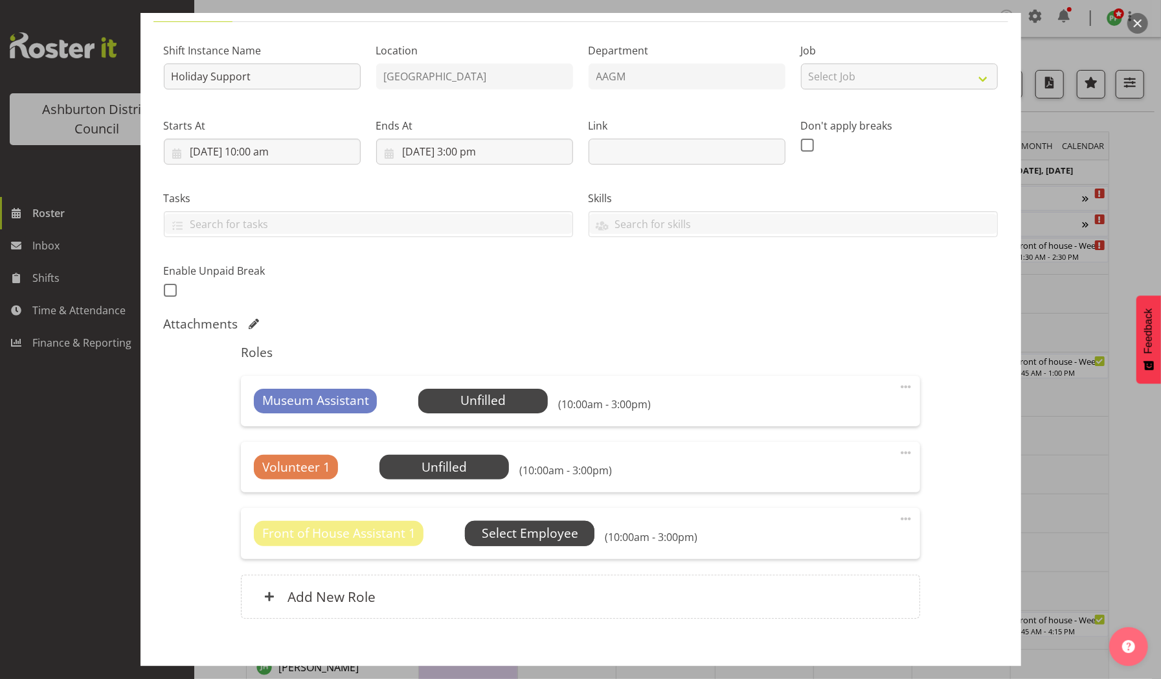
click at [522, 531] on span "Select Employee" at bounding box center [530, 533] width 96 height 19
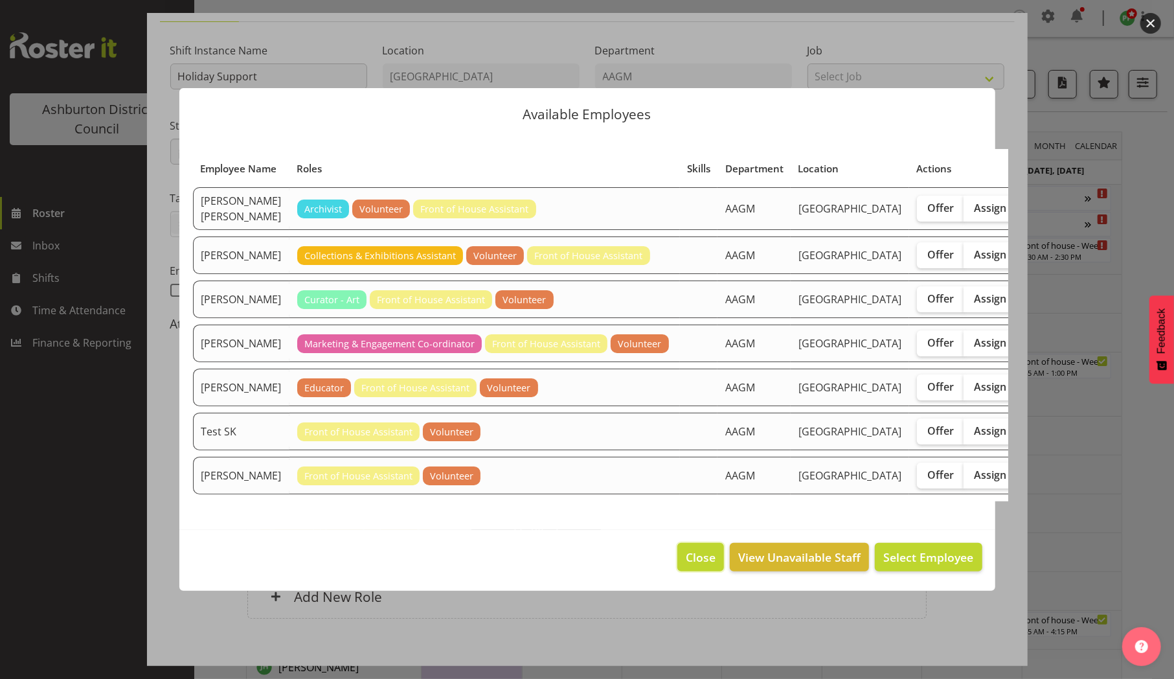
click at [697, 565] on span "Close" at bounding box center [701, 557] width 30 height 17
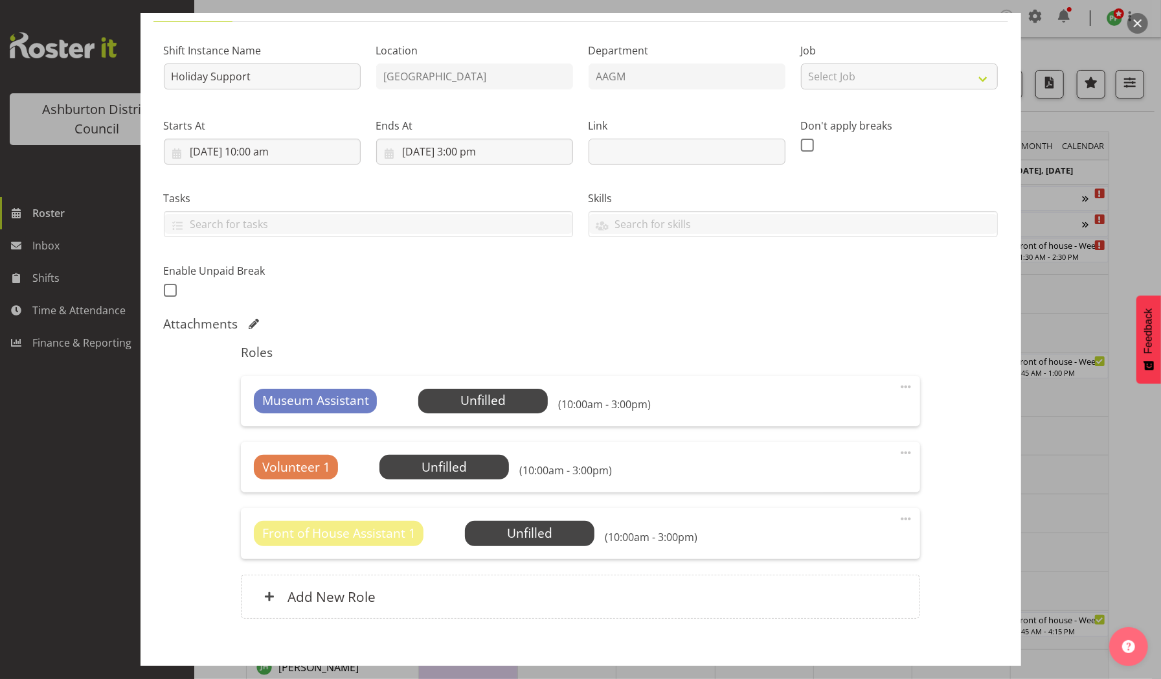
scroll to position [175, 0]
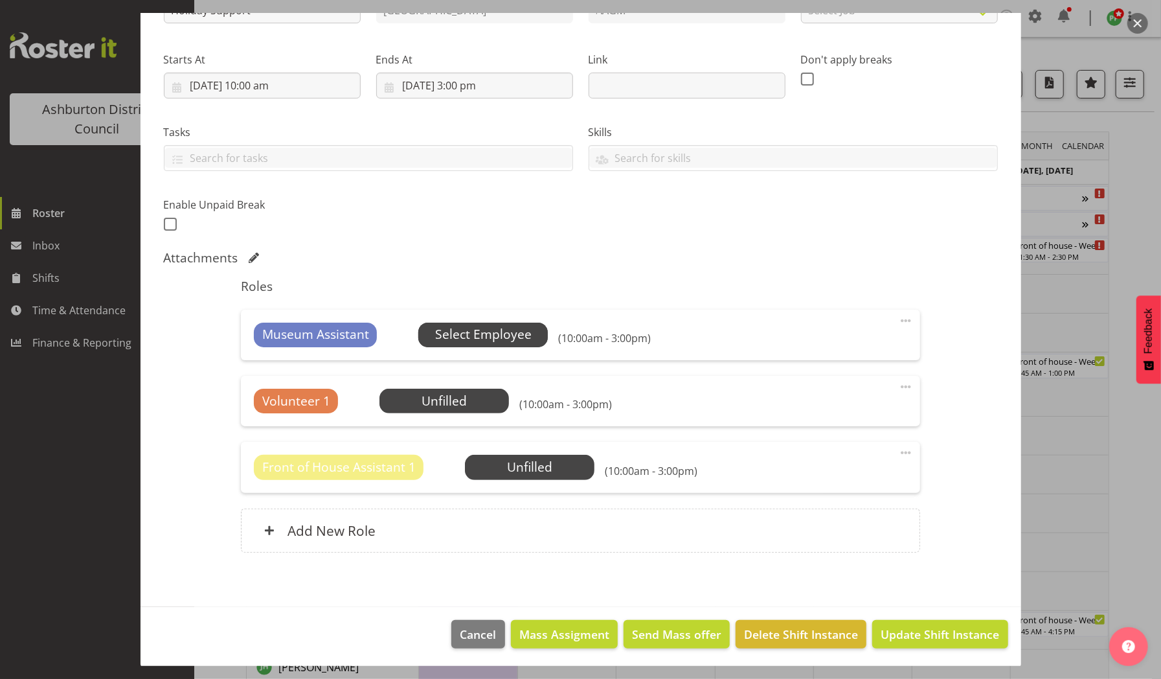
click at [482, 332] on span "Select Employee" at bounding box center [483, 334] width 96 height 19
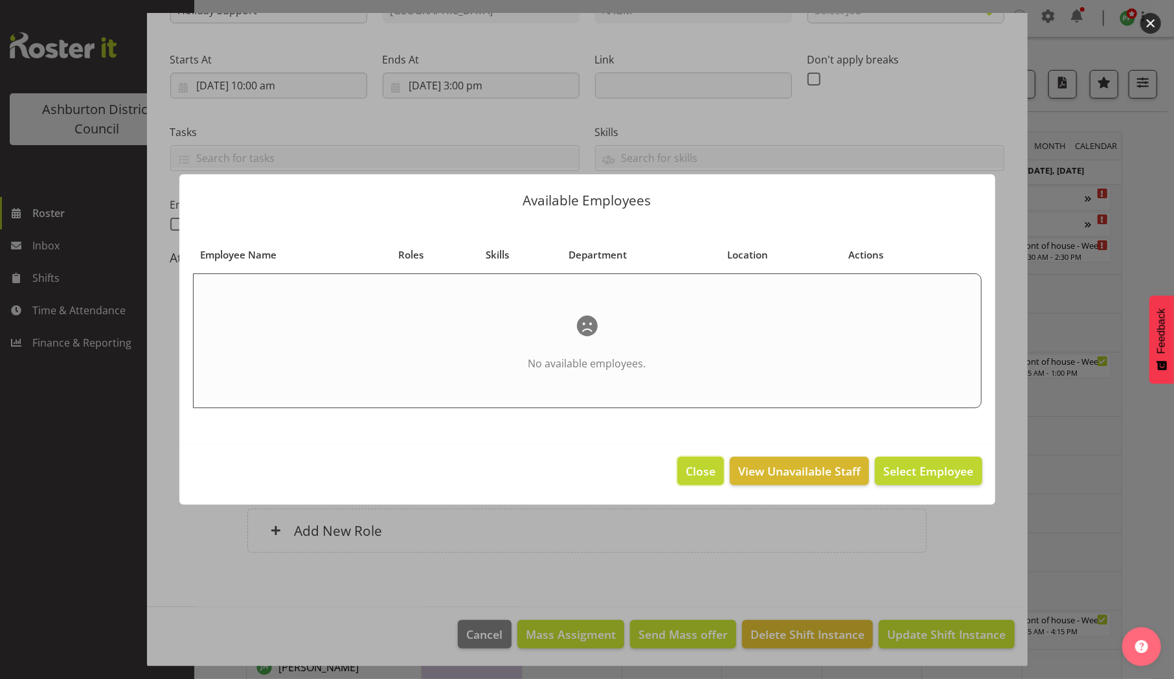
click at [702, 468] on span "Close" at bounding box center [701, 470] width 30 height 17
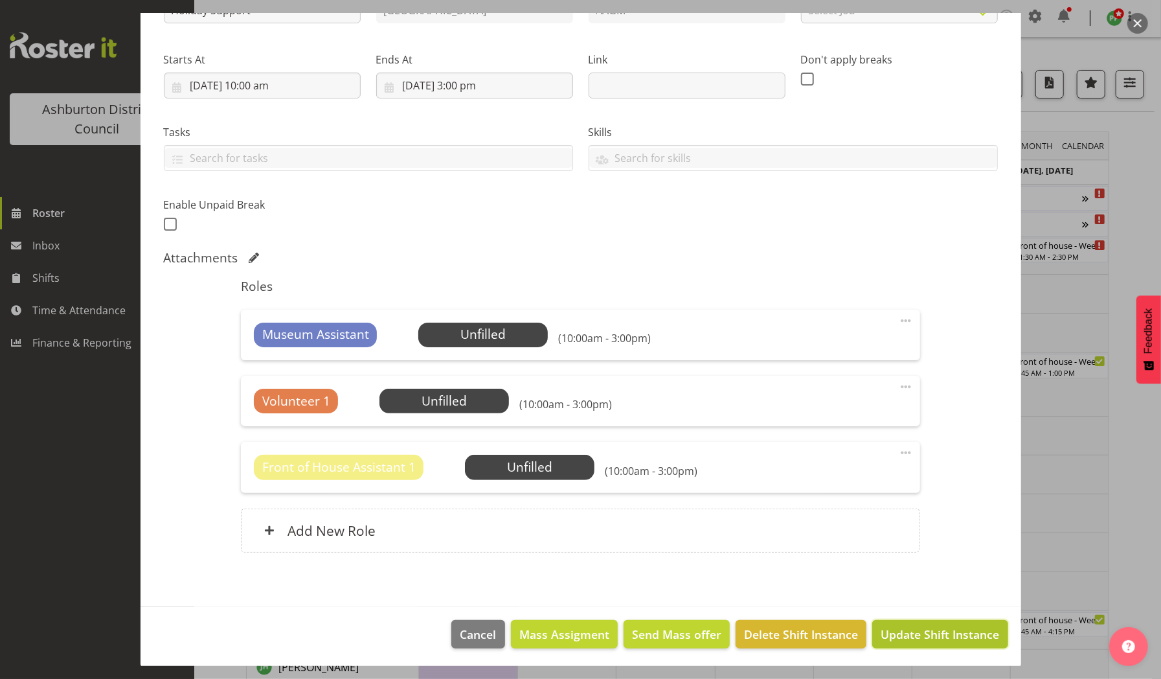
click at [907, 626] on span "Update Shift Instance" at bounding box center [940, 634] width 119 height 17
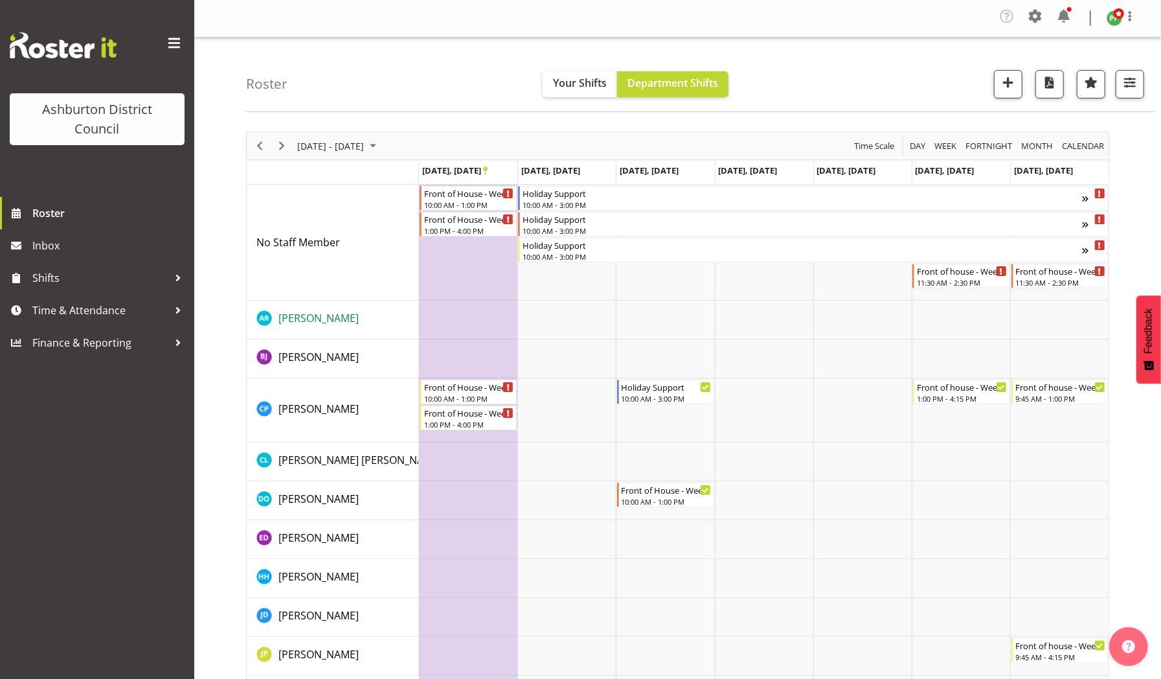
click at [315, 315] on span "[PERSON_NAME]" at bounding box center [318, 318] width 80 height 14
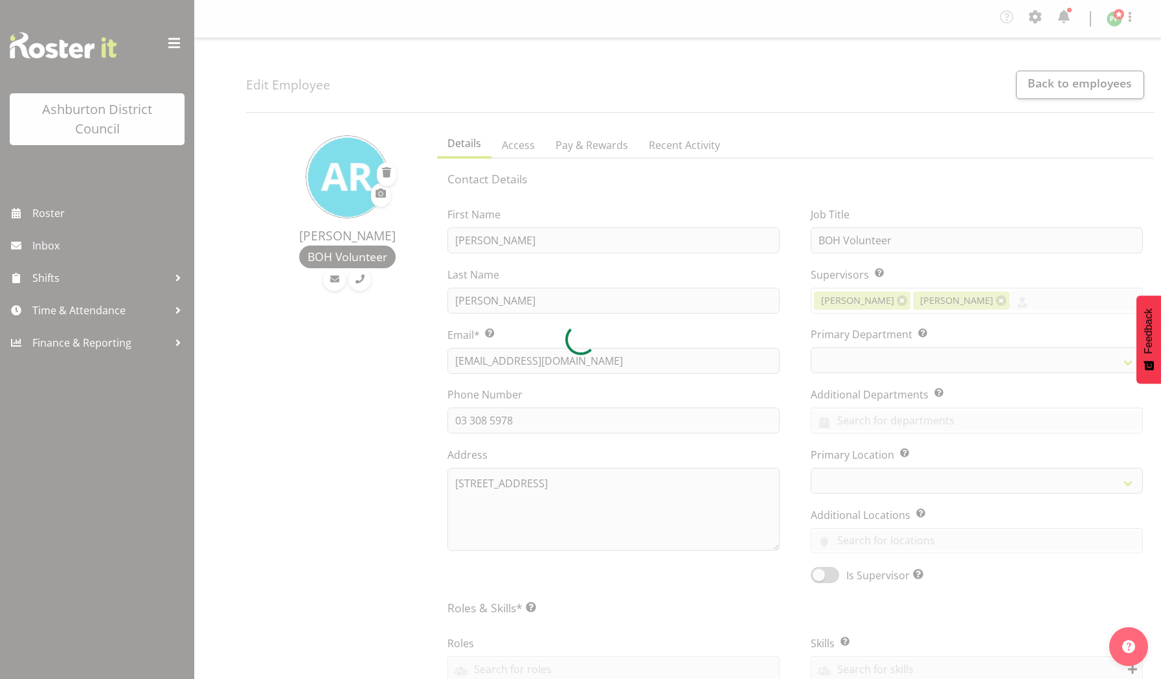
select select "TimelineWeek"
select select
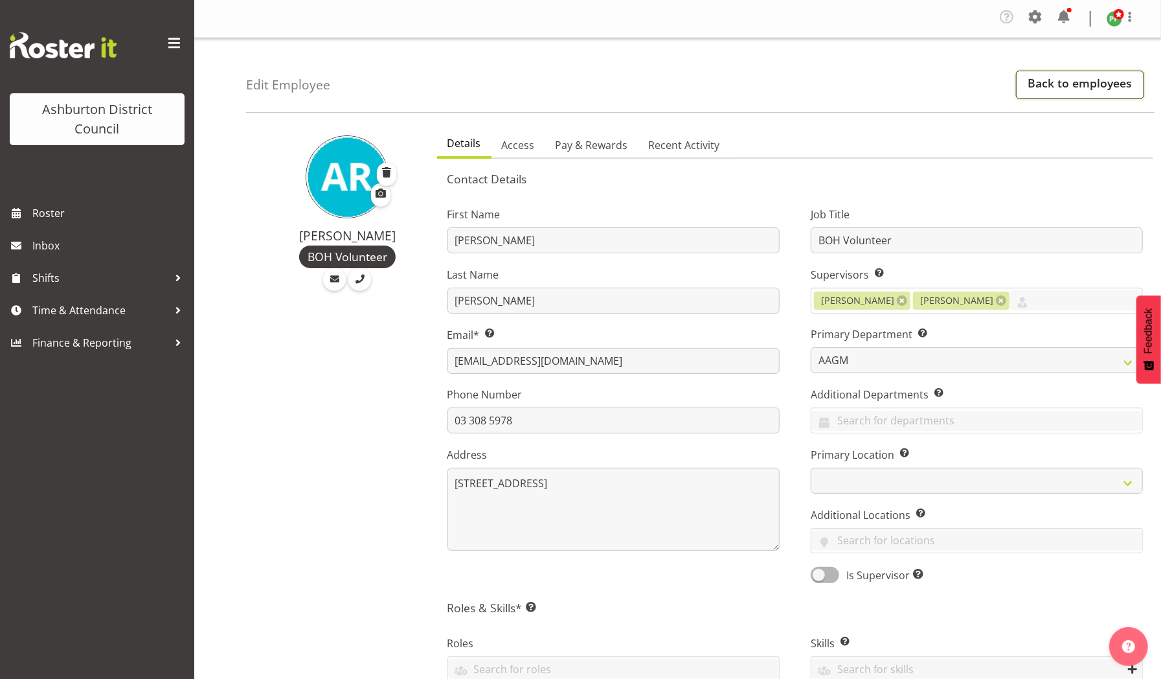
click at [1057, 82] on link "Back to employees" at bounding box center [1080, 85] width 128 height 28
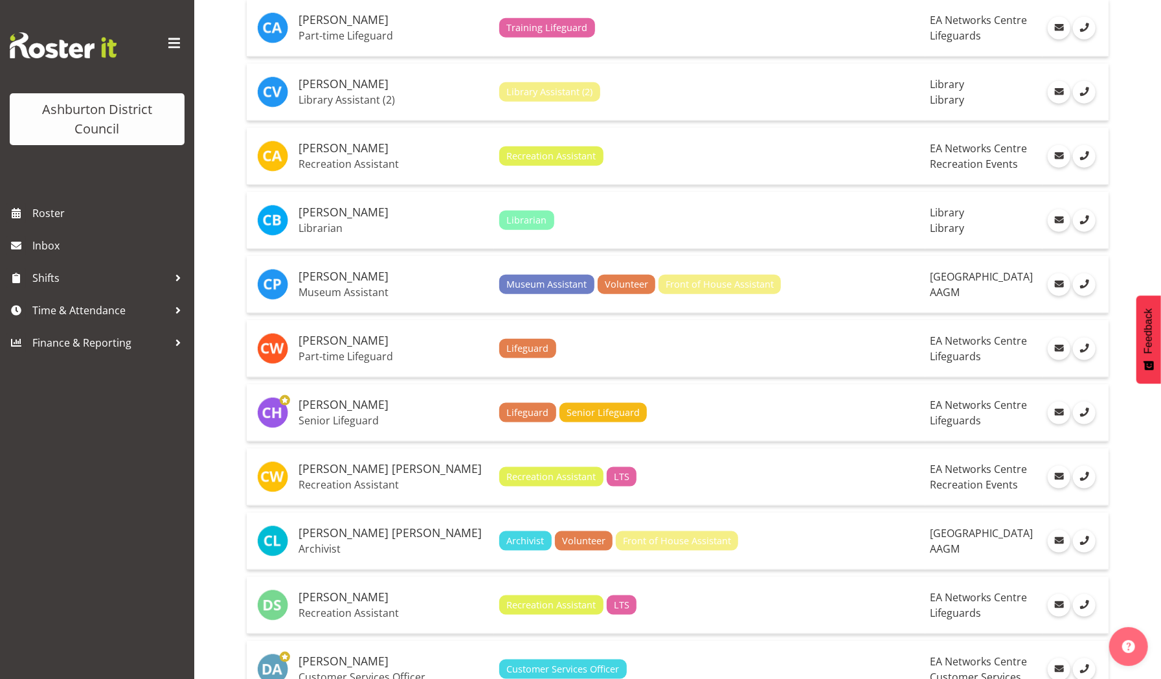
scroll to position [968, 0]
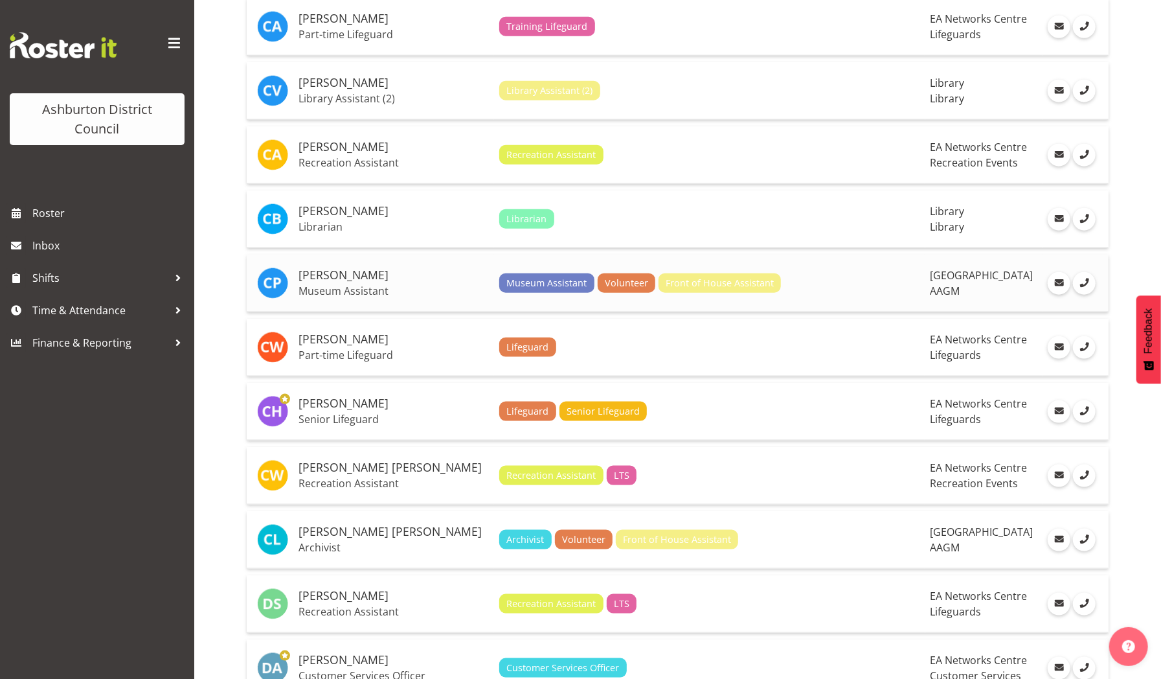
click at [346, 275] on h5 "[PERSON_NAME]" at bounding box center [394, 275] width 190 height 13
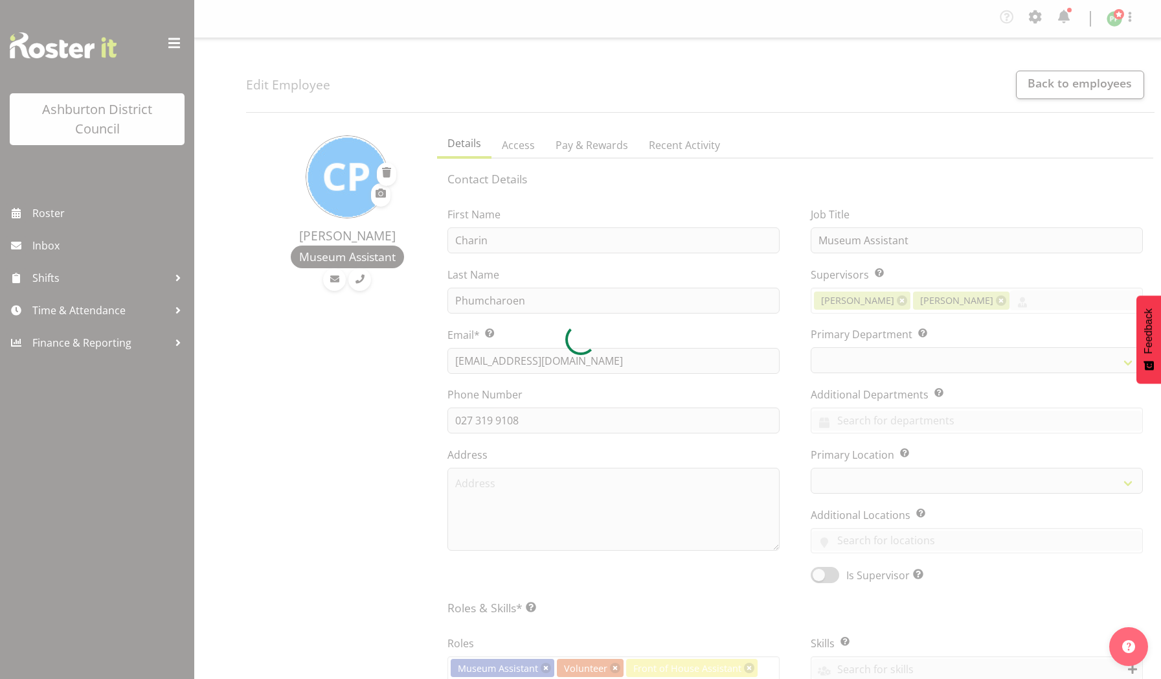
select select "TimelineWeek"
select select
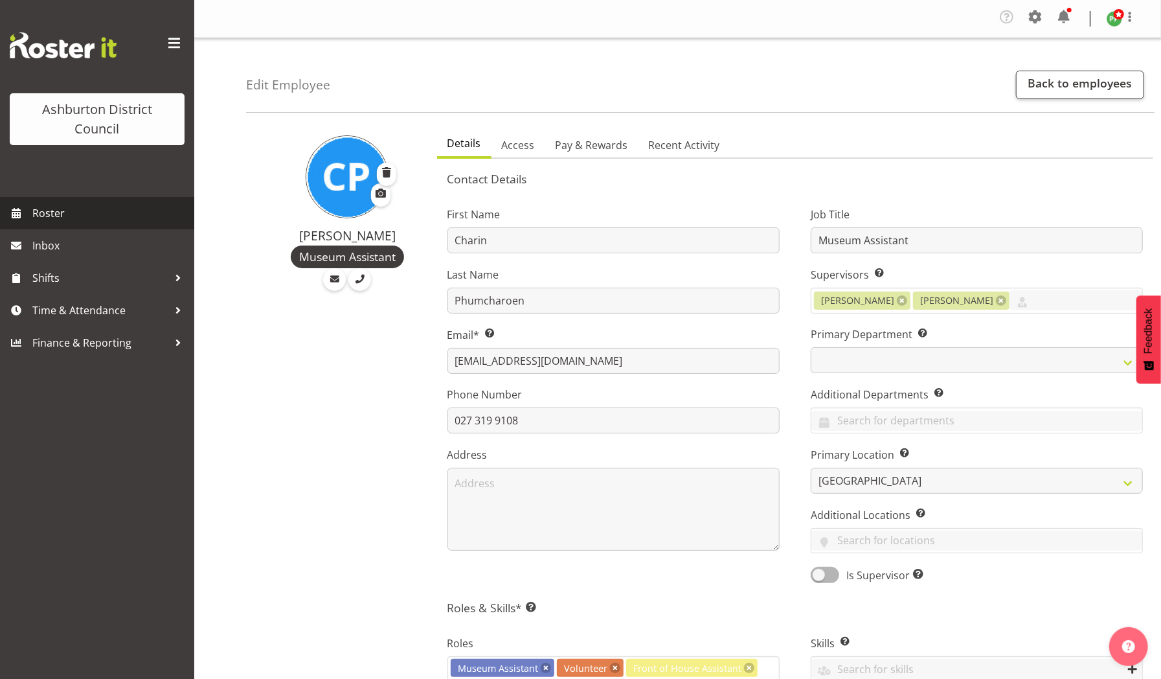
click at [45, 215] on span "Roster" at bounding box center [109, 212] width 155 height 19
